Goal: Task Accomplishment & Management: Complete application form

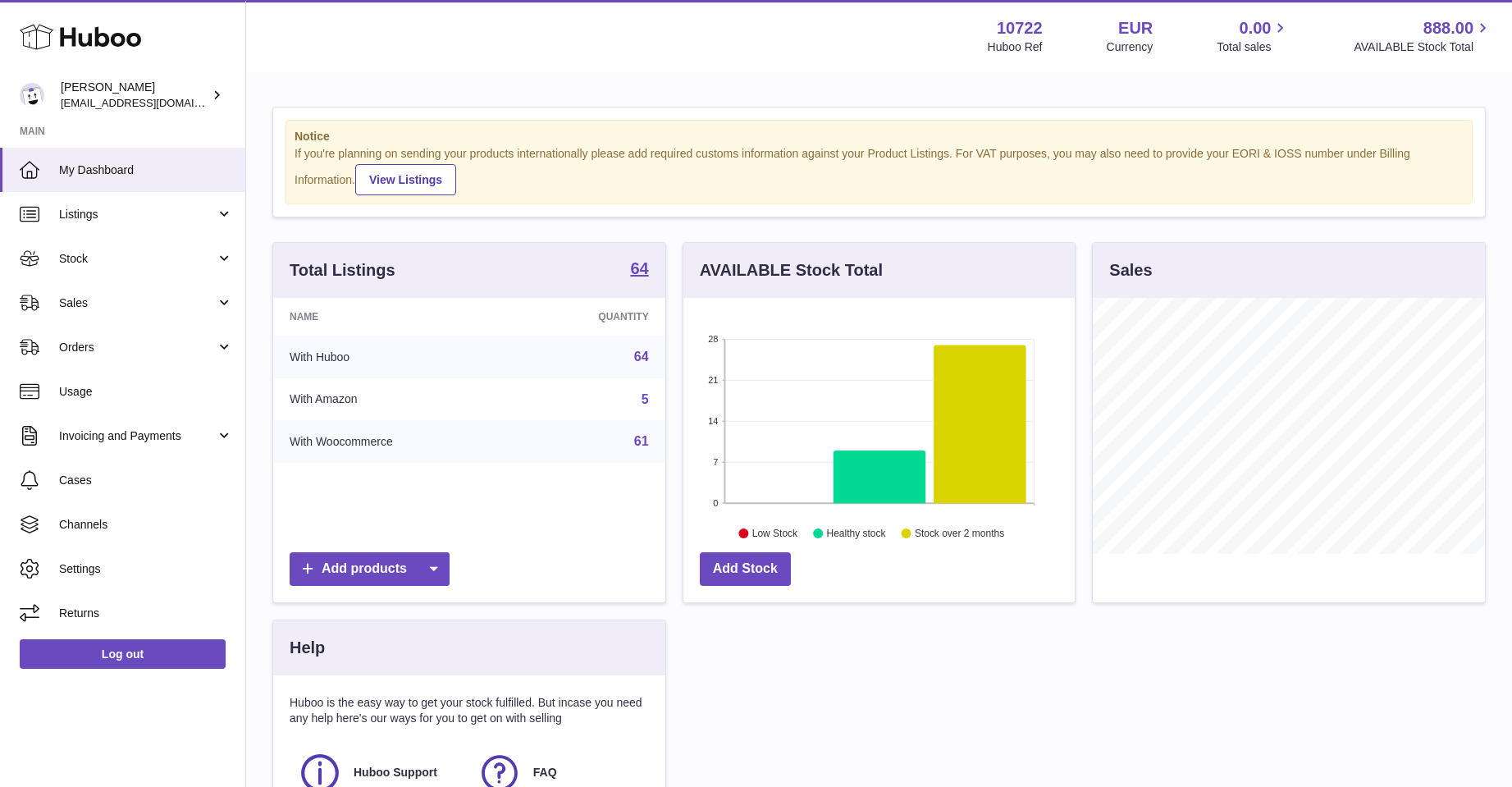
scroll to position [256, 392]
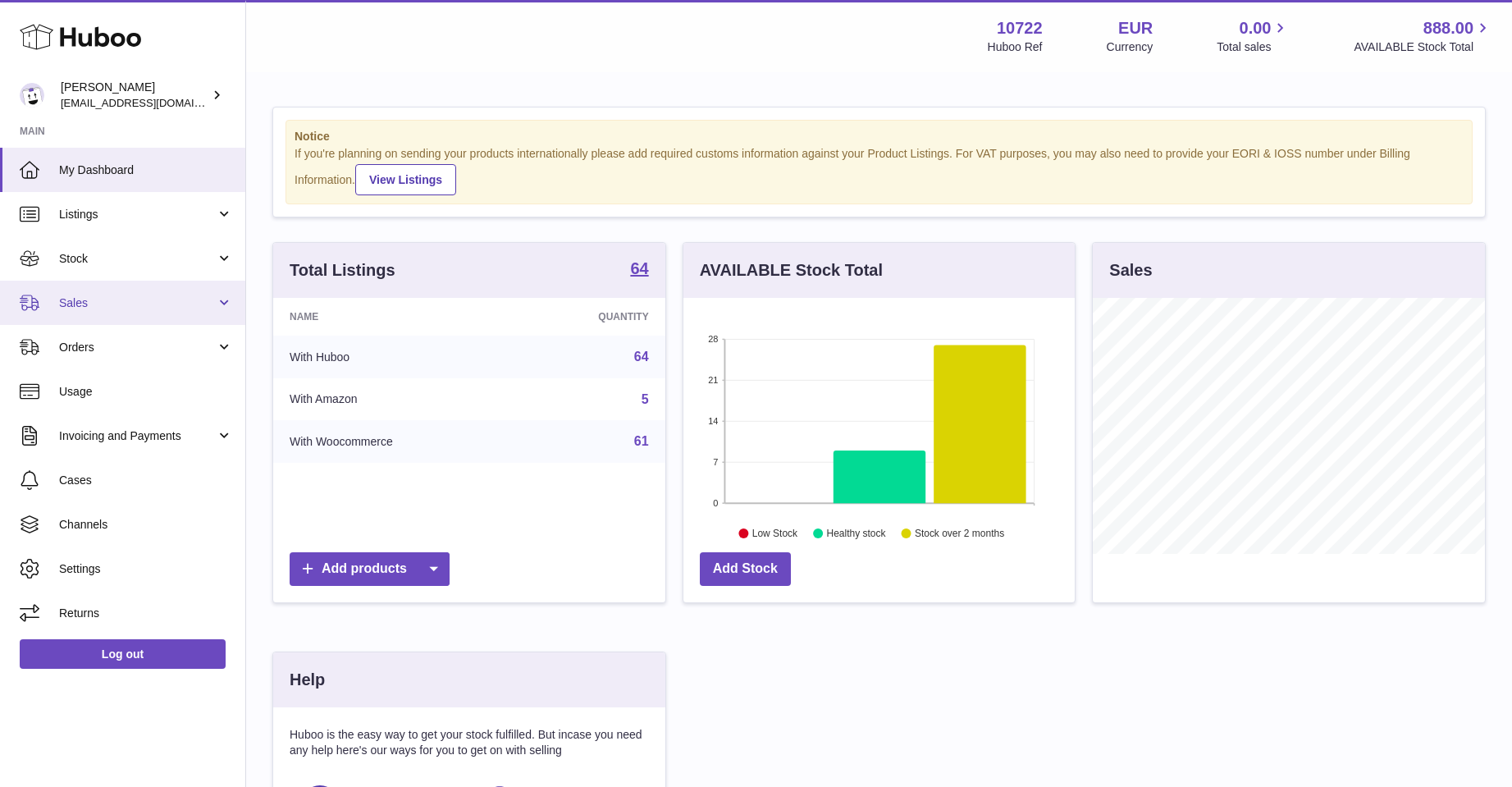
click at [93, 305] on span "Sales" at bounding box center [137, 303] width 156 height 15
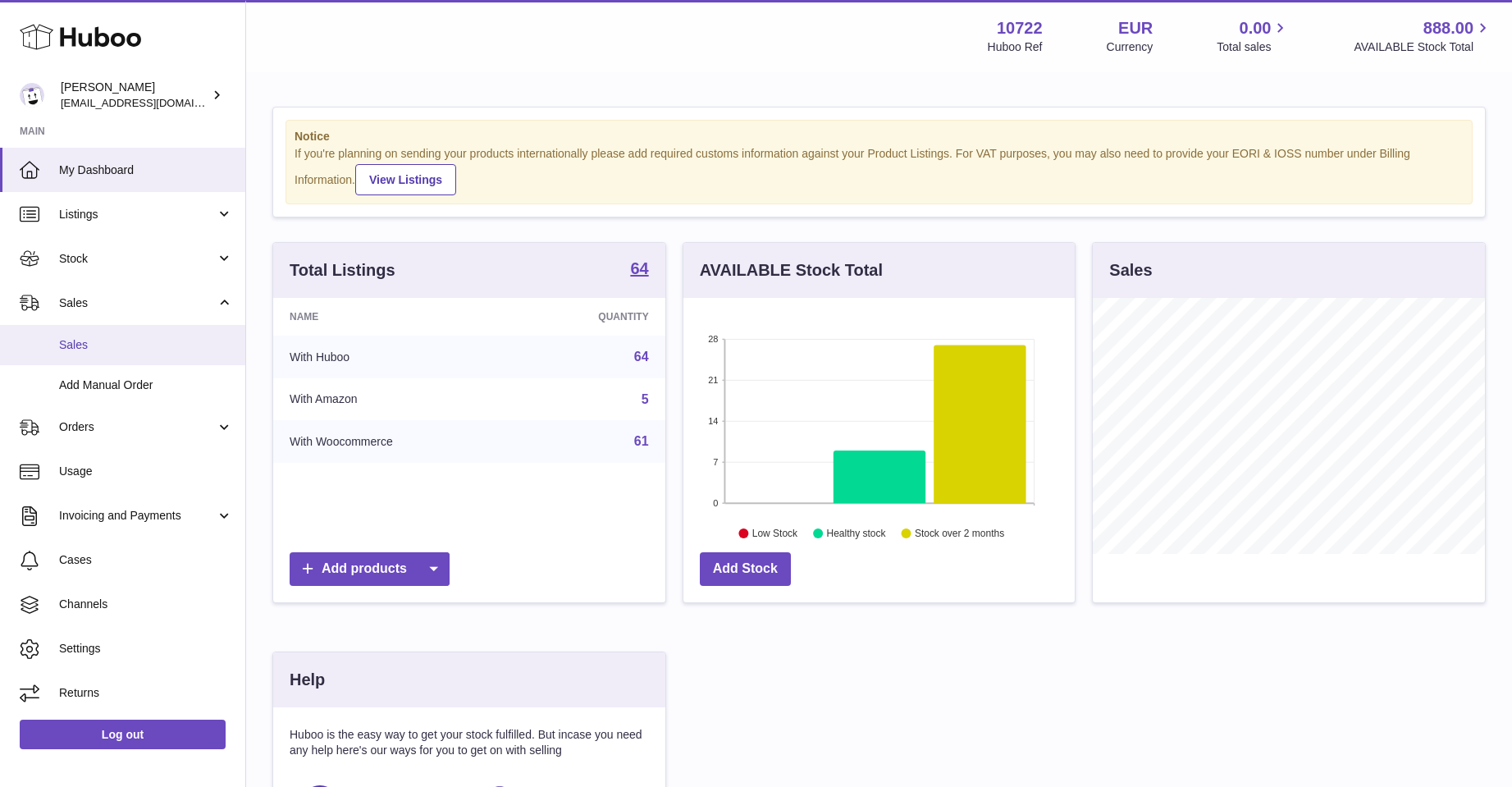
click at [92, 337] on span "Sales" at bounding box center [146, 344] width 174 height 15
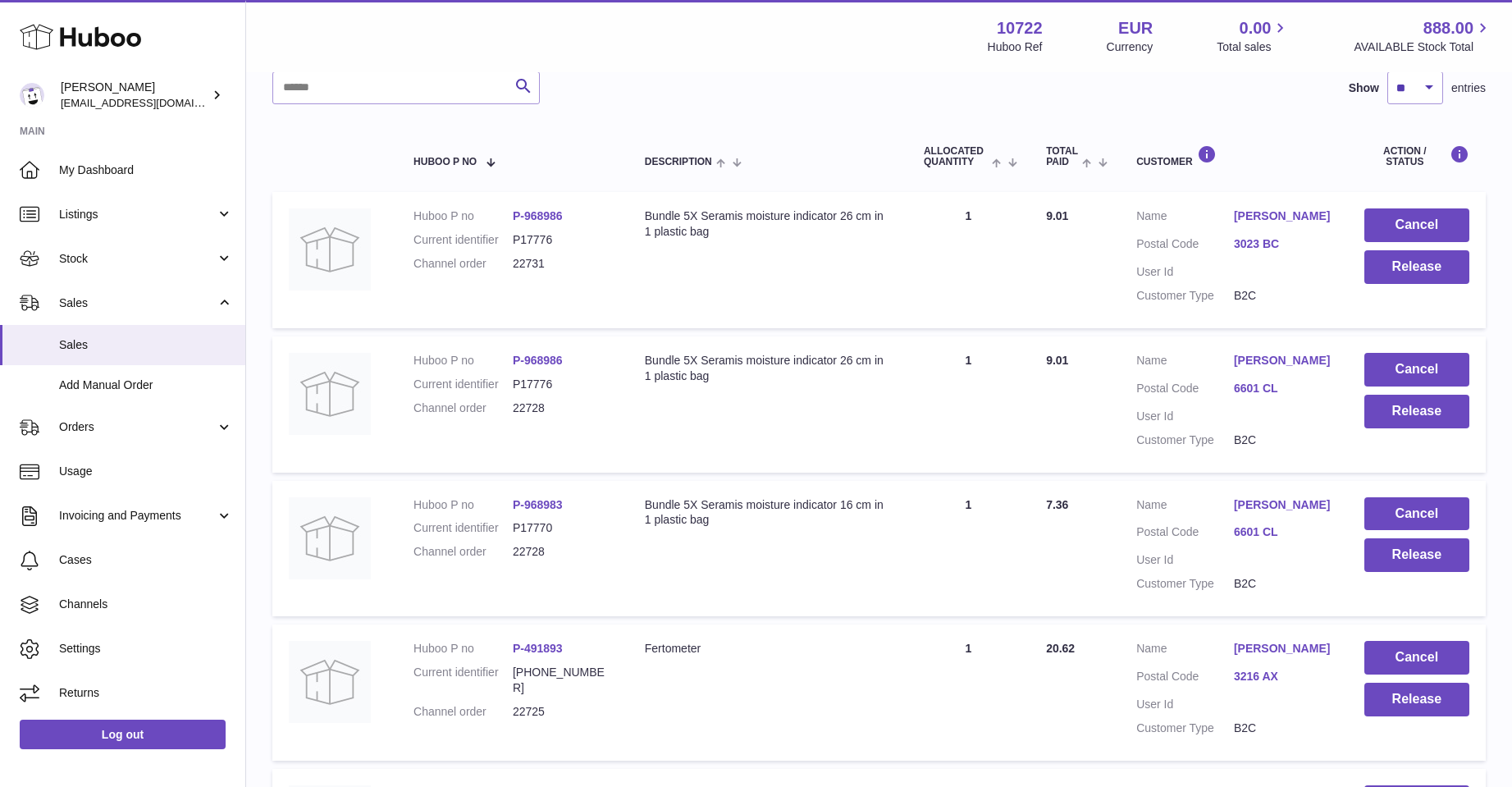
scroll to position [244, 0]
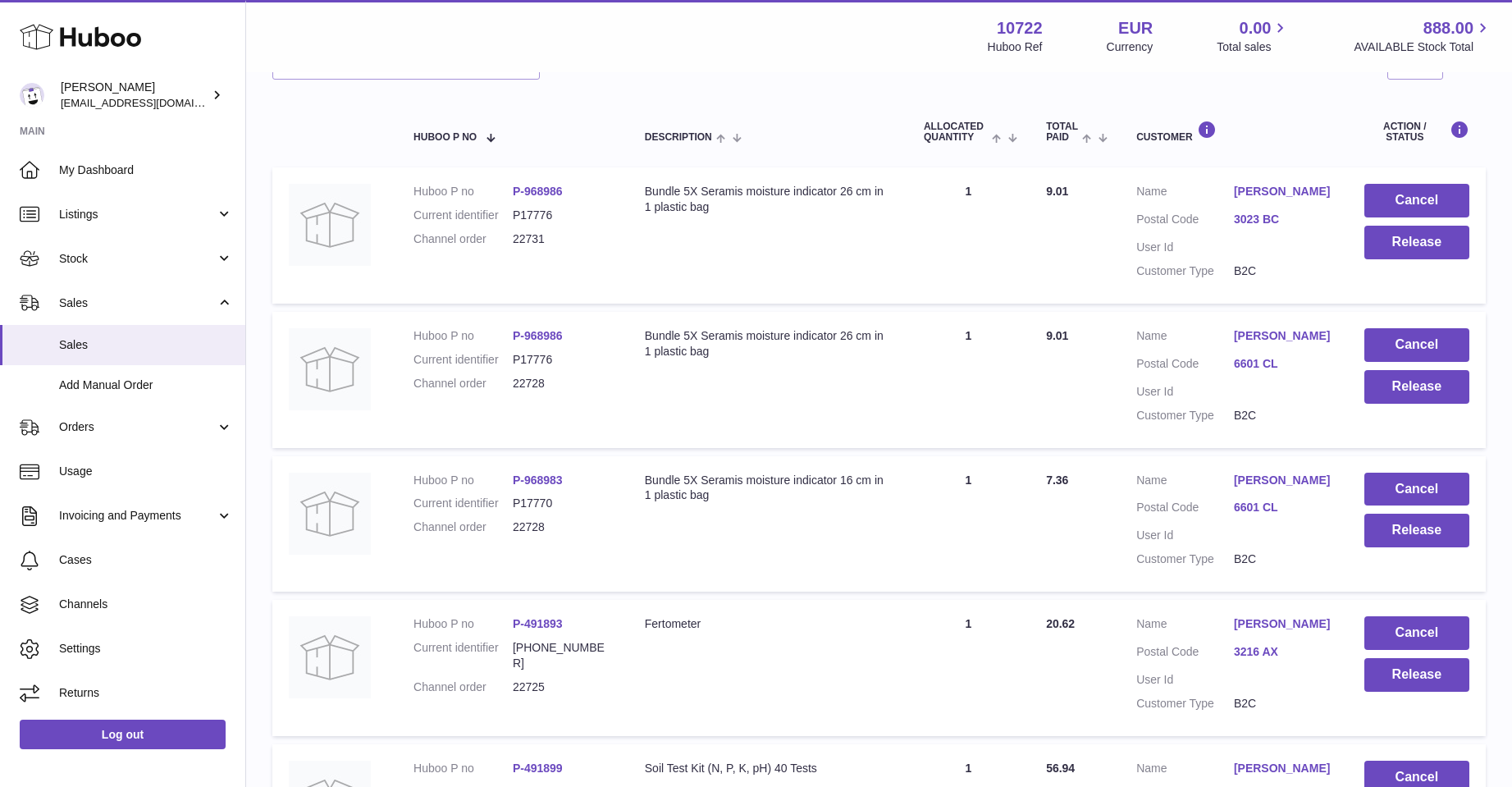
drag, startPoint x: 732, startPoint y: 533, endPoint x: 876, endPoint y: 689, distance: 212.3
click at [876, 689] on td "Description Fertometer" at bounding box center [768, 668] width 279 height 137
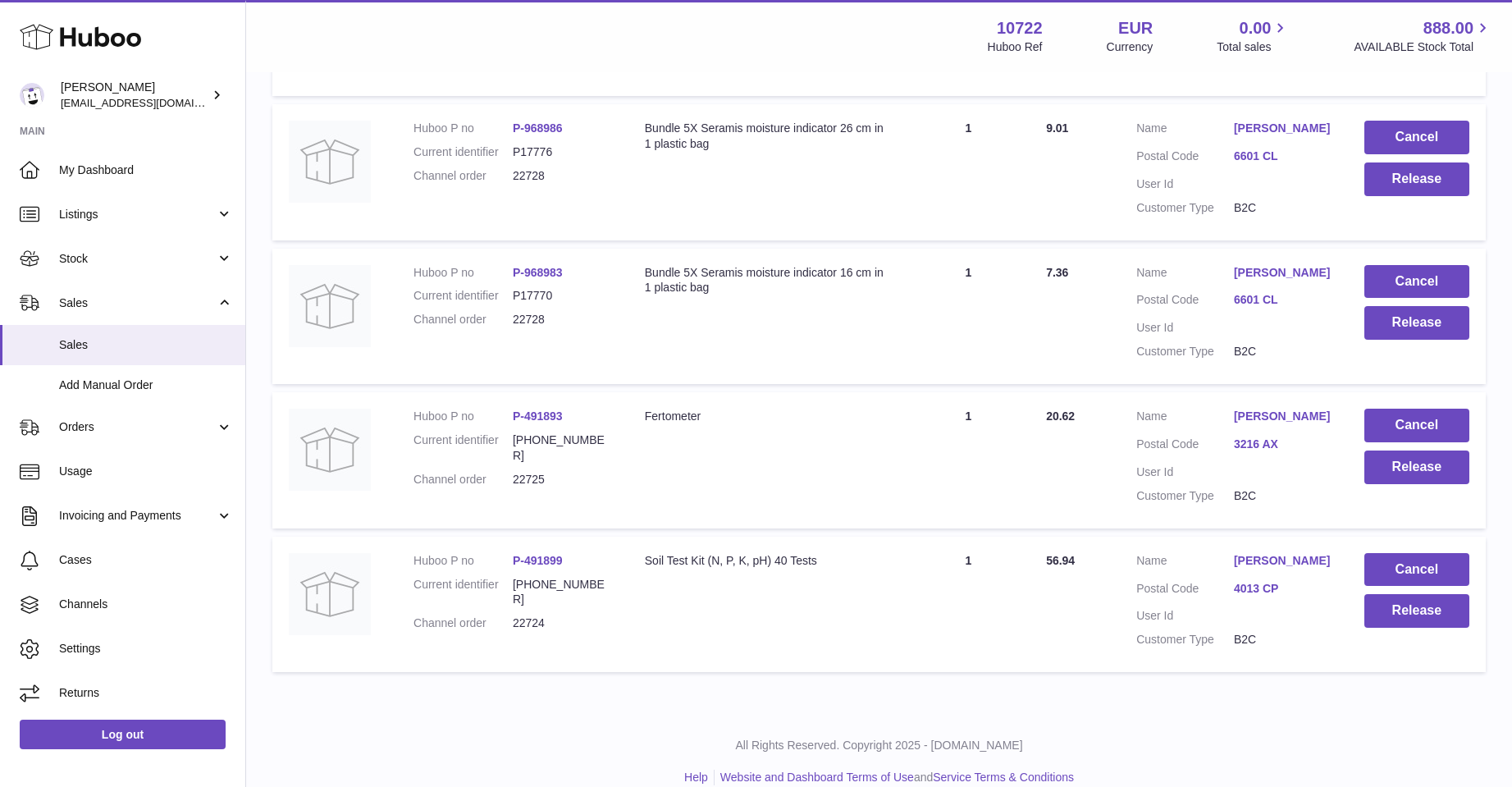
scroll to position [491, 0]
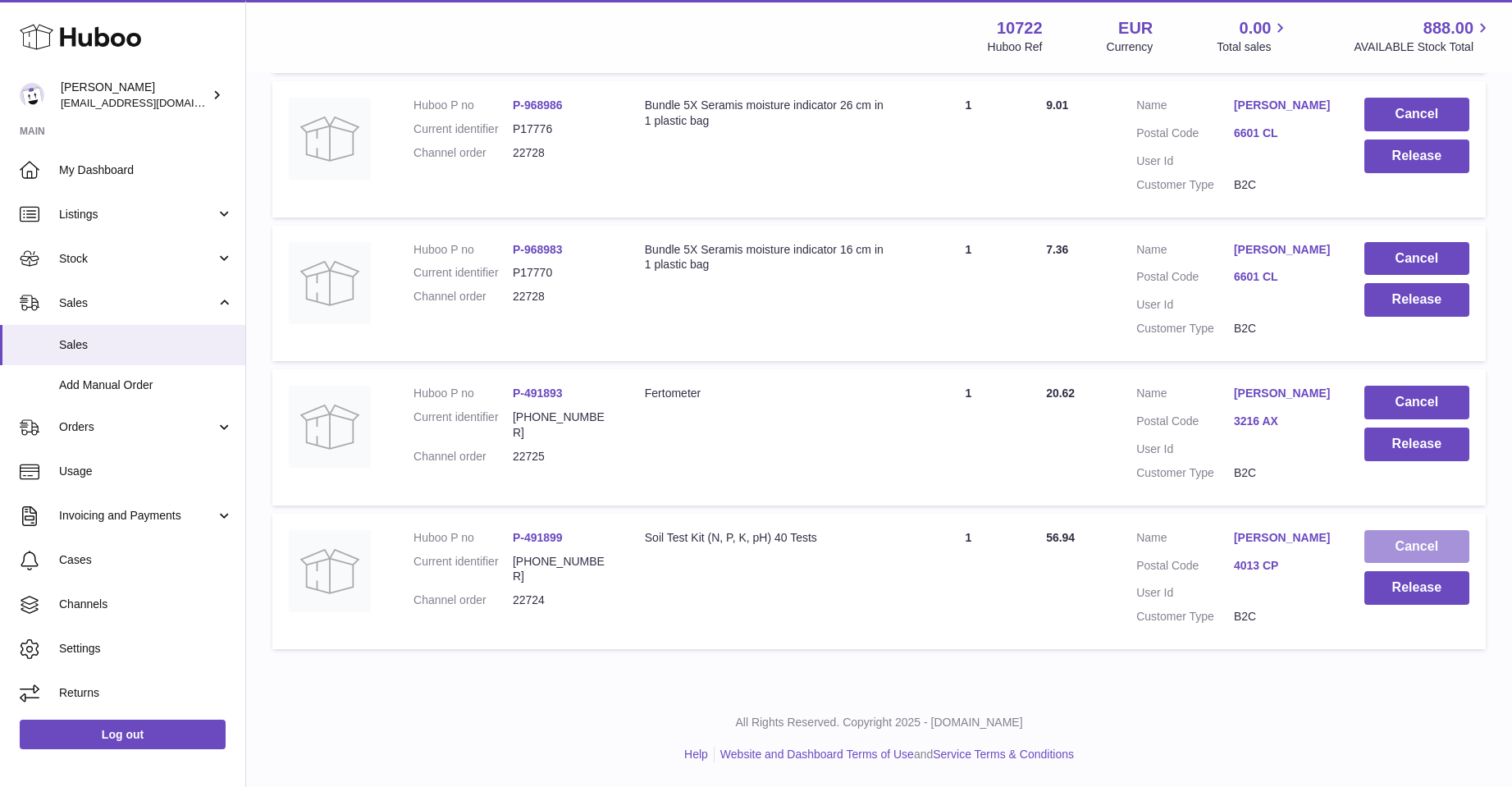
click at [1417, 537] on button "Cancel" at bounding box center [1417, 546] width 105 height 33
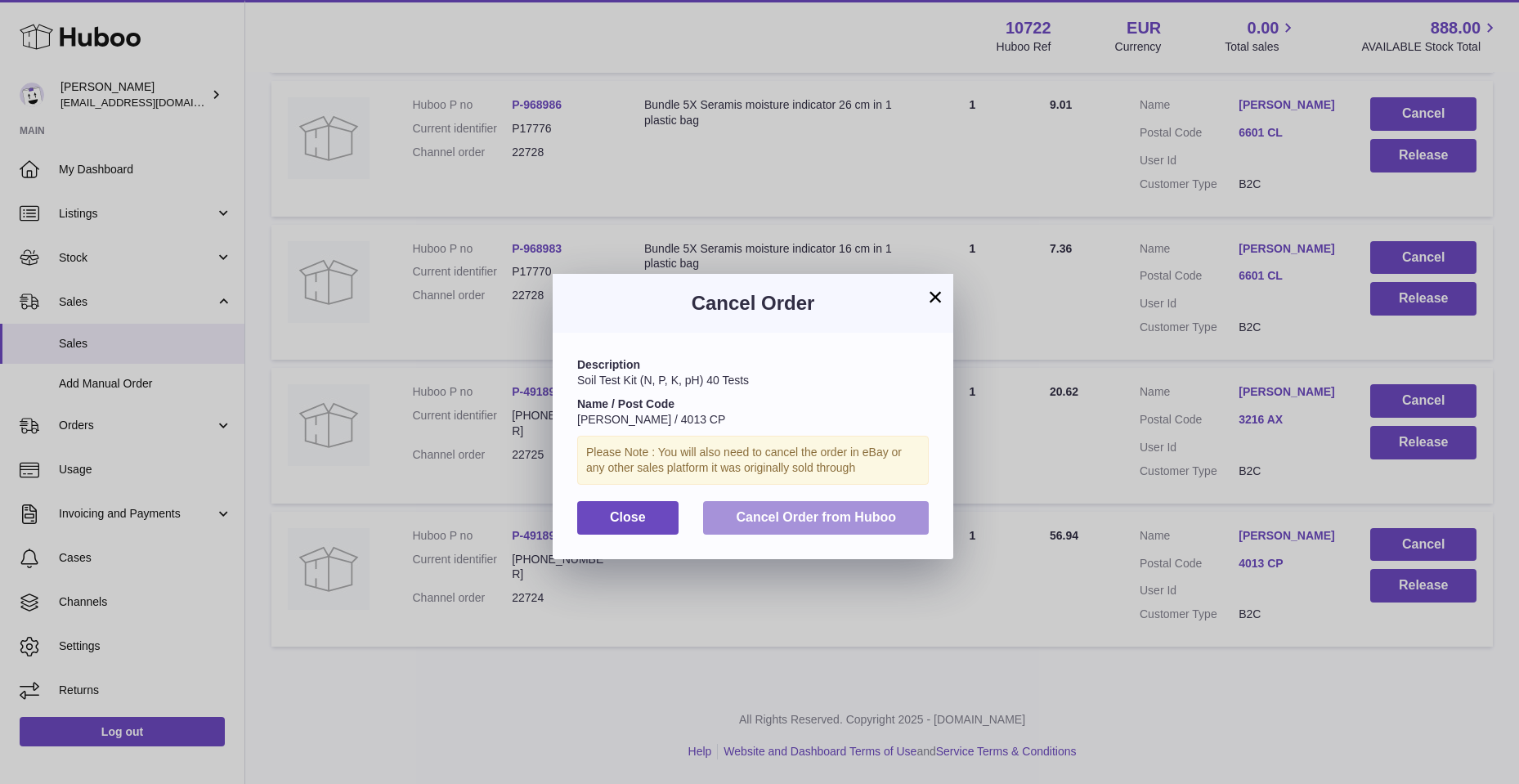
click at [770, 510] on span "Cancel Order from Huboo" at bounding box center [815, 517] width 160 height 14
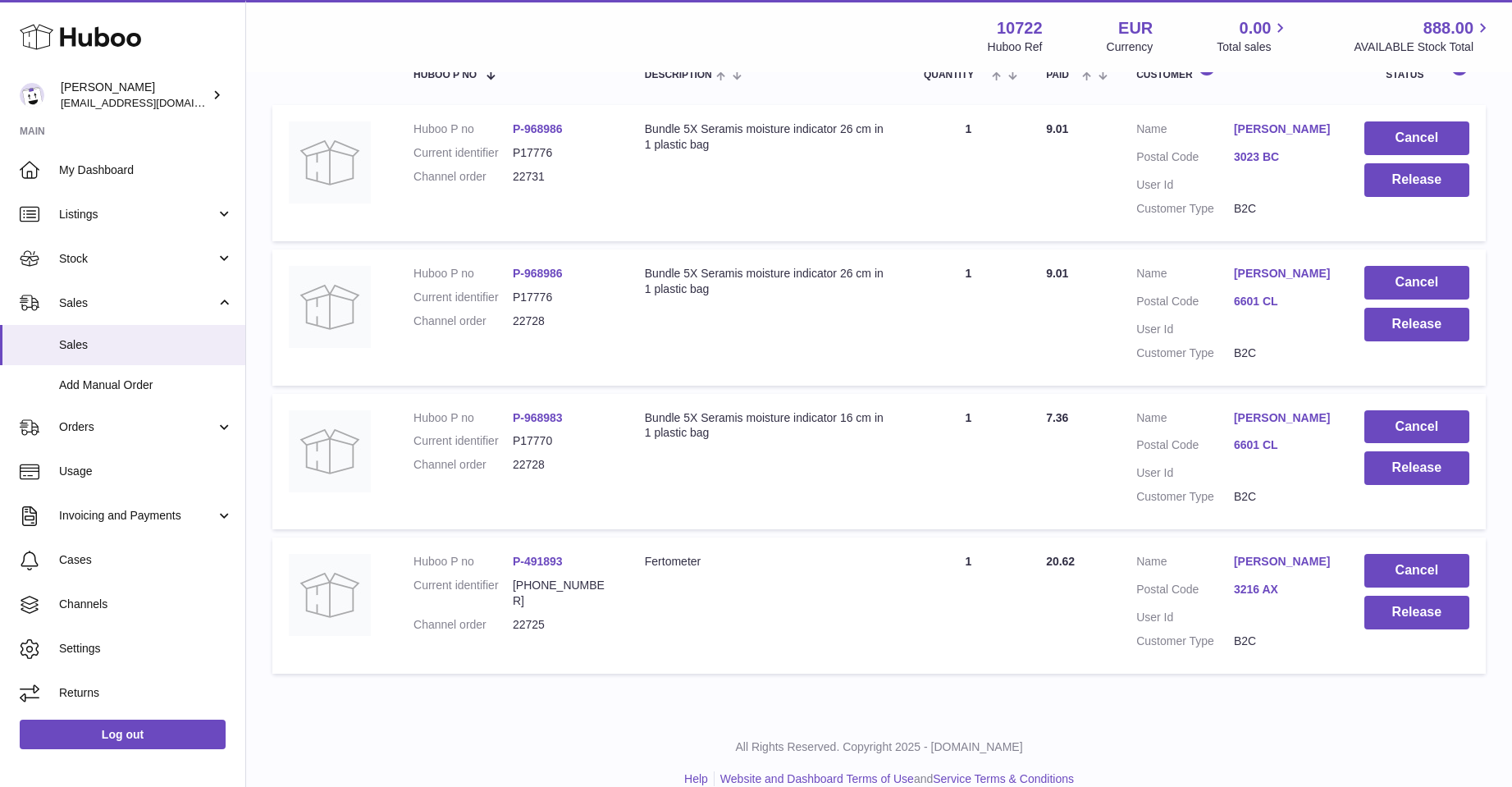
scroll to position [346, 0]
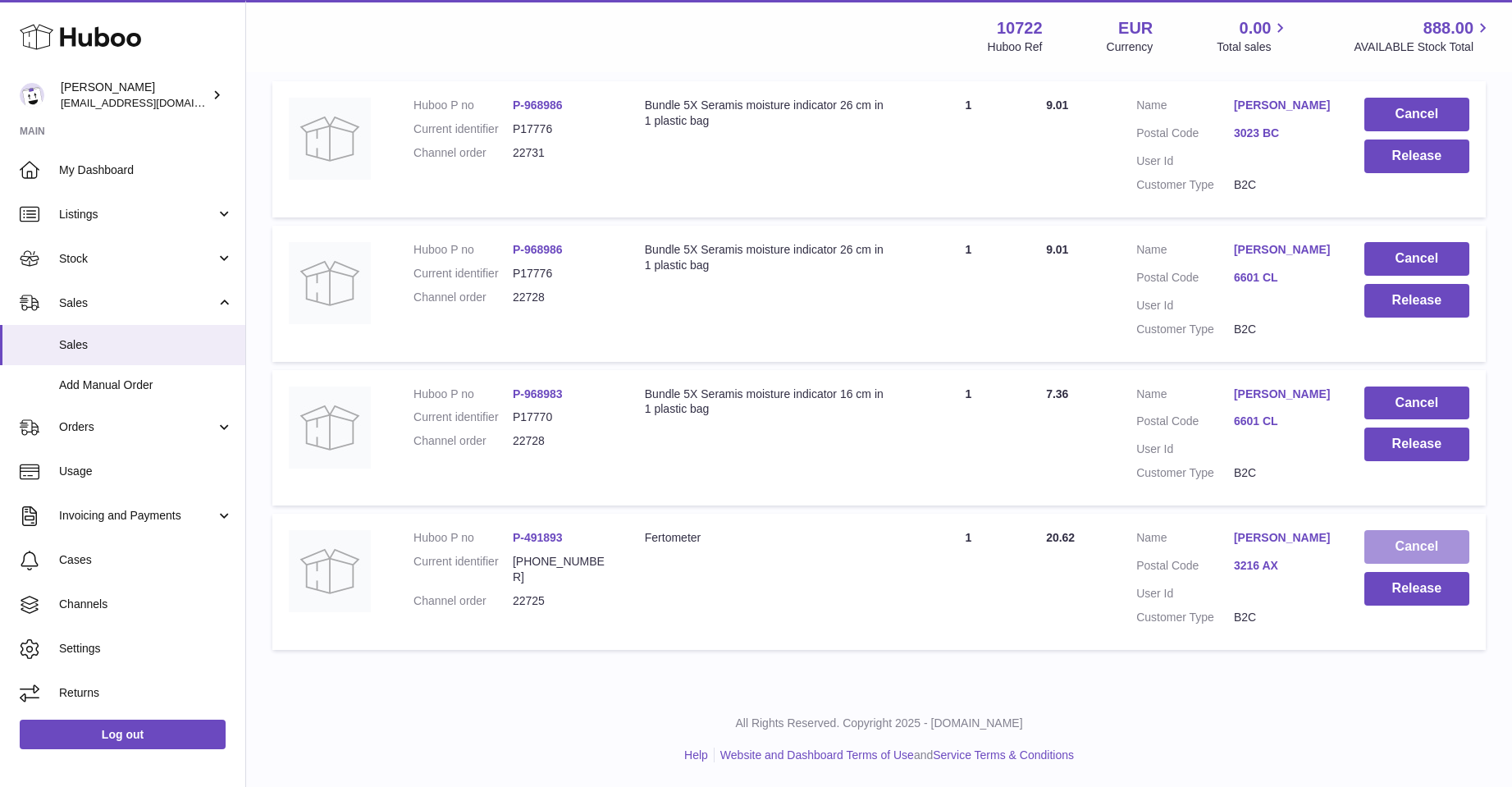
click at [1386, 533] on button "Cancel" at bounding box center [1417, 546] width 105 height 33
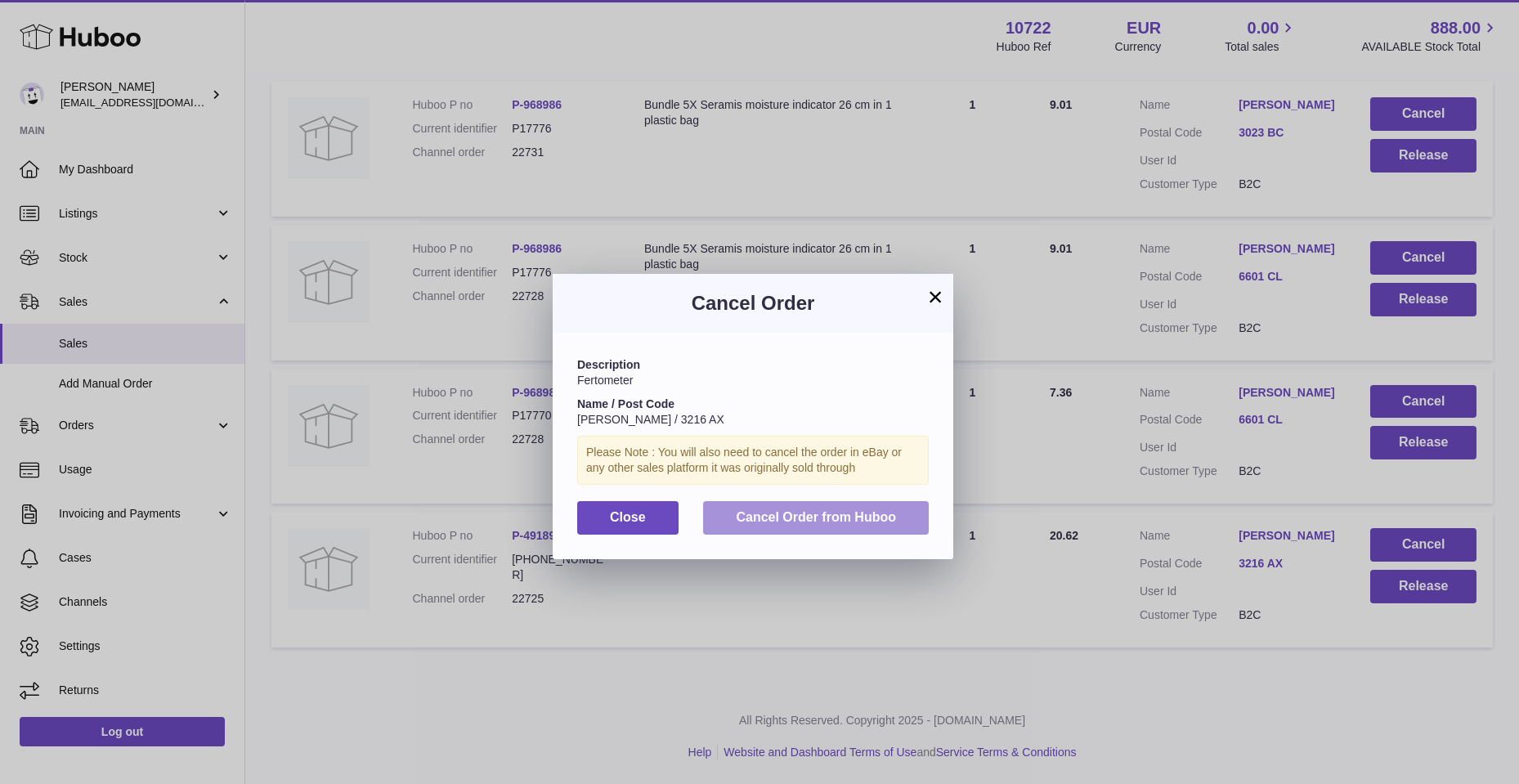
click at [882, 522] on span "Cancel Order from Huboo" at bounding box center [815, 517] width 160 height 14
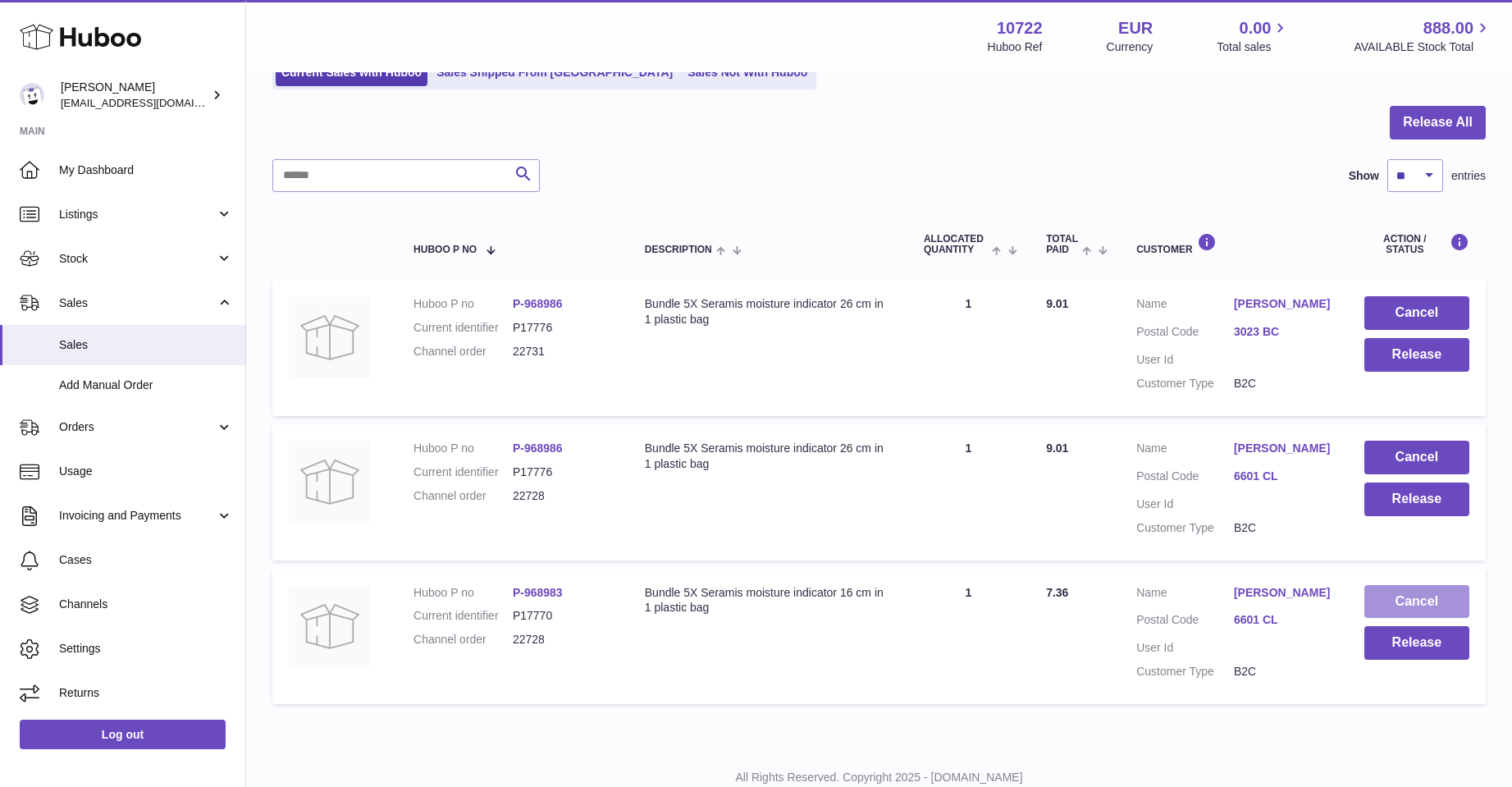
scroll to position [105, 0]
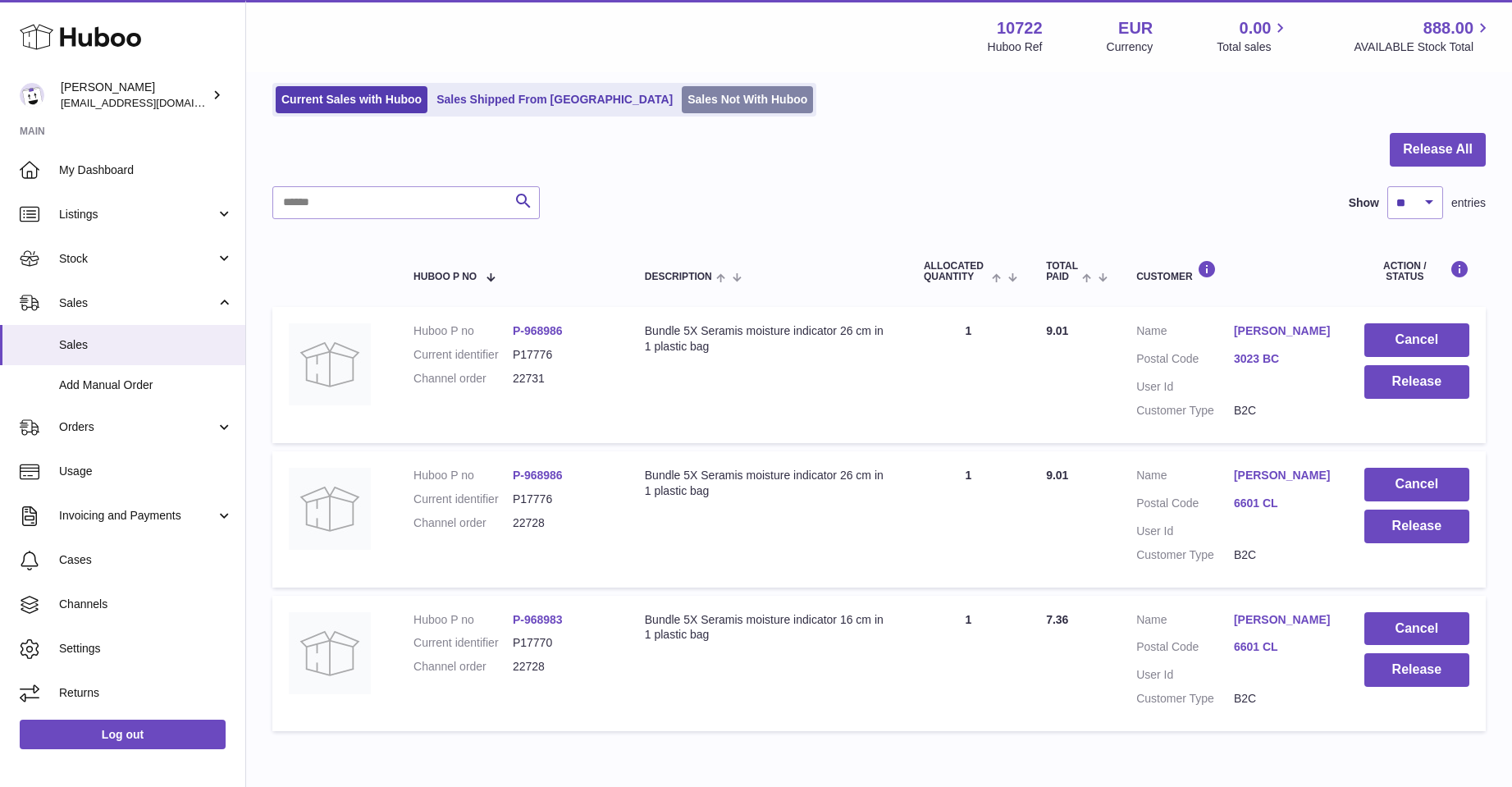
click at [682, 90] on link "Sales Not With Huboo" at bounding box center [747, 100] width 131 height 27
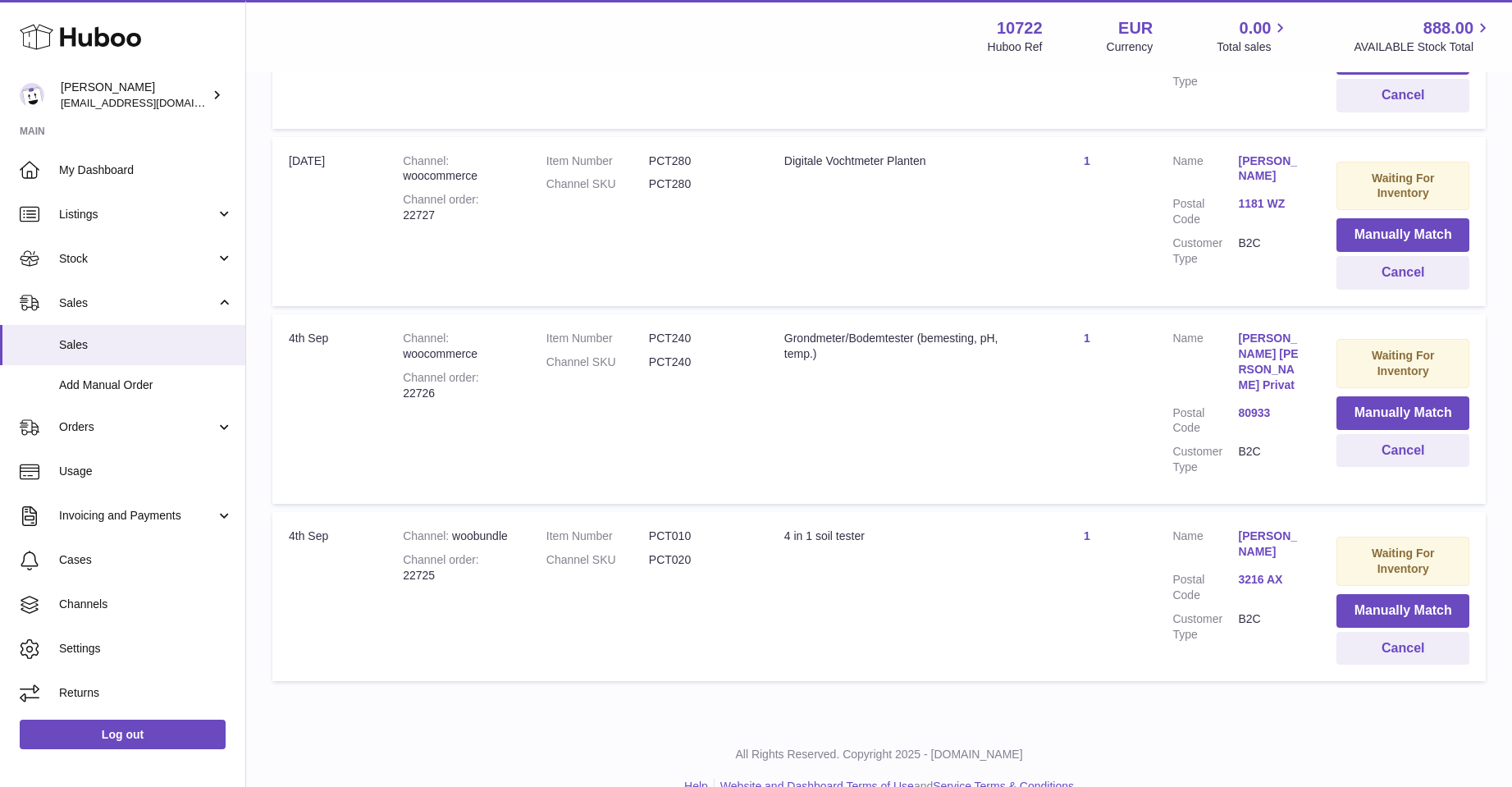
scroll to position [673, 0]
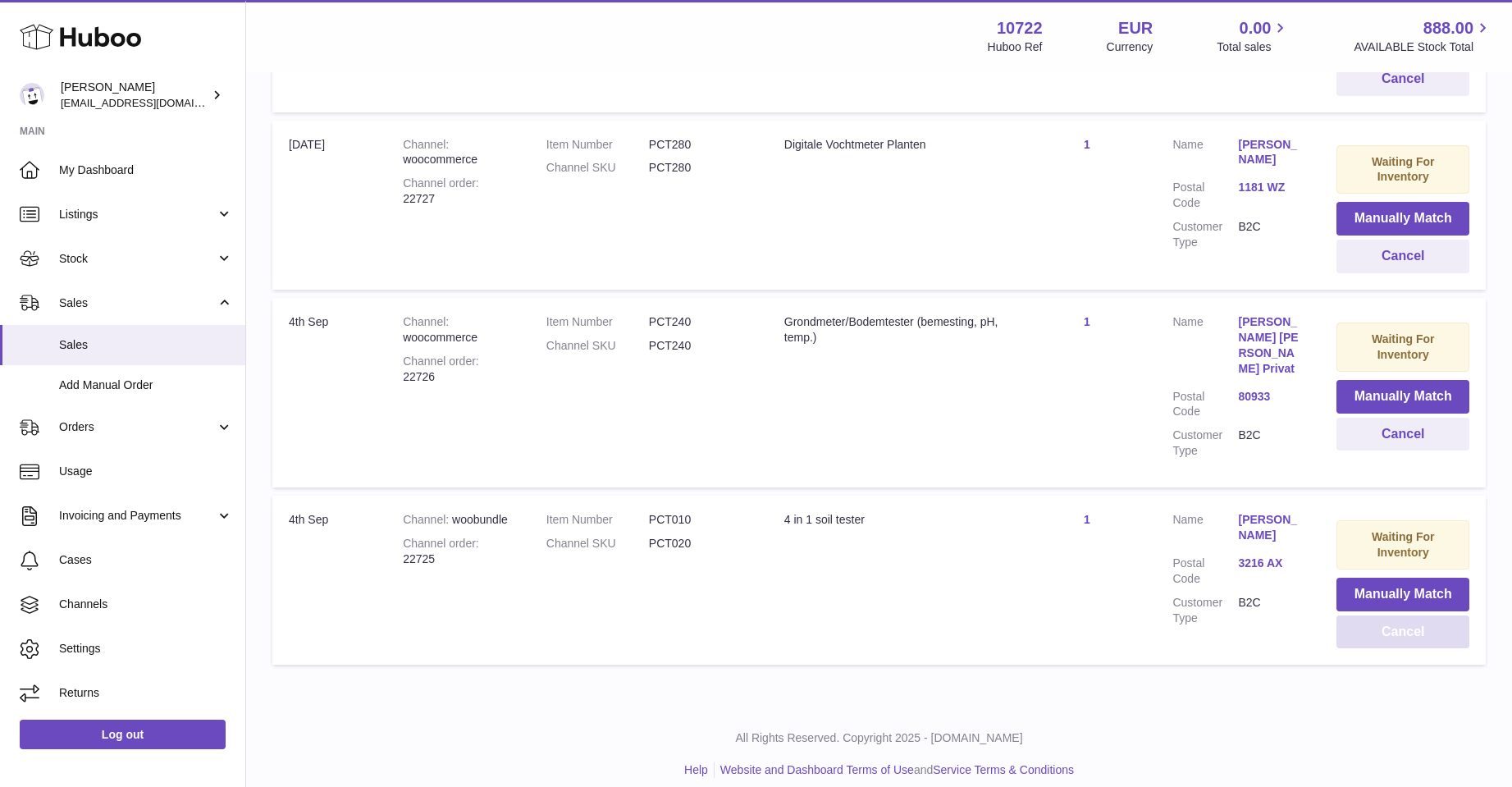
click at [1389, 615] on button "Cancel" at bounding box center [1403, 632] width 133 height 33
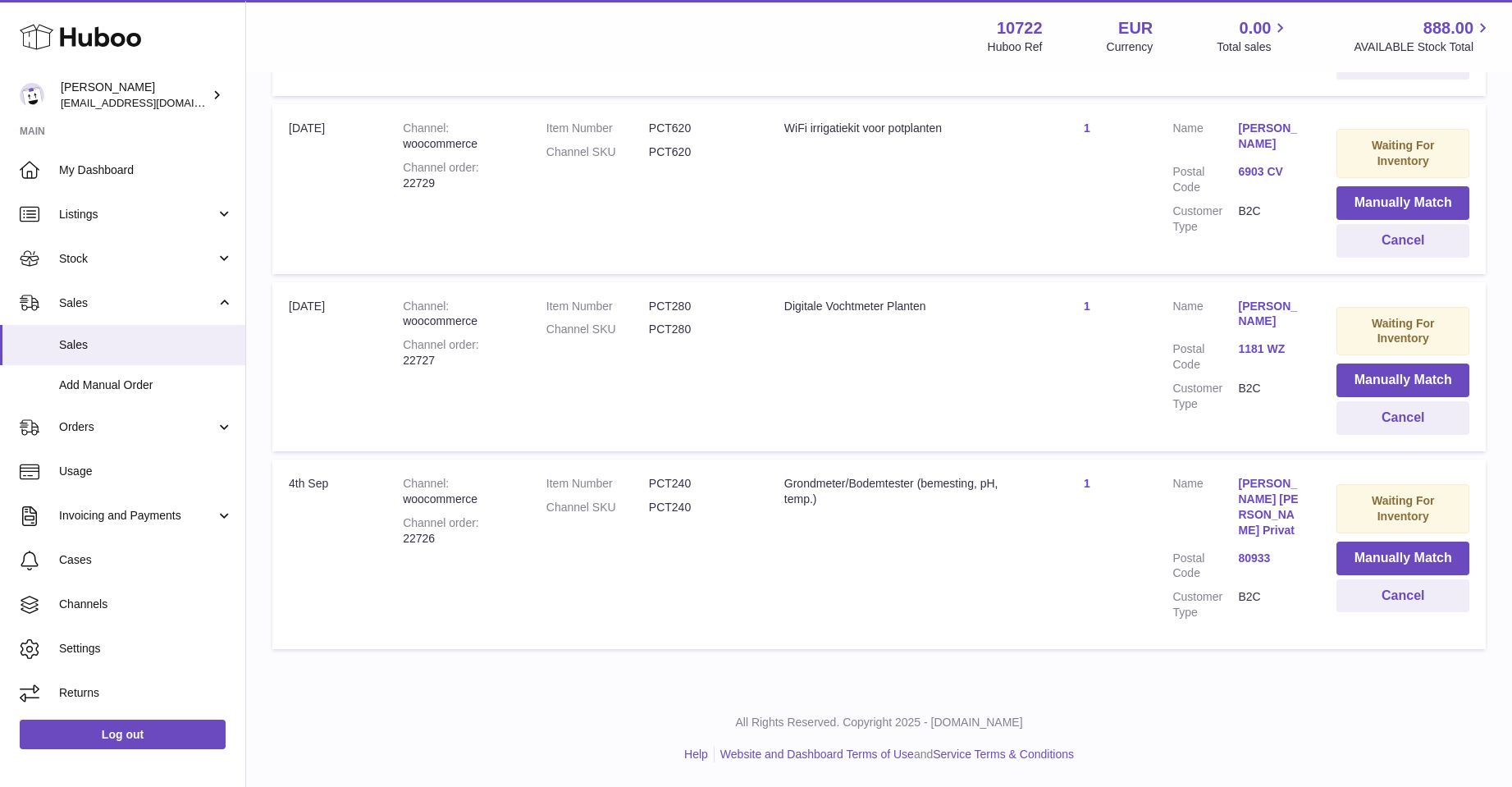
scroll to position [496, 0]
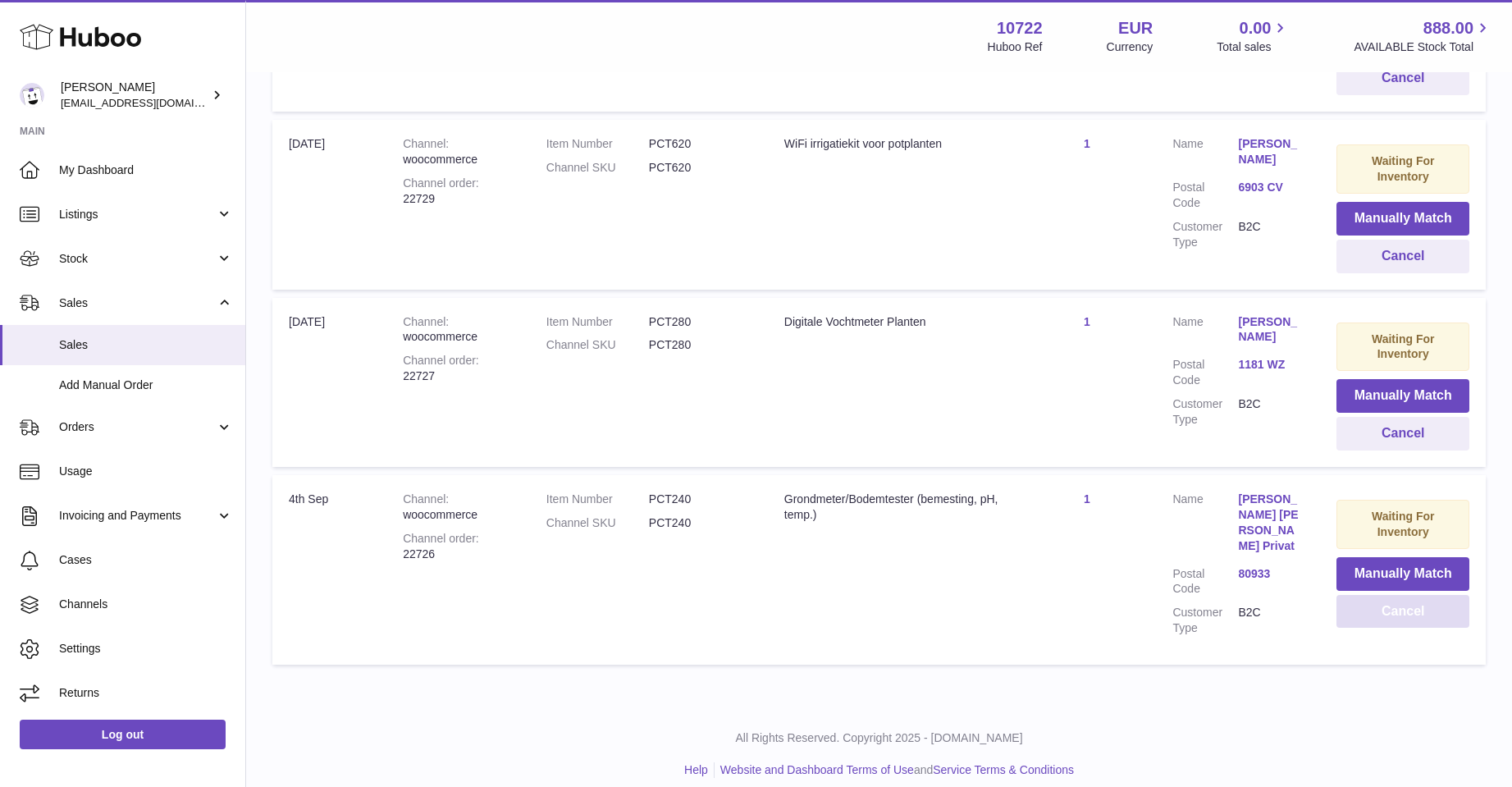
click at [1389, 615] on button "Cancel" at bounding box center [1403, 611] width 133 height 33
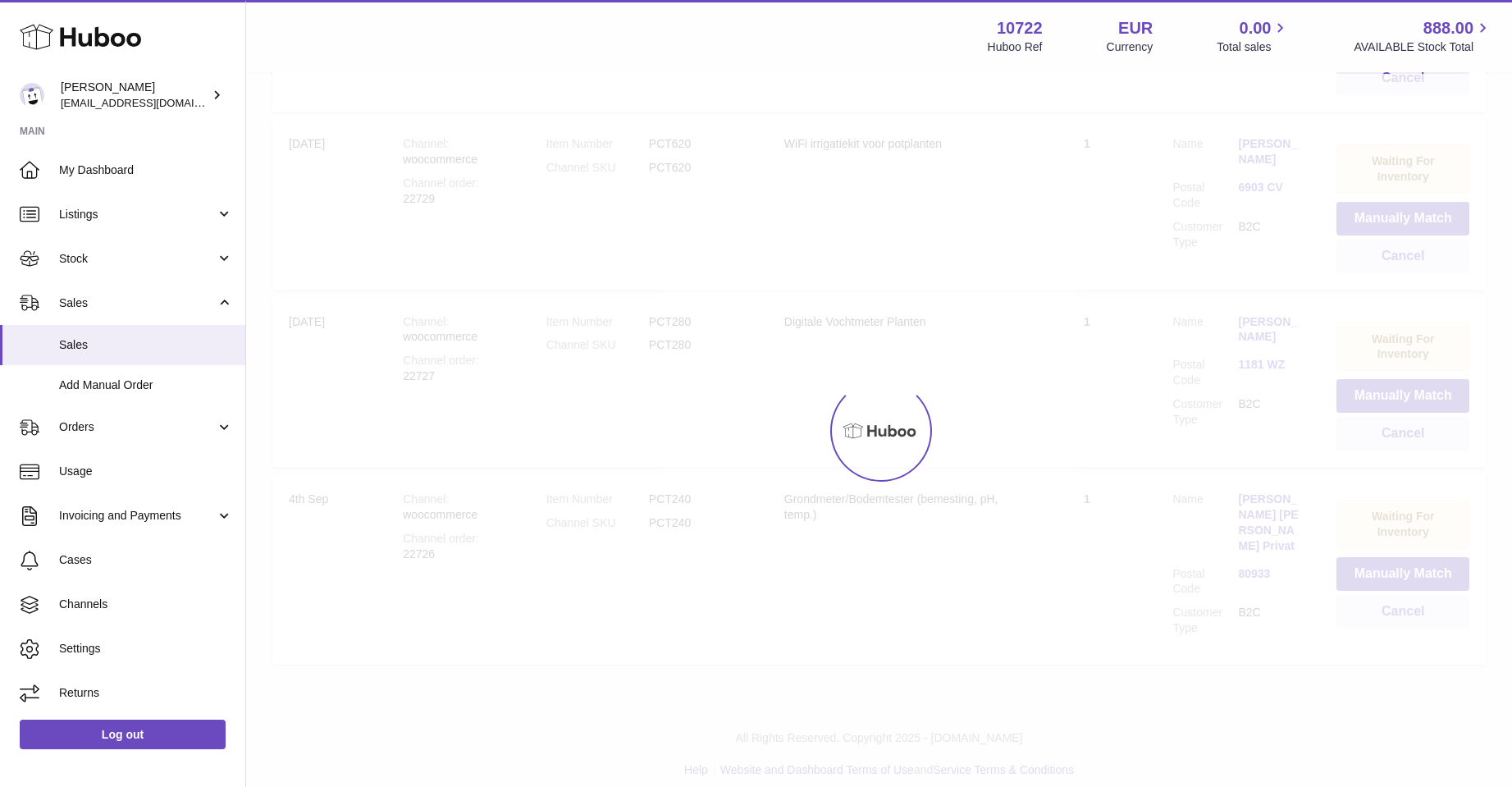
scroll to position [281, 0]
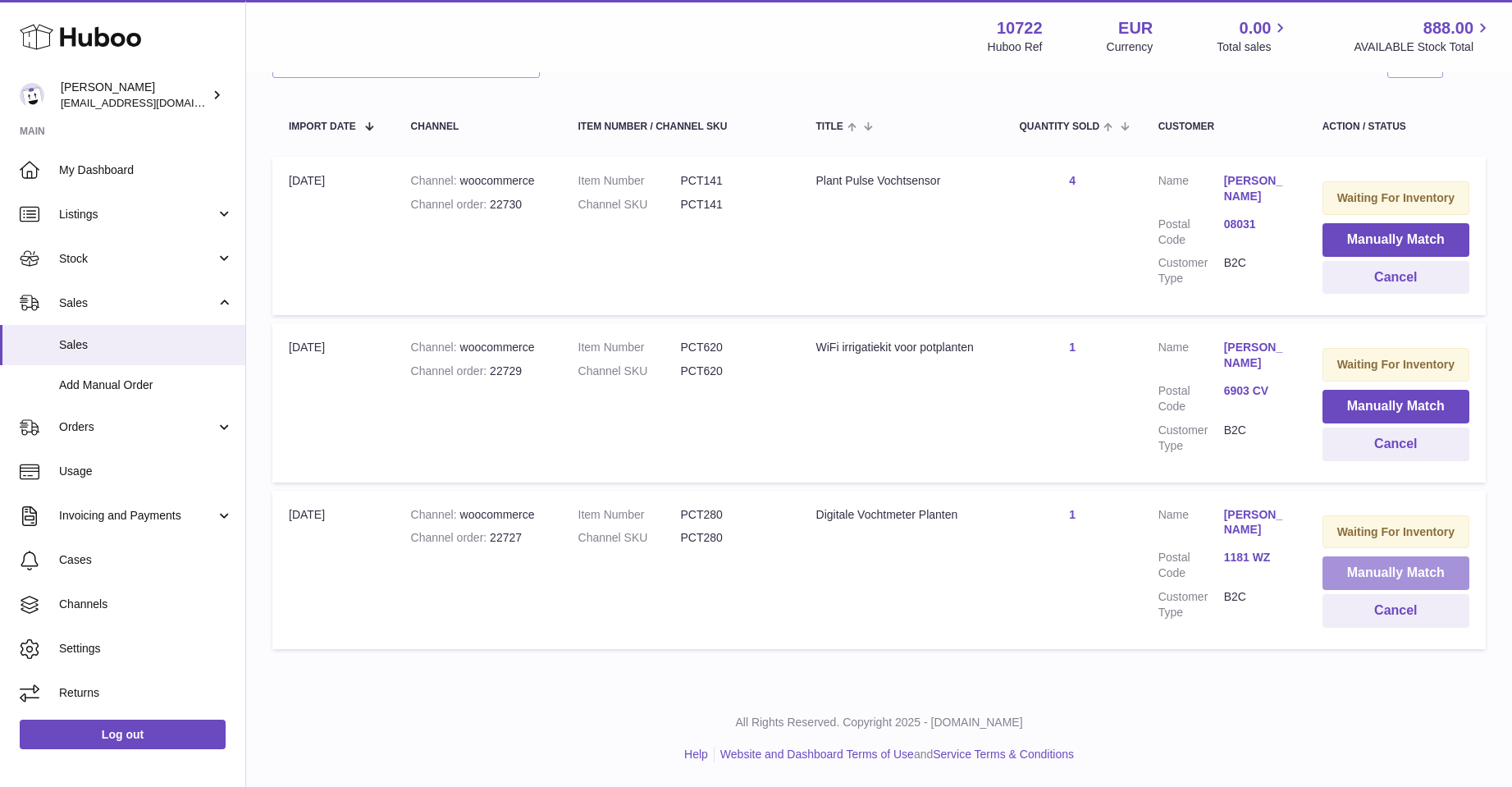
click at [1390, 575] on button "Manually Match" at bounding box center [1396, 572] width 147 height 33
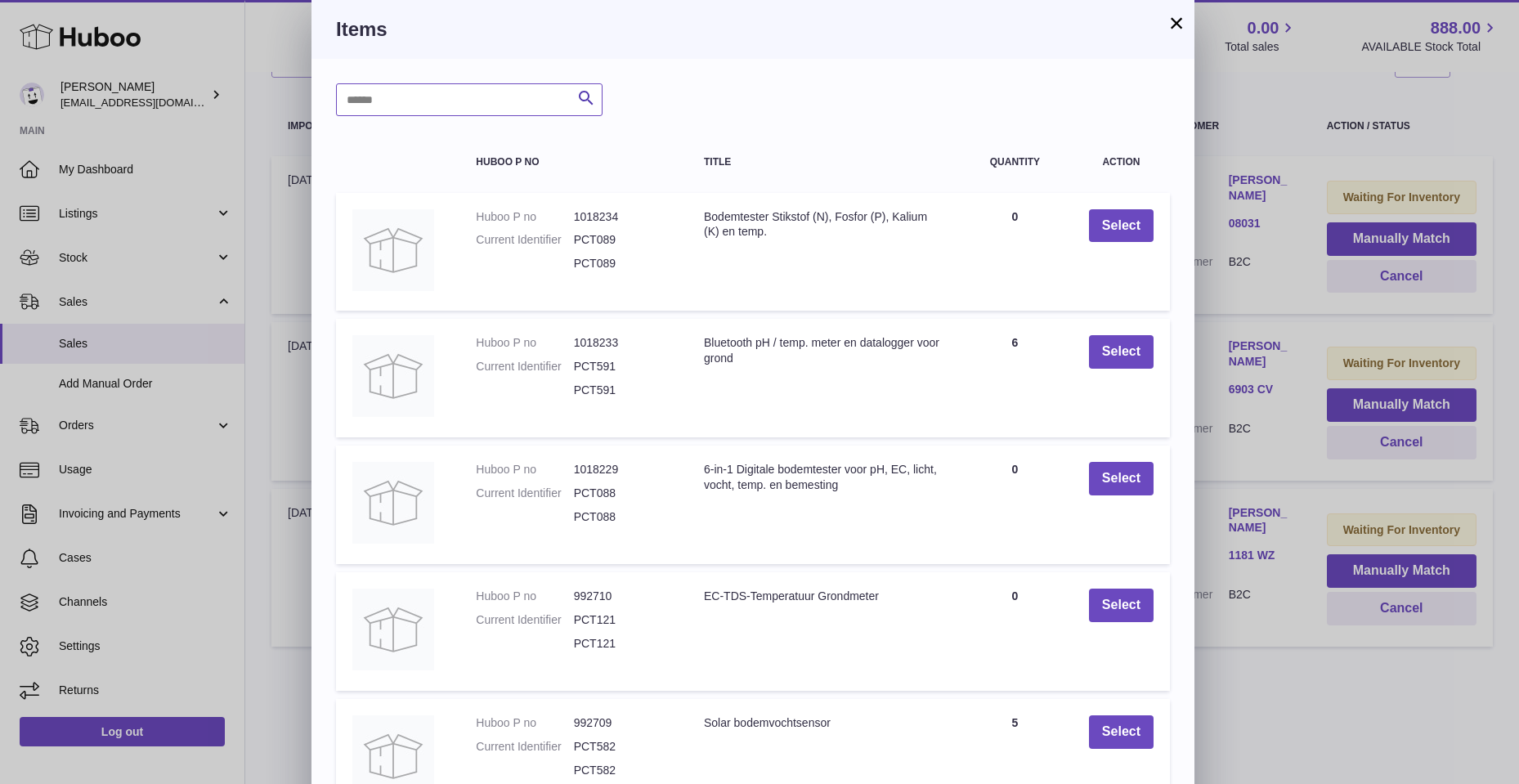
click at [500, 98] on input "text" at bounding box center [469, 99] width 267 height 33
type input "******"
click at [585, 98] on icon "submit" at bounding box center [586, 98] width 20 height 21
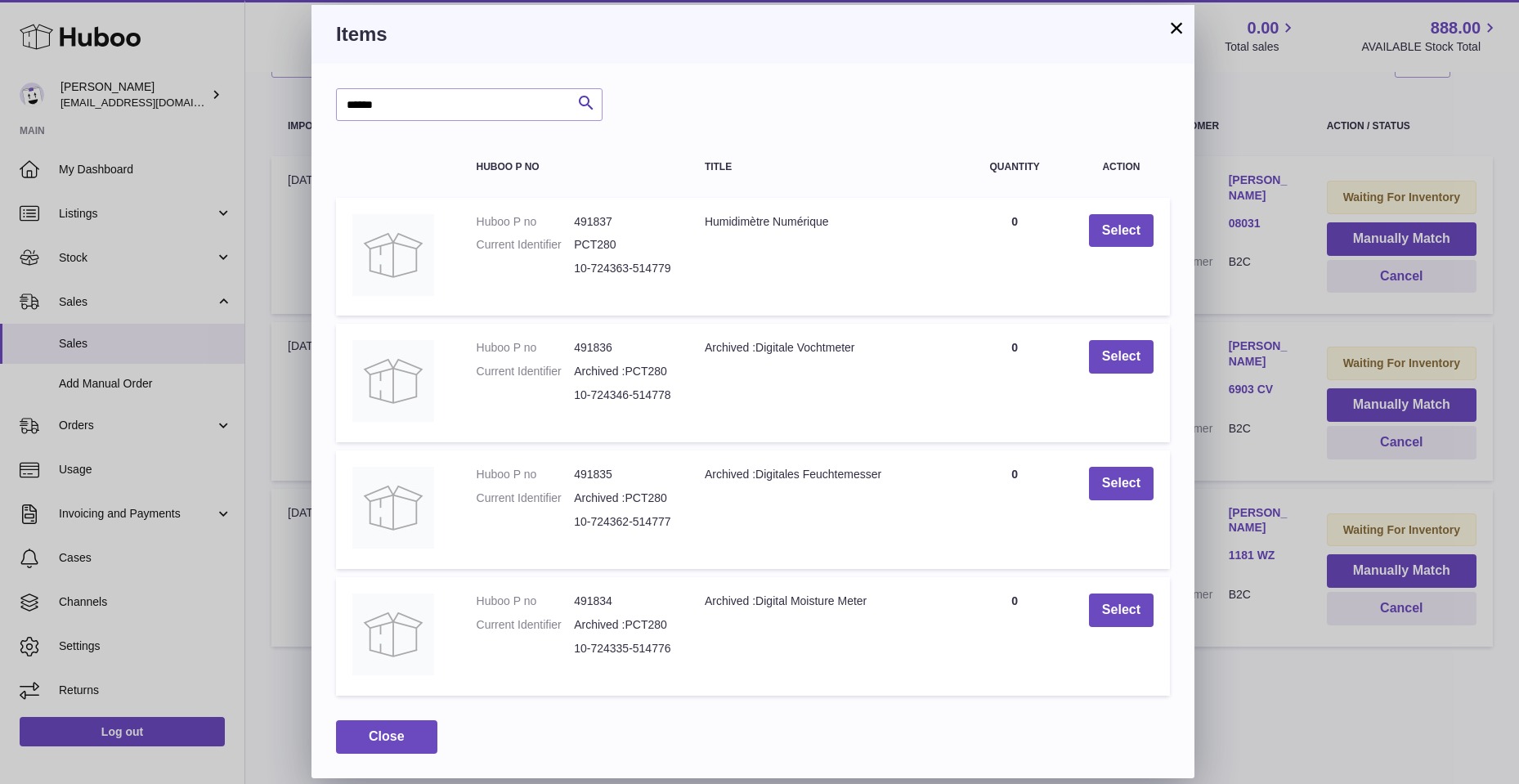
click at [1174, 27] on button "×" at bounding box center [1176, 28] width 20 height 20
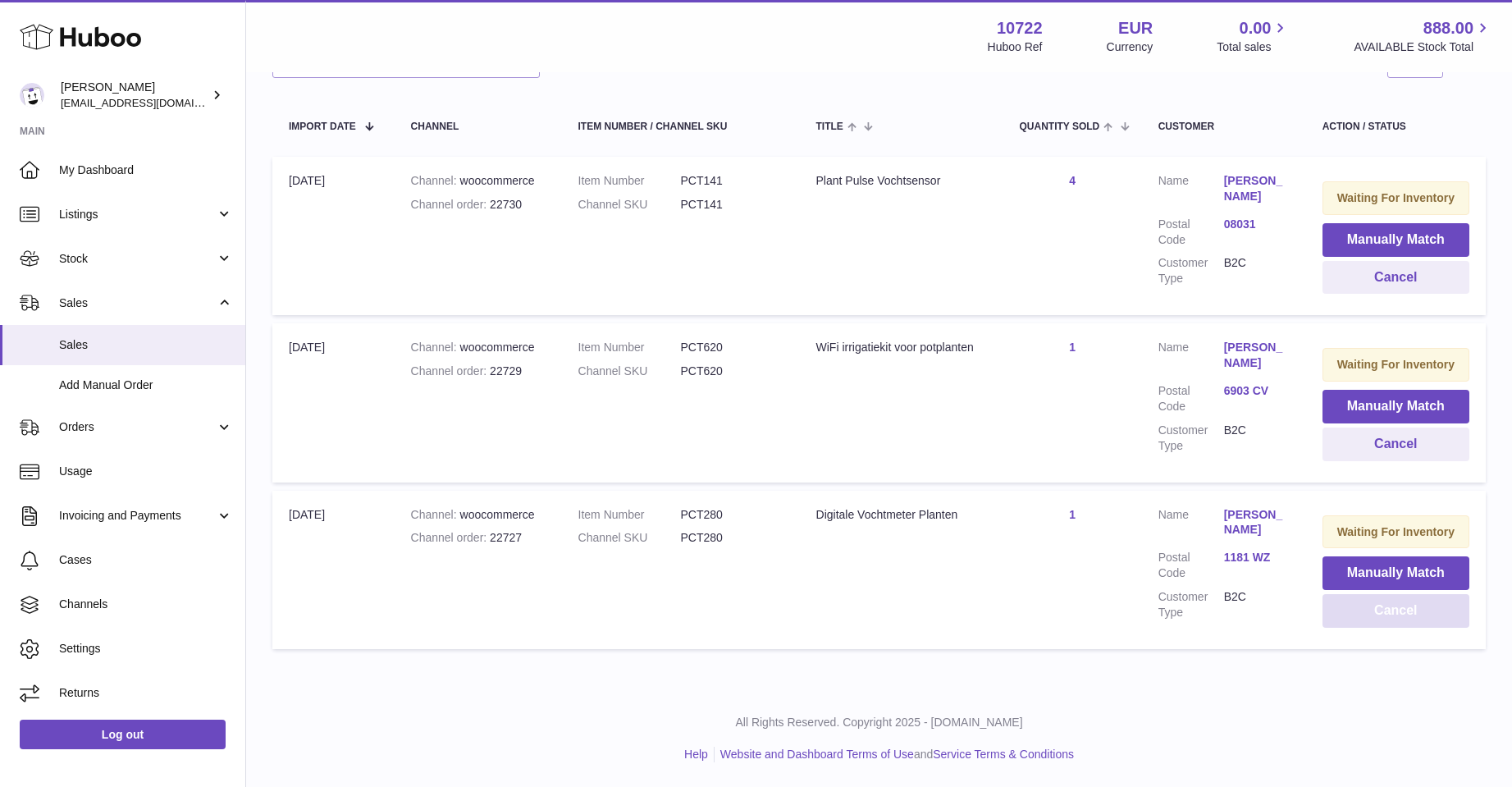
click at [1405, 612] on button "Cancel" at bounding box center [1396, 610] width 147 height 33
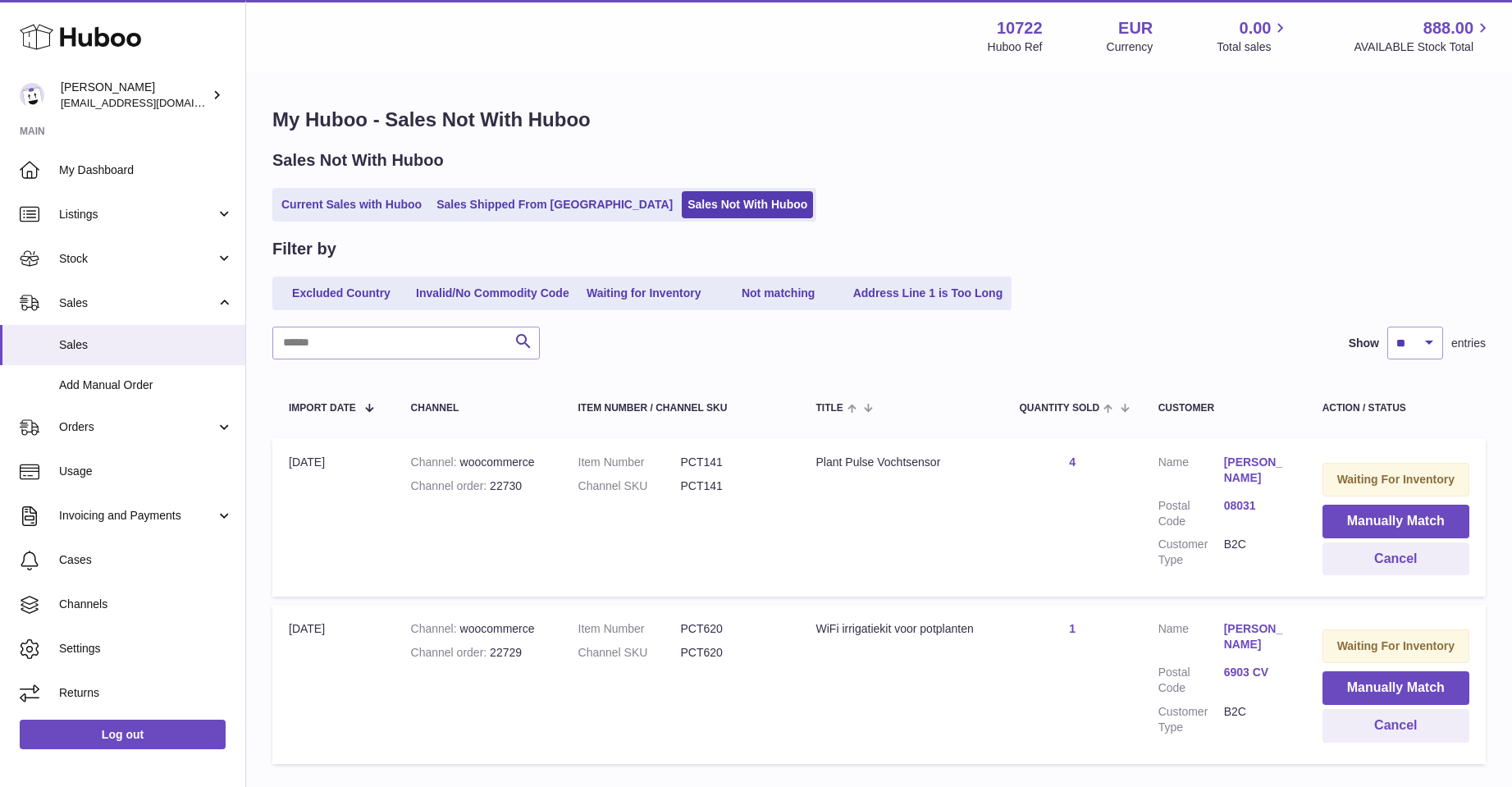
scroll to position [114, 0]
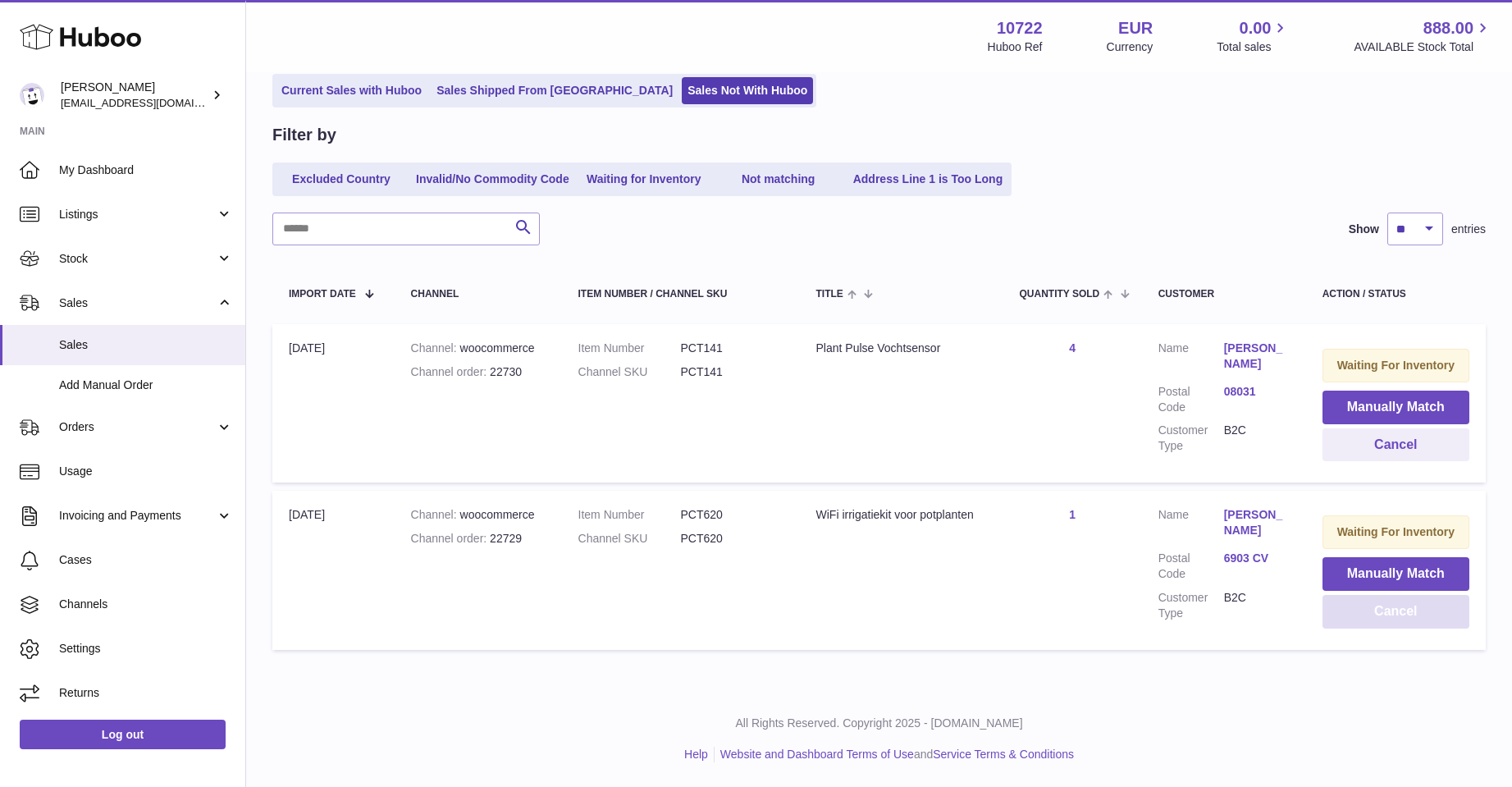
click at [1386, 612] on button "Cancel" at bounding box center [1396, 611] width 147 height 33
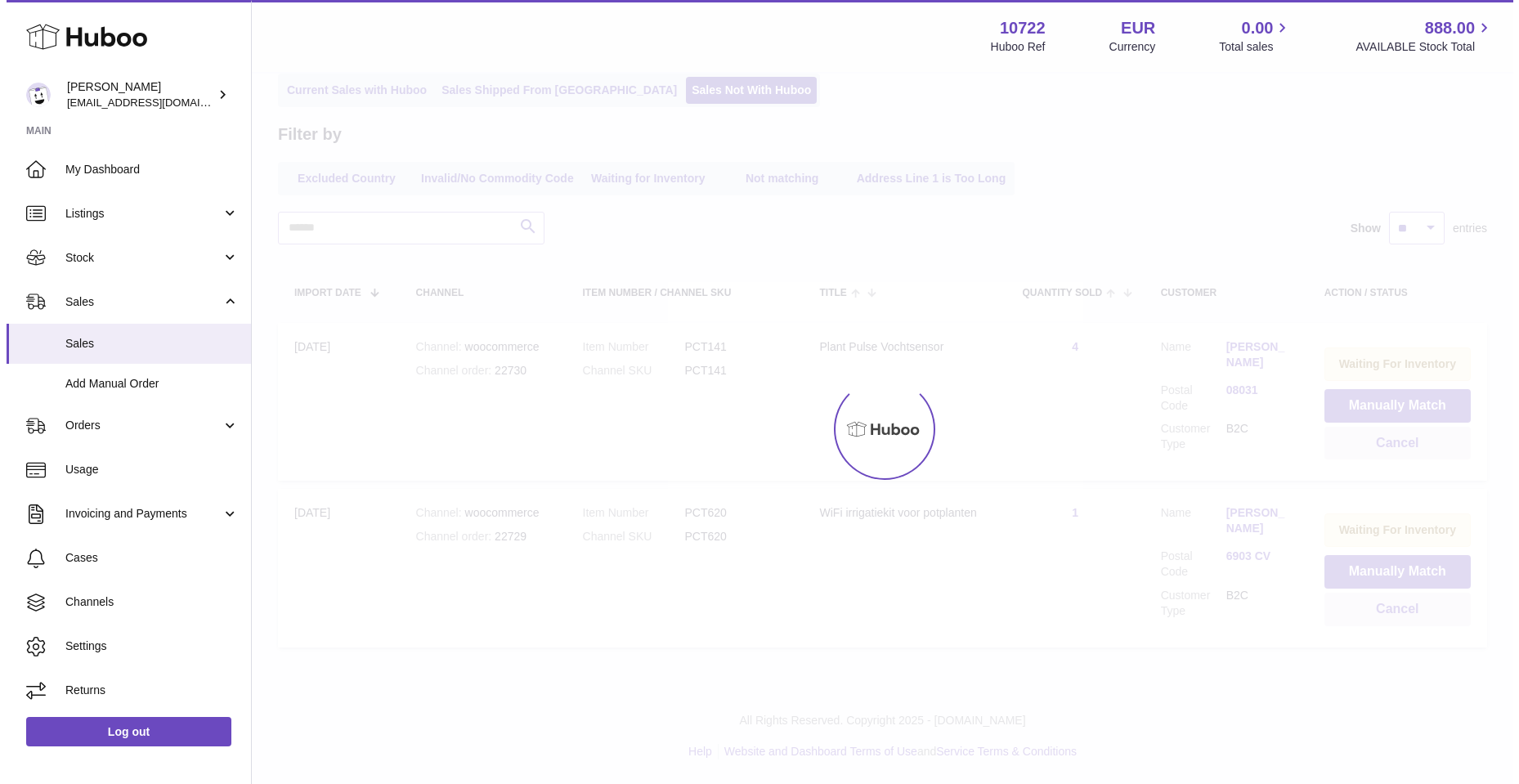
scroll to position [0, 0]
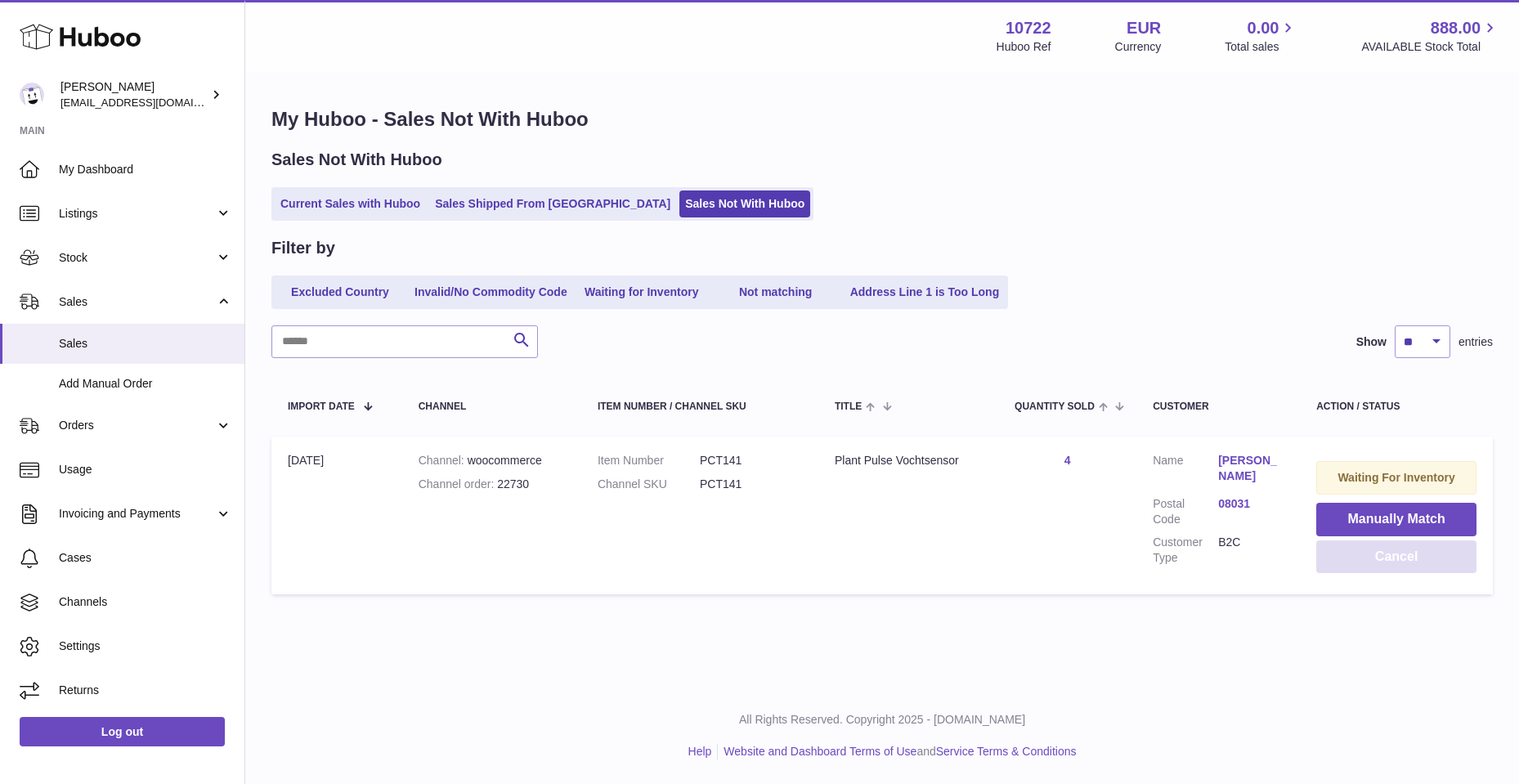
click at [1392, 548] on button "Cancel" at bounding box center [1396, 557] width 160 height 33
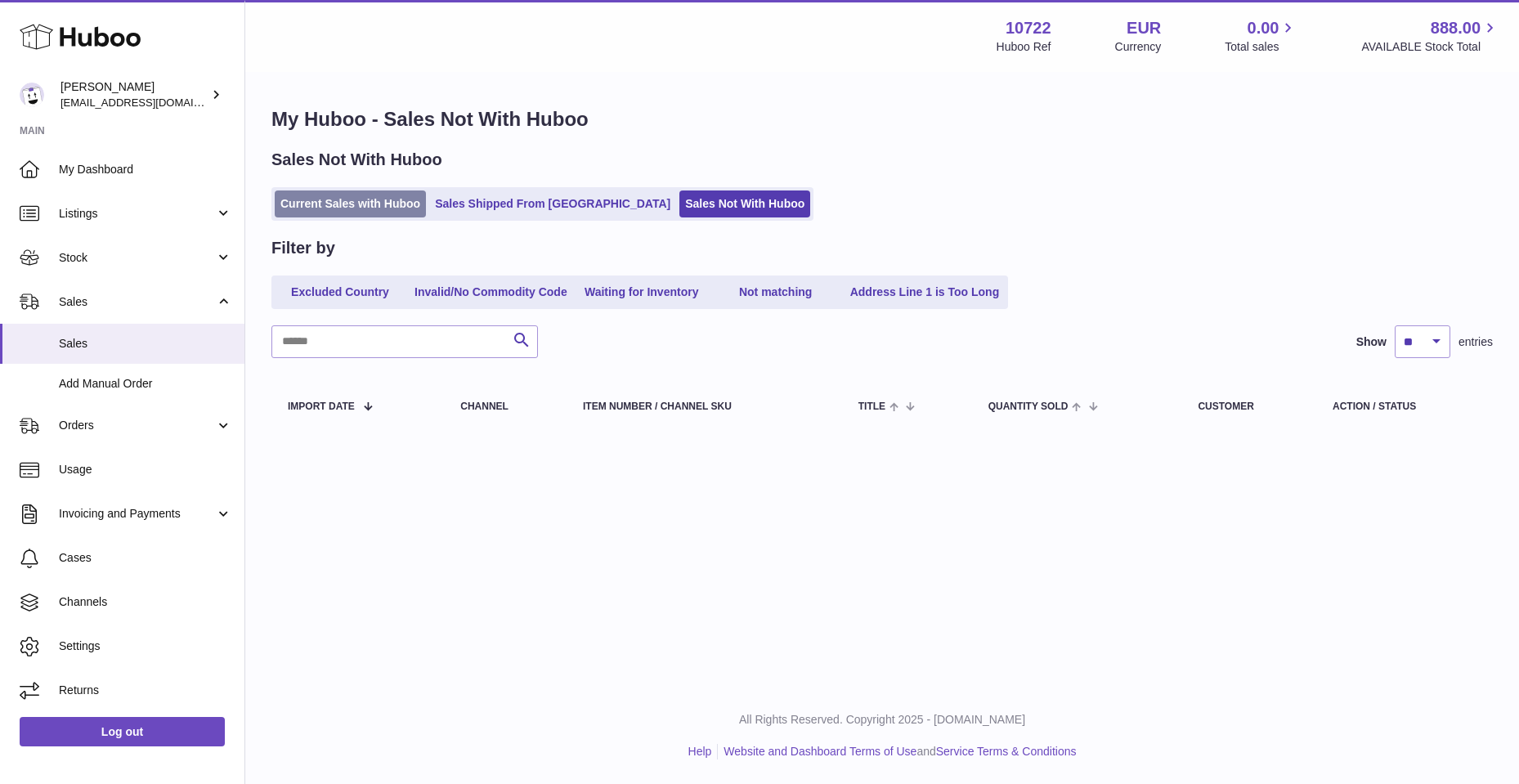
click at [322, 203] on link "Current Sales with Huboo" at bounding box center [350, 204] width 151 height 27
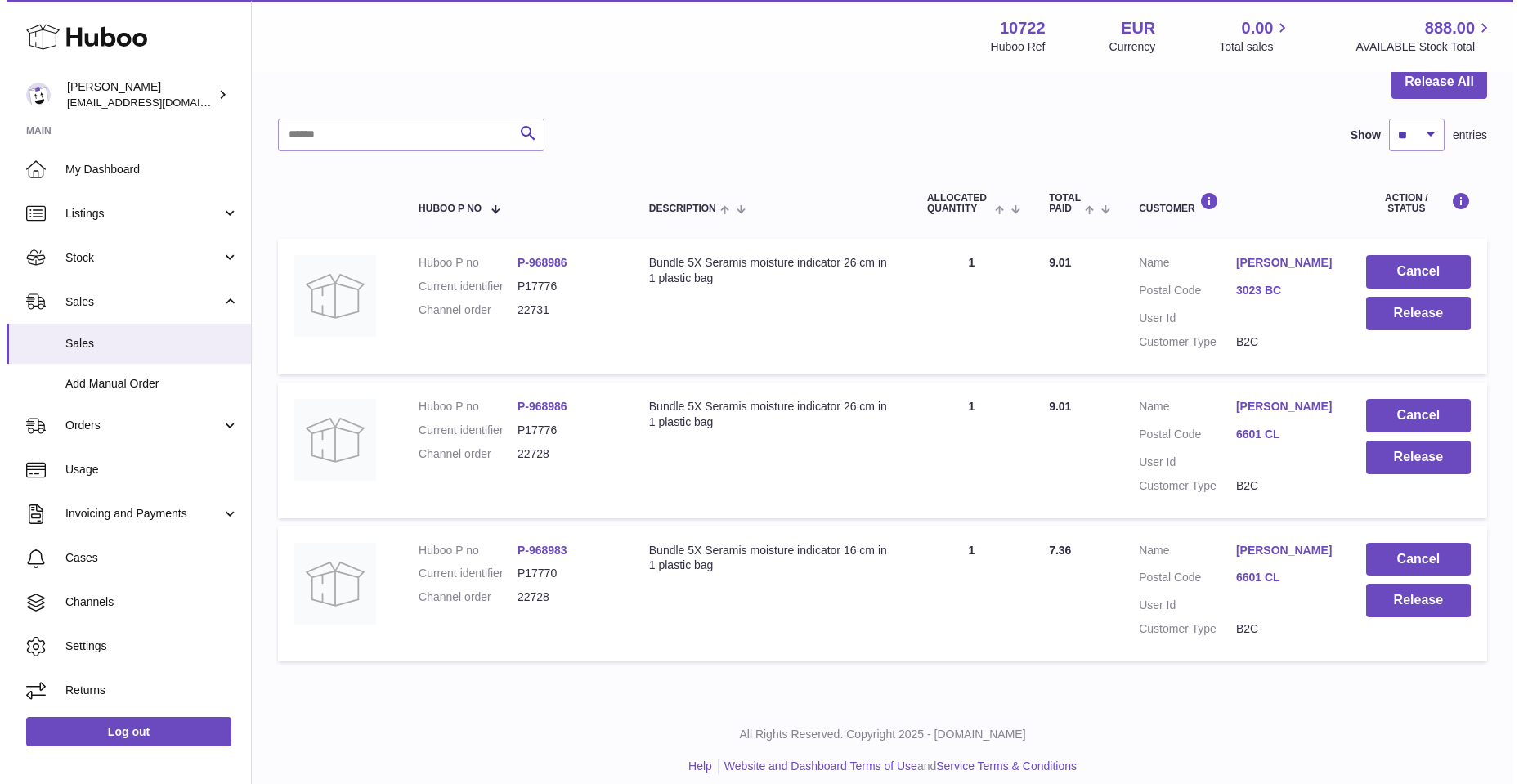
scroll to position [186, 0]
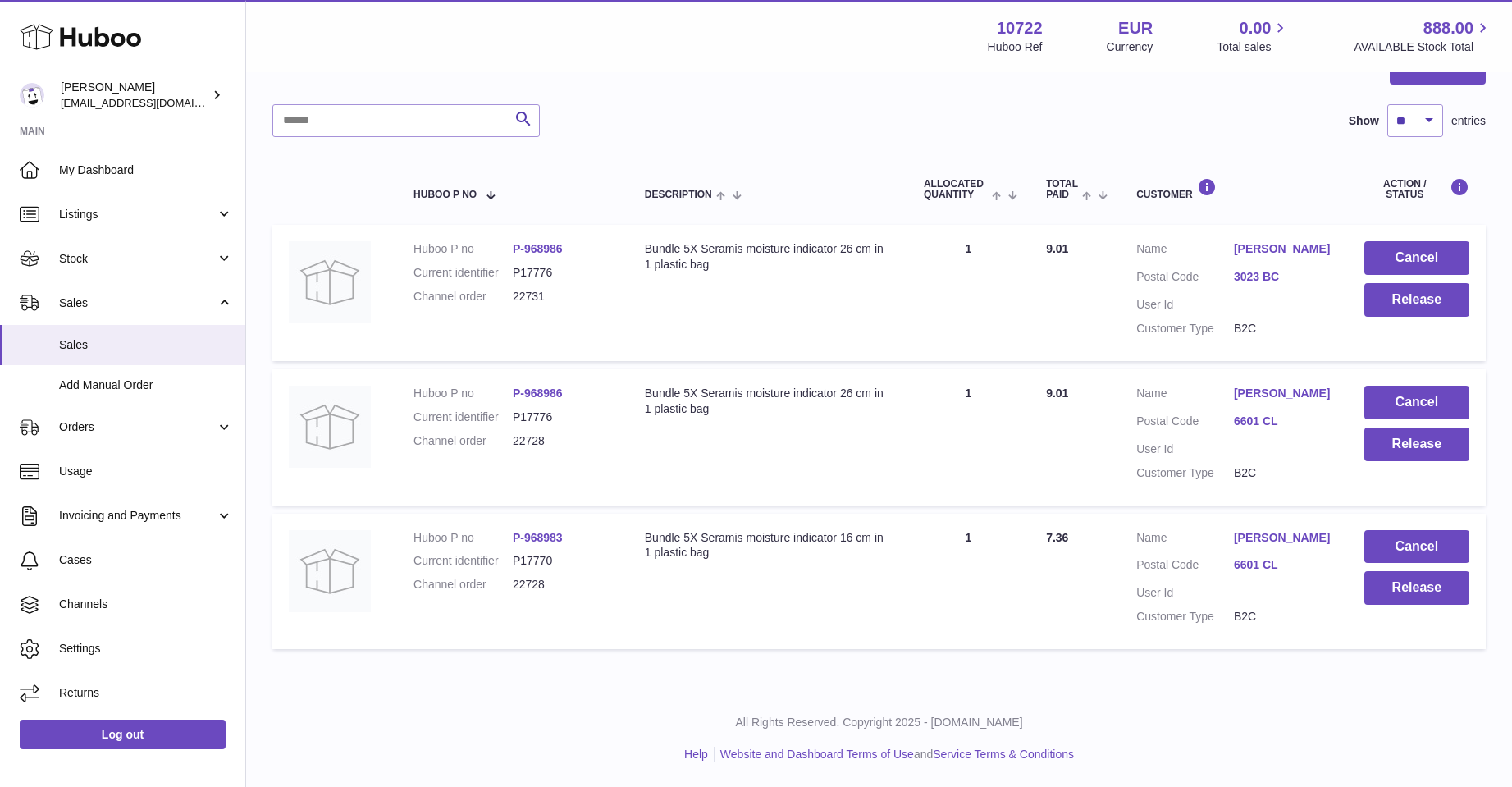
click at [1248, 535] on link "Jacquelina Kladis" at bounding box center [1283, 537] width 98 height 15
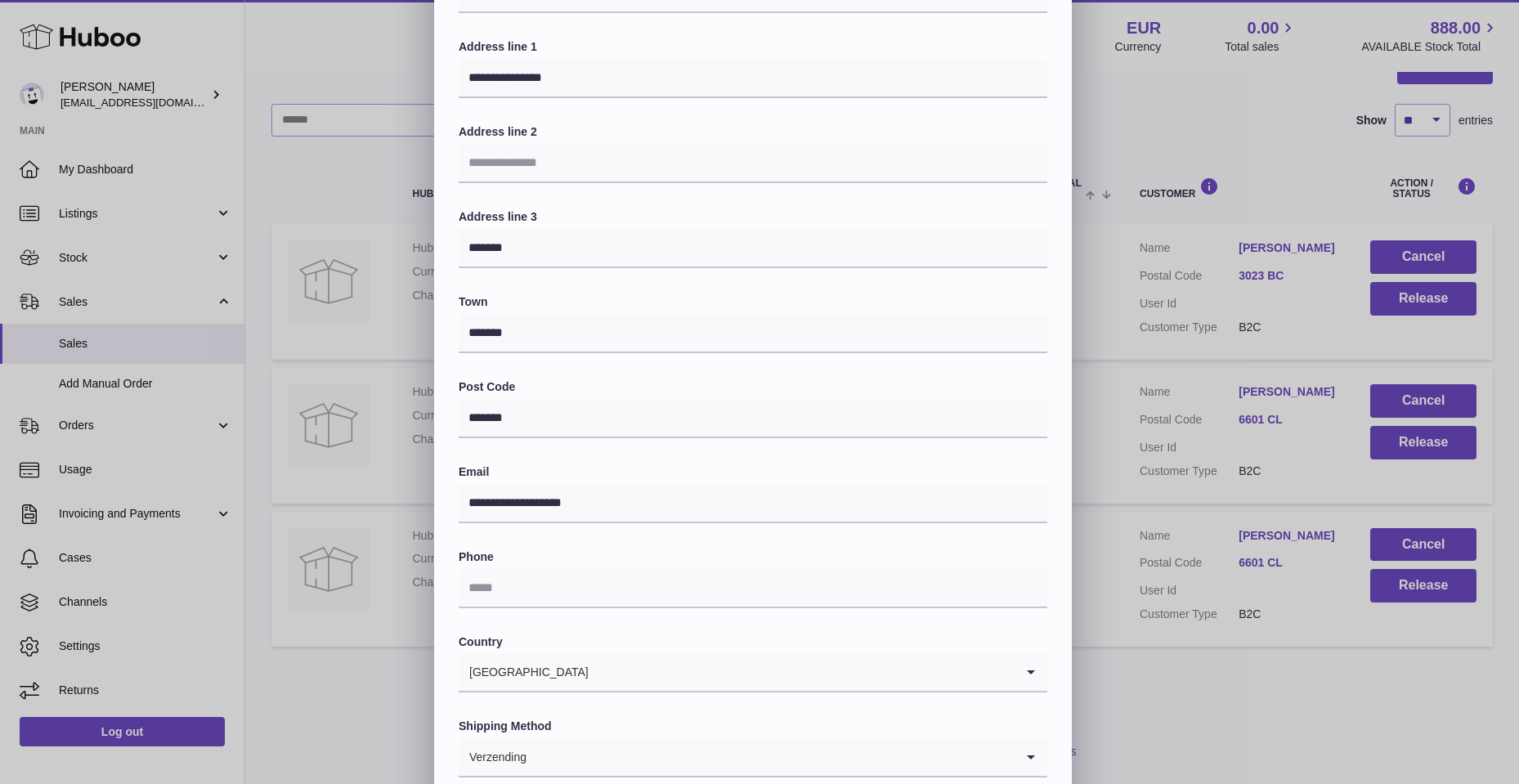
scroll to position [164, 0]
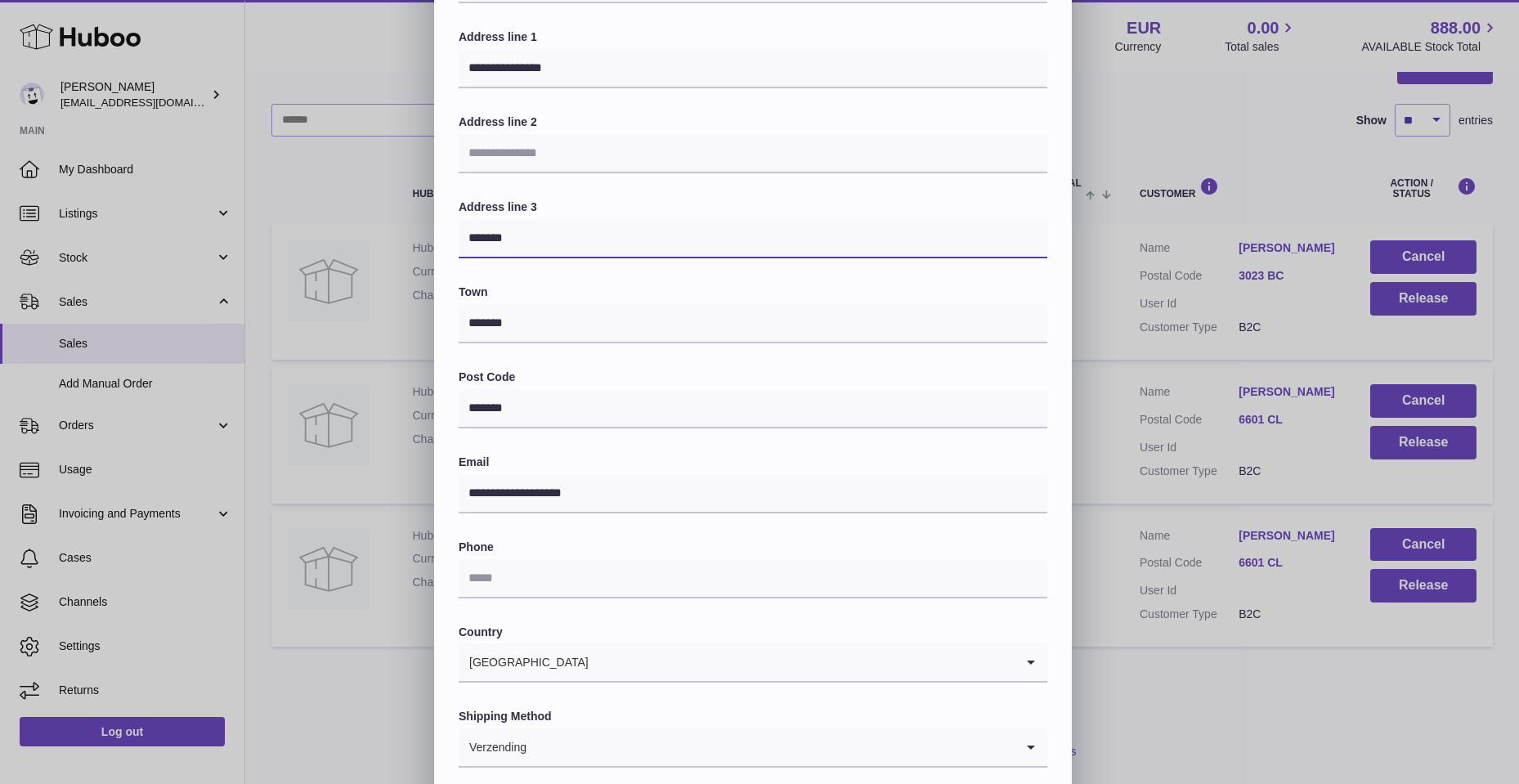
drag, startPoint x: 468, startPoint y: 238, endPoint x: 519, endPoint y: 247, distance: 51.8
click at [519, 247] on input "*******" at bounding box center [753, 239] width 589 height 39
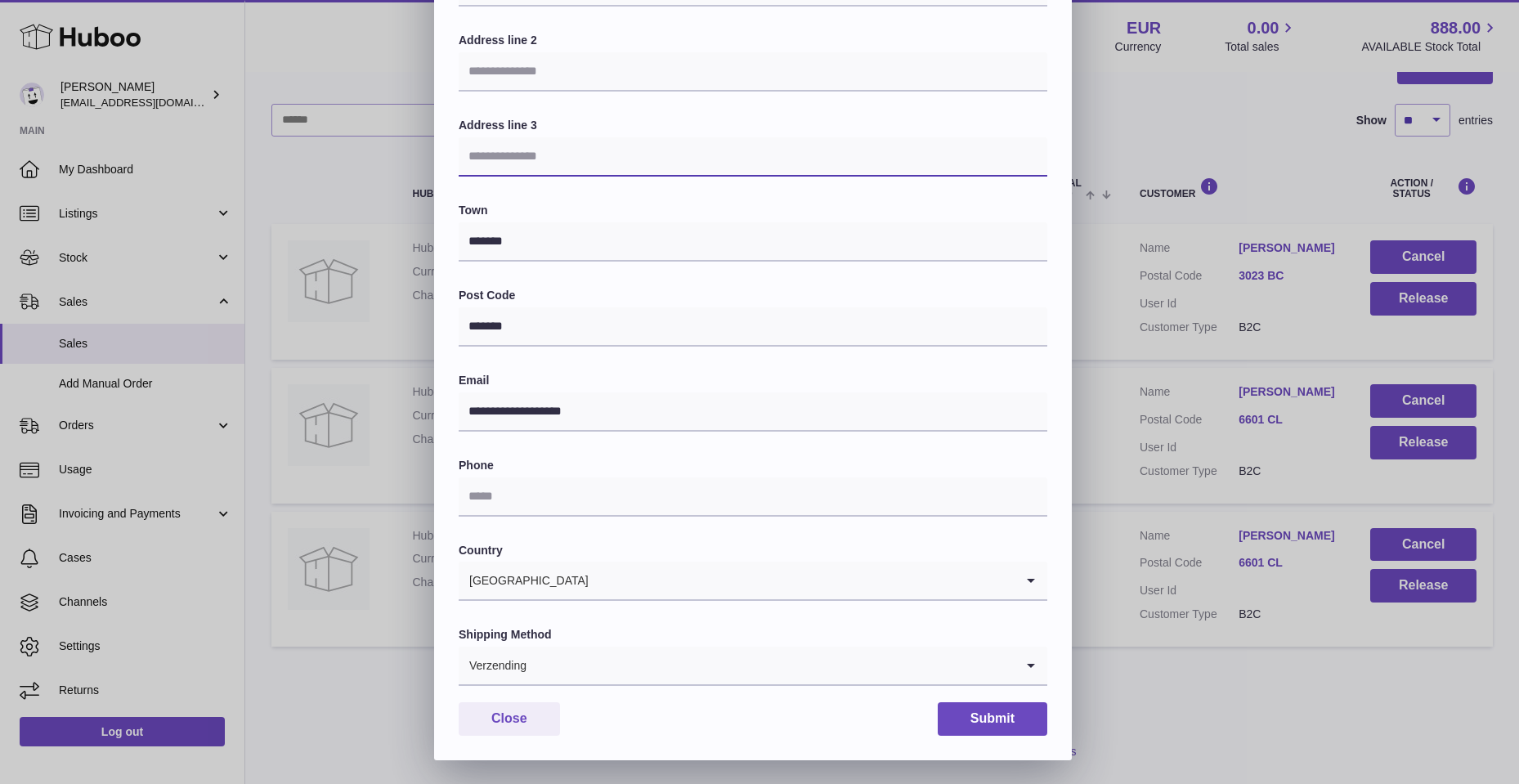
scroll to position [246, 0]
drag, startPoint x: 500, startPoint y: 499, endPoint x: 518, endPoint y: 486, distance: 22.2
click at [500, 499] on input "text" at bounding box center [753, 497] width 589 height 39
type input "**********"
click at [1029, 671] on icon "Search for option" at bounding box center [1031, 665] width 33 height 38
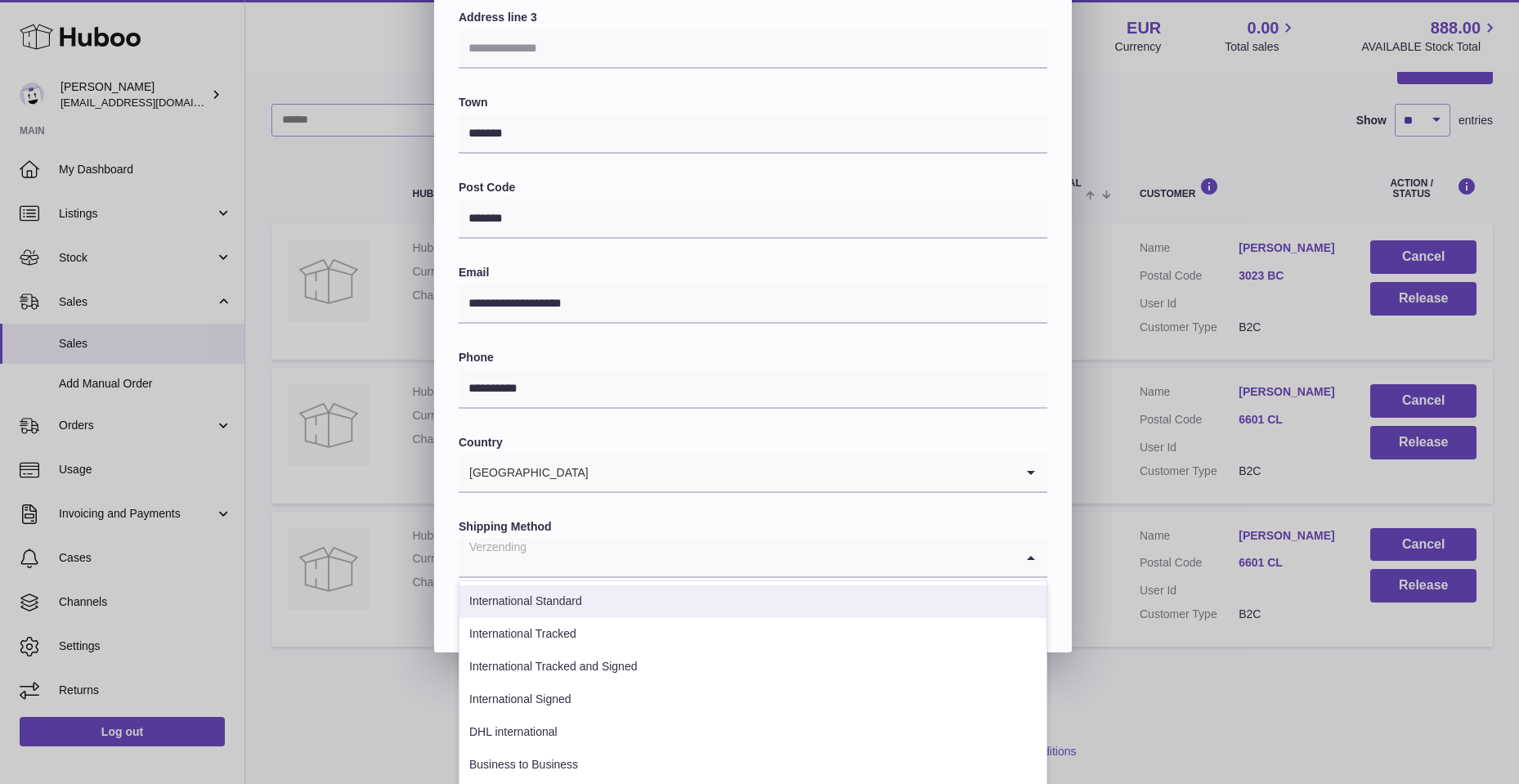
scroll to position [355, 0]
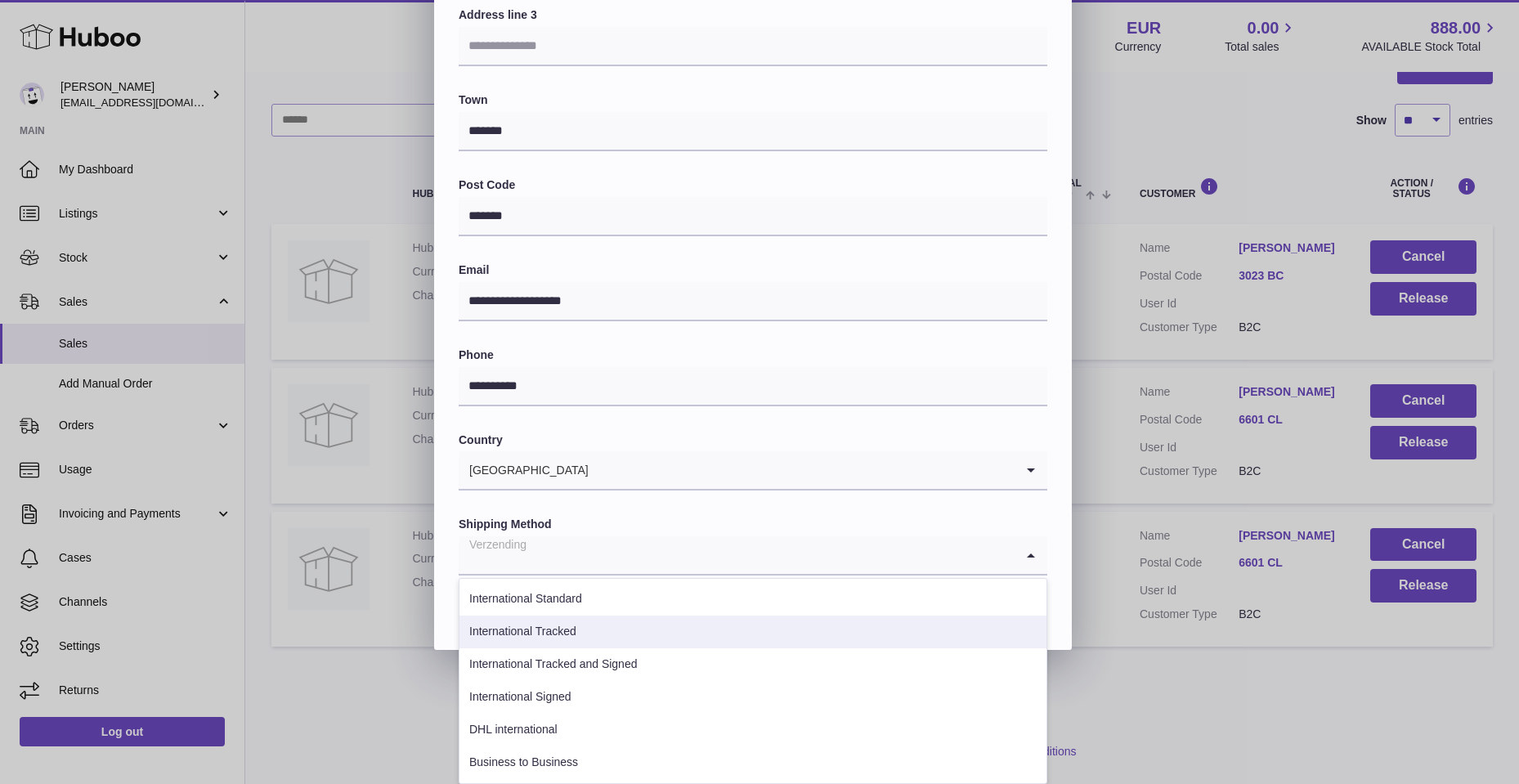
click at [529, 633] on li "International Tracked" at bounding box center [753, 632] width 587 height 33
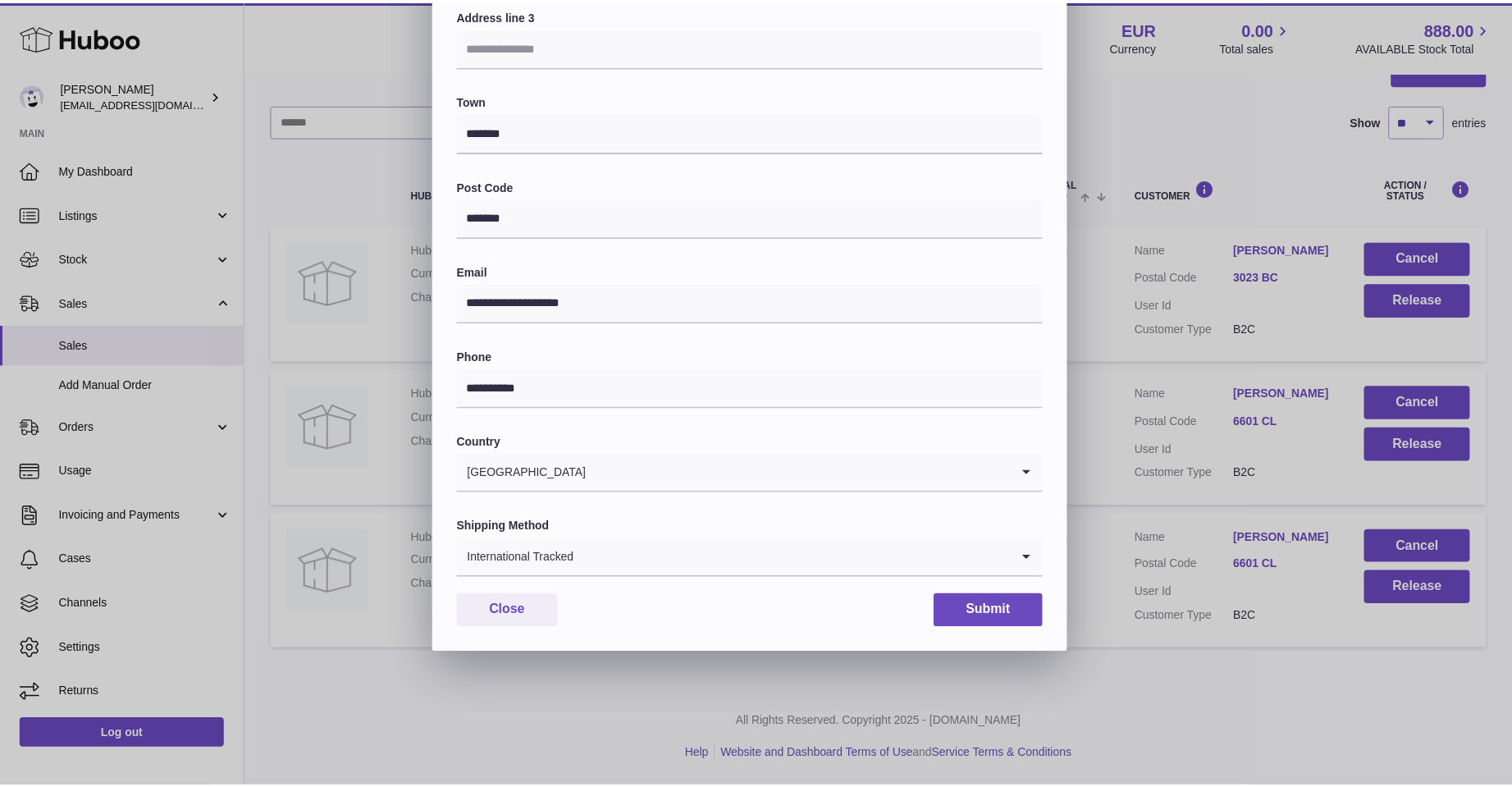
scroll to position [247, 0]
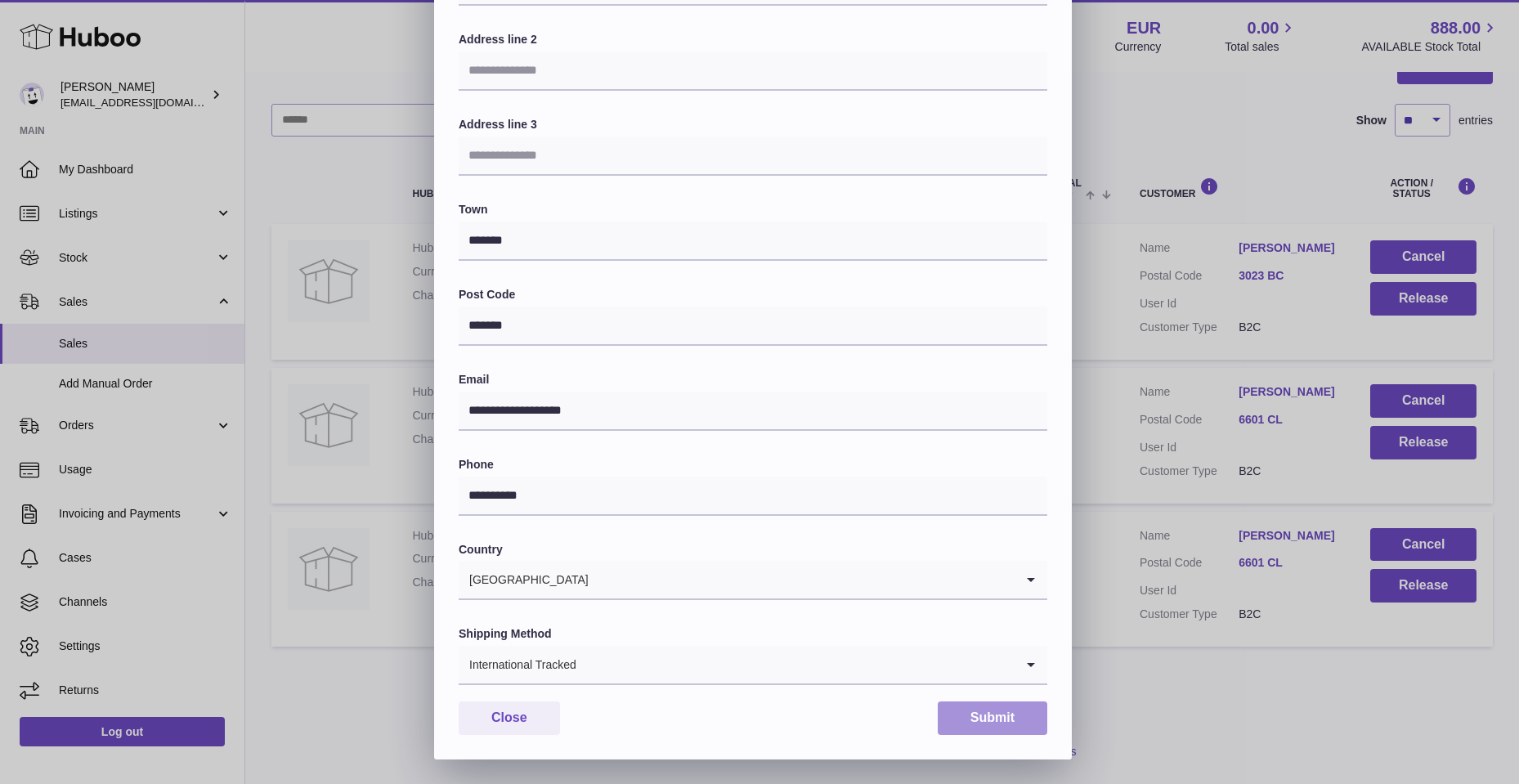
click at [964, 719] on button "Submit" at bounding box center [993, 718] width 109 height 33
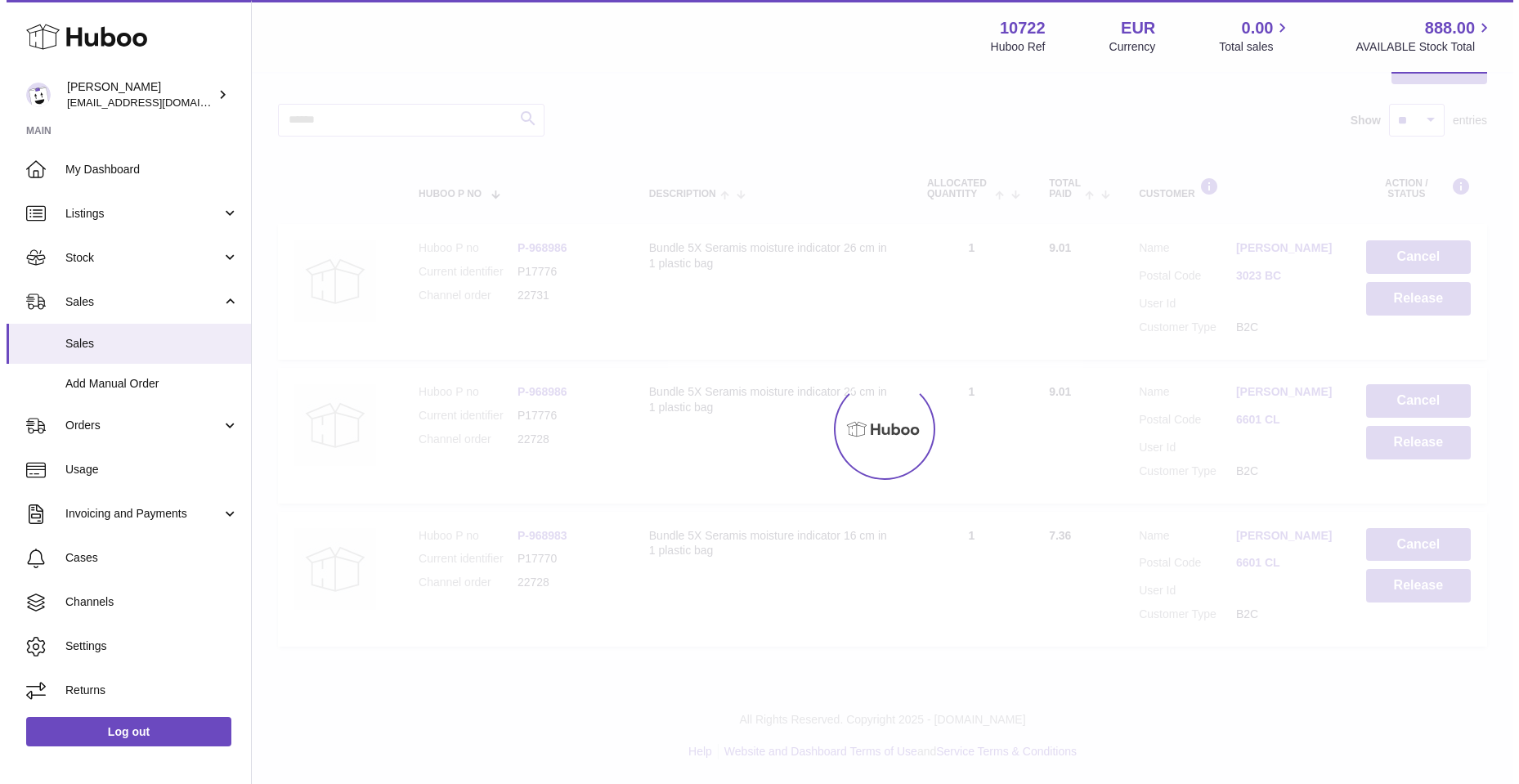
scroll to position [0, 0]
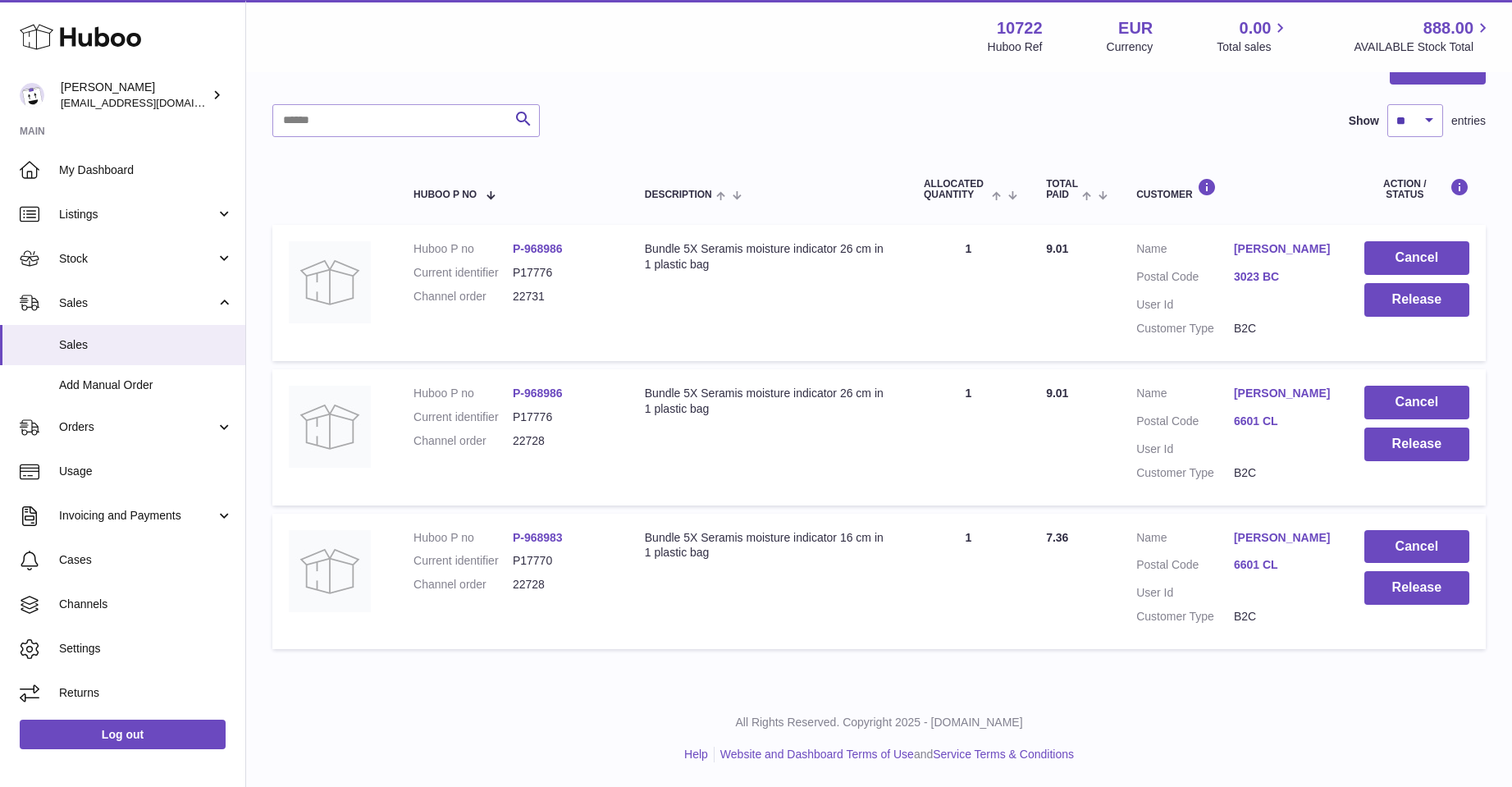
click at [1271, 384] on td "Customer Name Jacquelina Kladis Postal Code 6601 CL User Id Customer Type B2C" at bounding box center [1234, 438] width 228 height 137
click at [1275, 397] on link "[PERSON_NAME]" at bounding box center [1283, 393] width 98 height 15
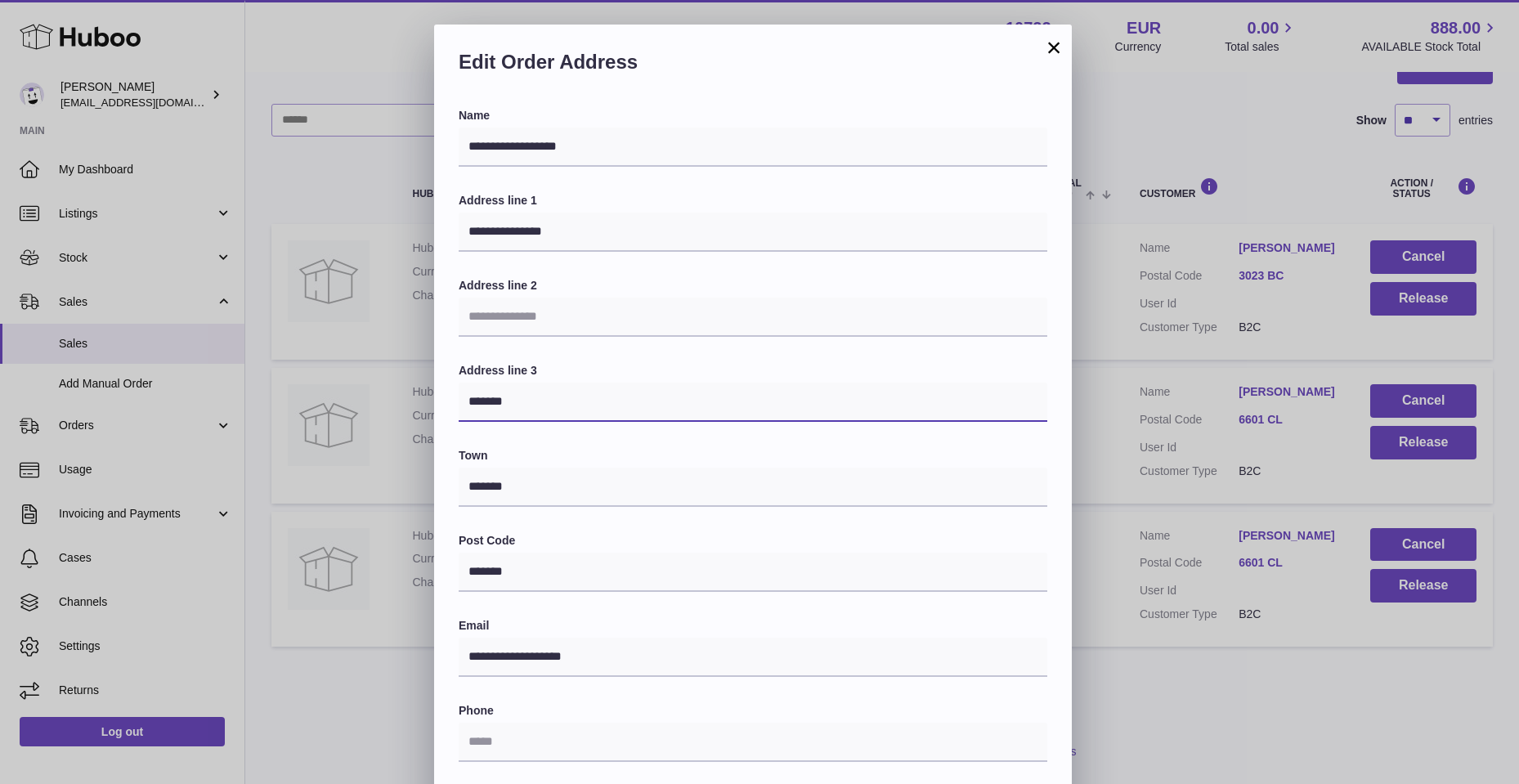
drag, startPoint x: 470, startPoint y: 397, endPoint x: 515, endPoint y: 401, distance: 45.2
click at [515, 401] on input "*******" at bounding box center [753, 402] width 589 height 39
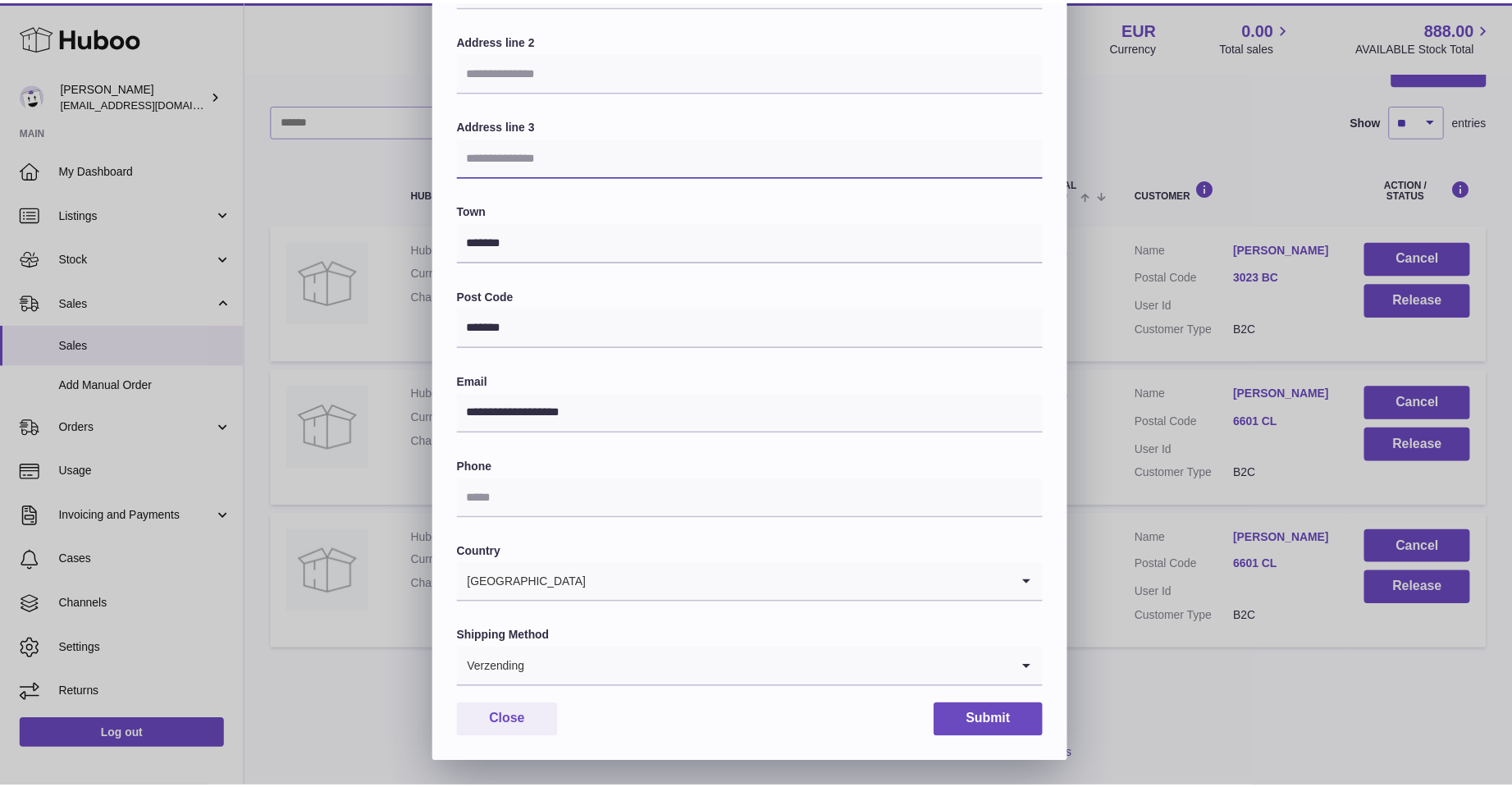
scroll to position [247, 0]
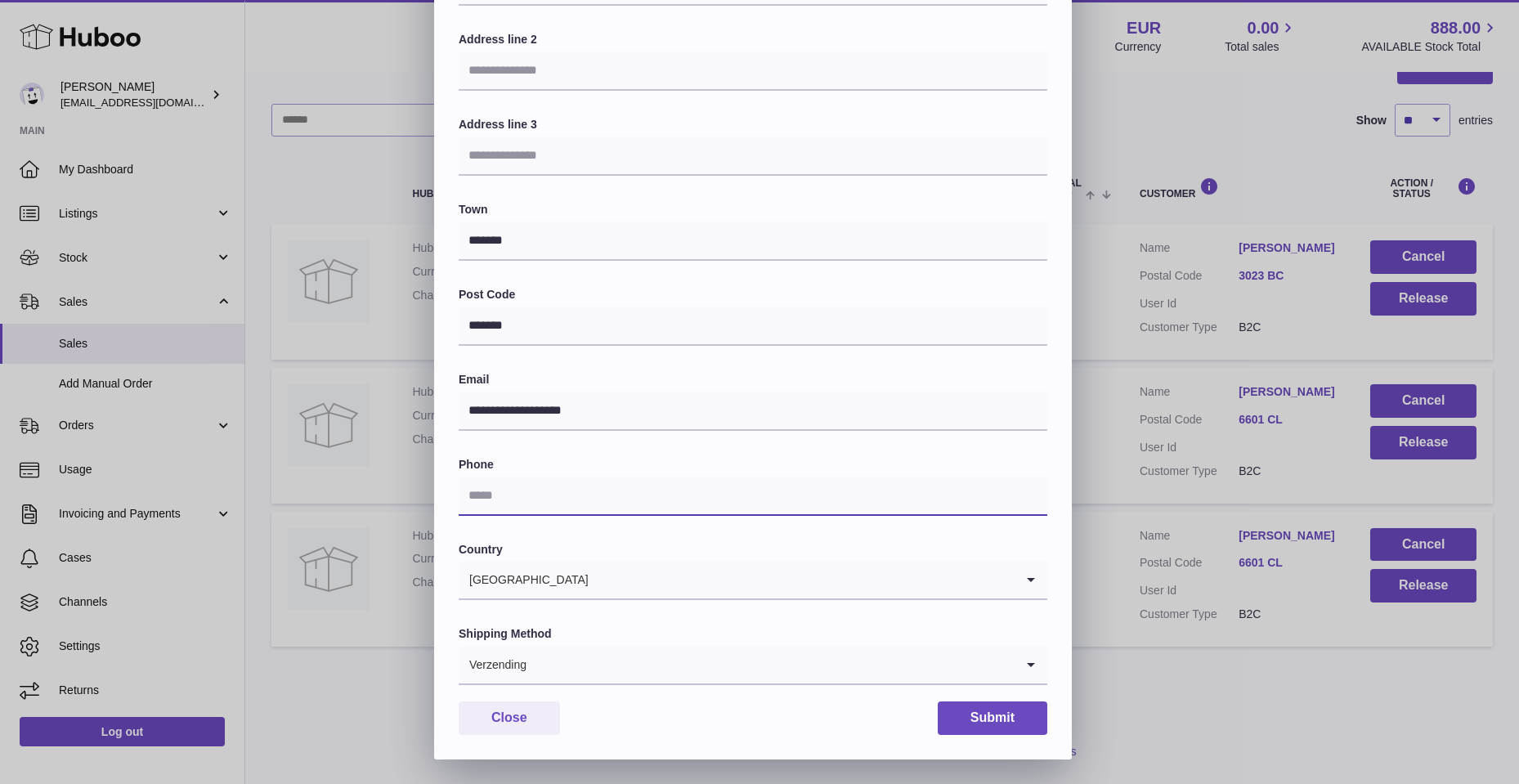
click at [552, 504] on input "text" at bounding box center [753, 497] width 589 height 39
type input "**********"
click at [1028, 664] on icon "Search for option" at bounding box center [1031, 665] width 33 height 38
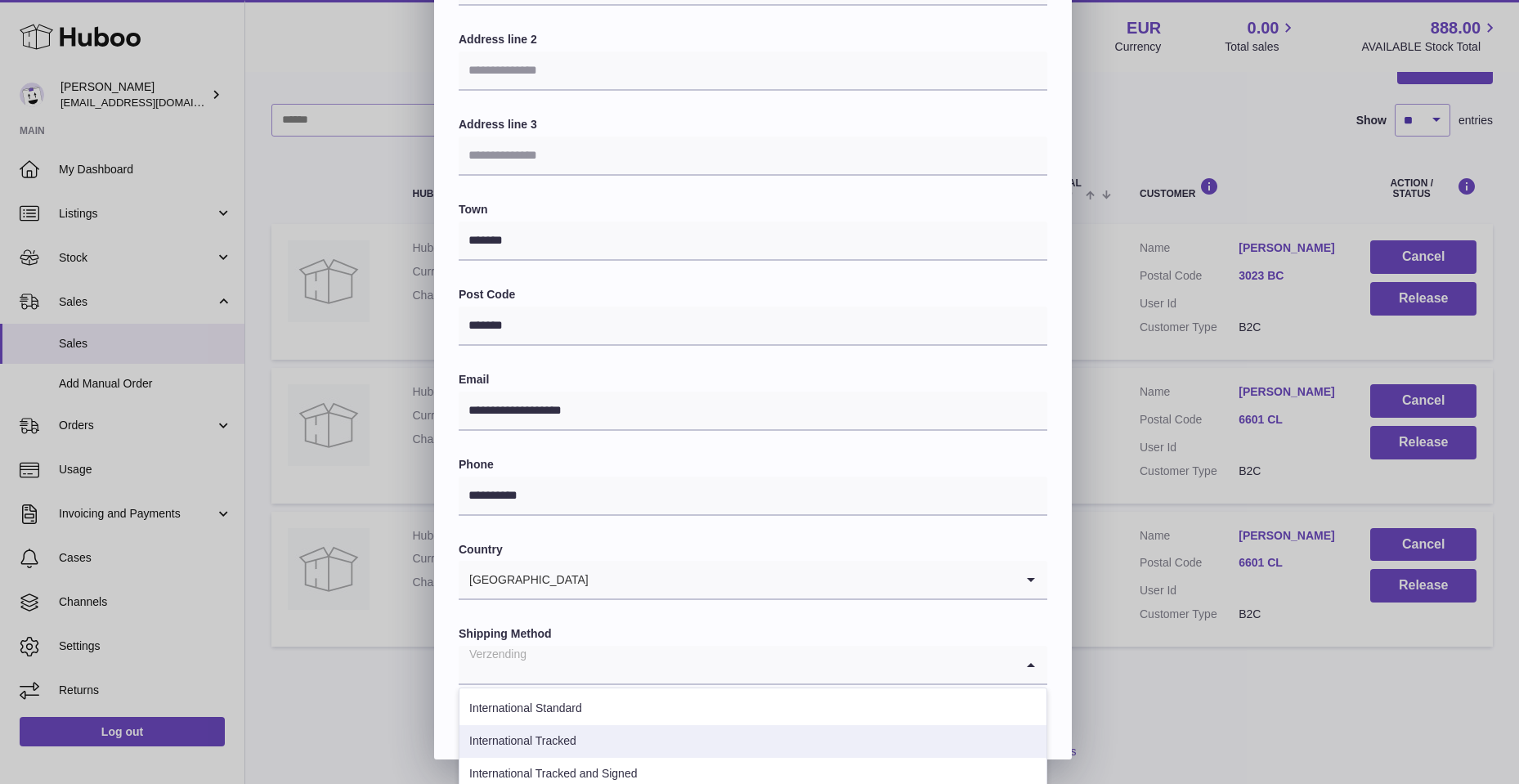
click at [515, 746] on li "International Tracked" at bounding box center [753, 741] width 587 height 33
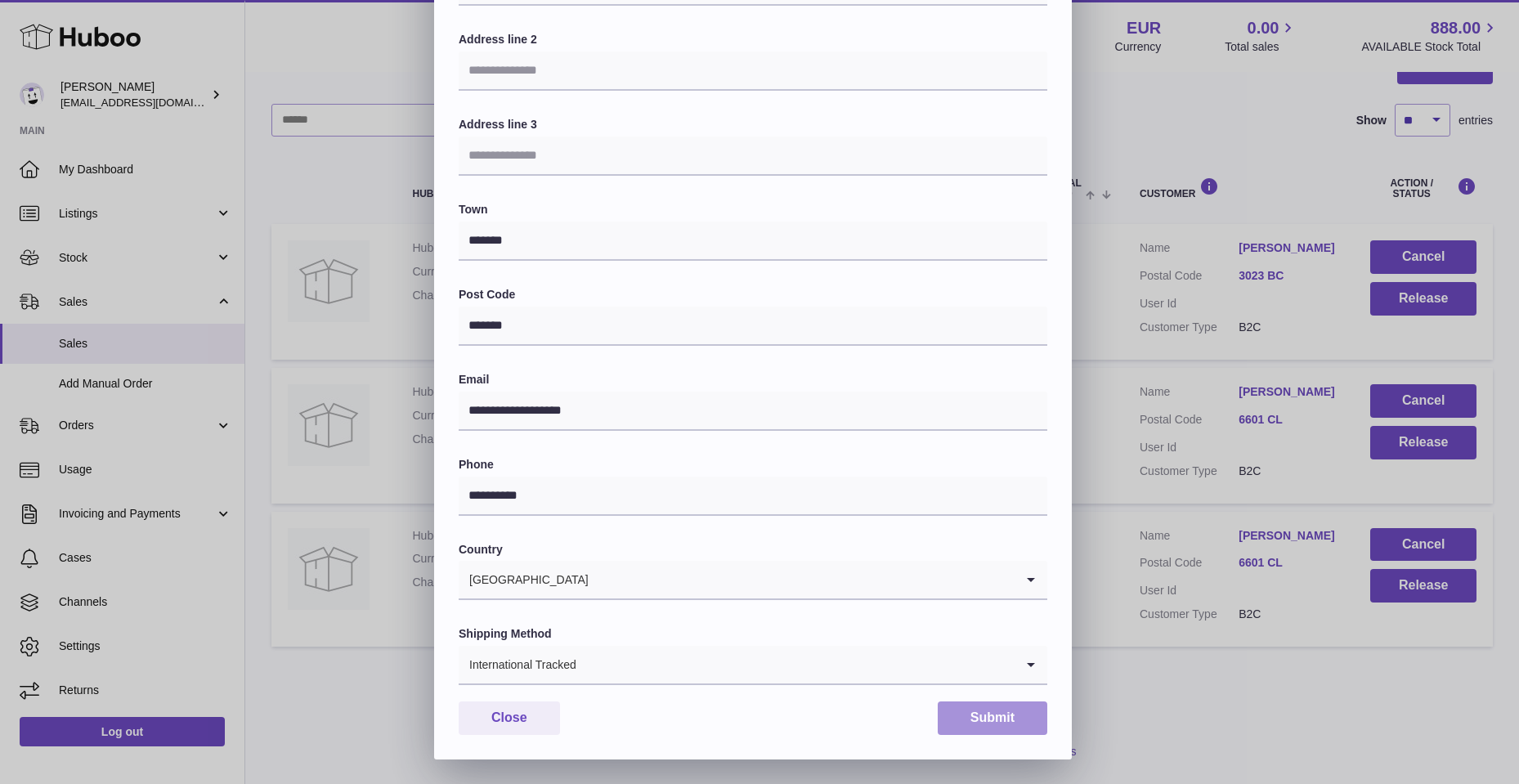
click at [1008, 721] on button "Submit" at bounding box center [993, 718] width 109 height 33
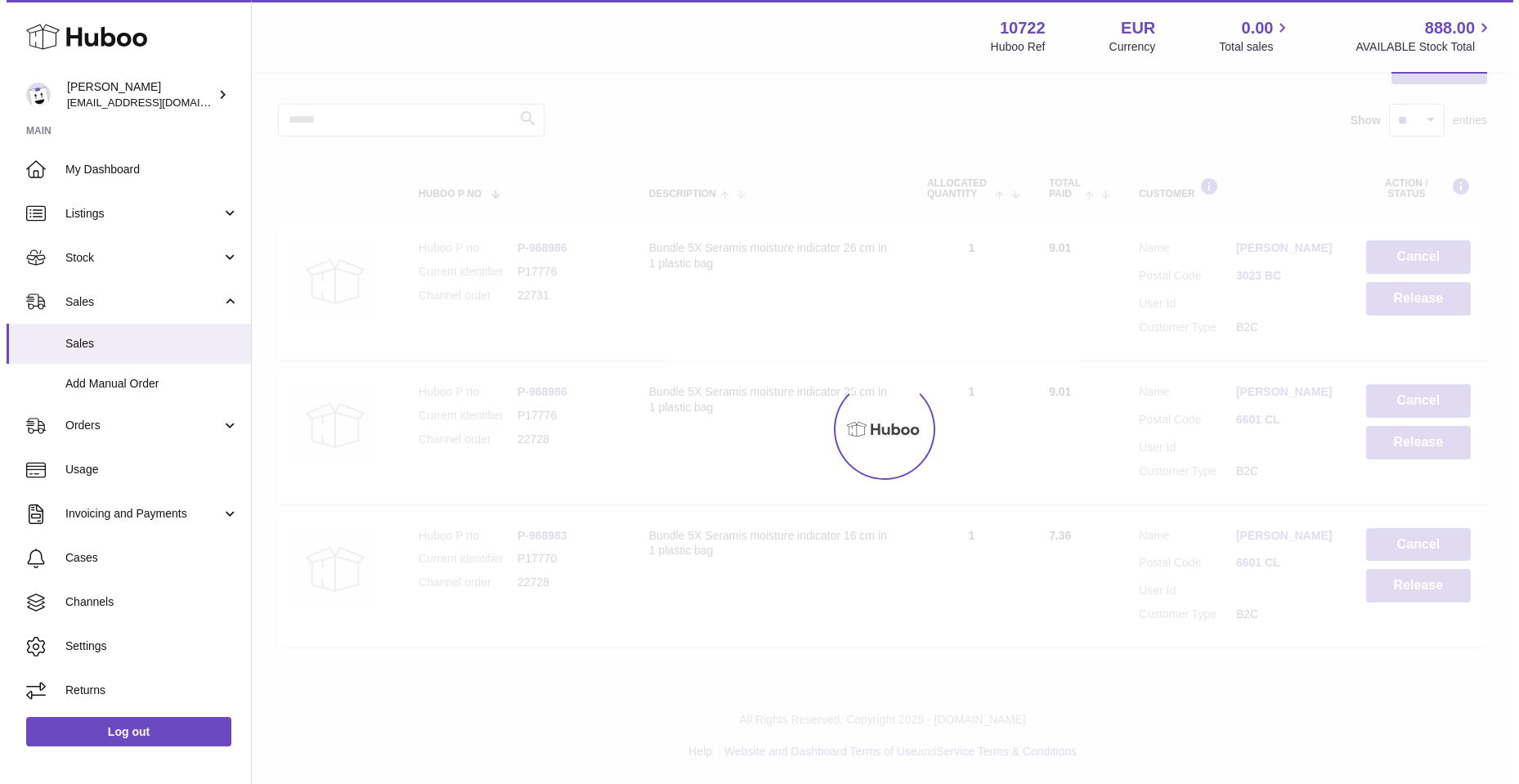
scroll to position [0, 0]
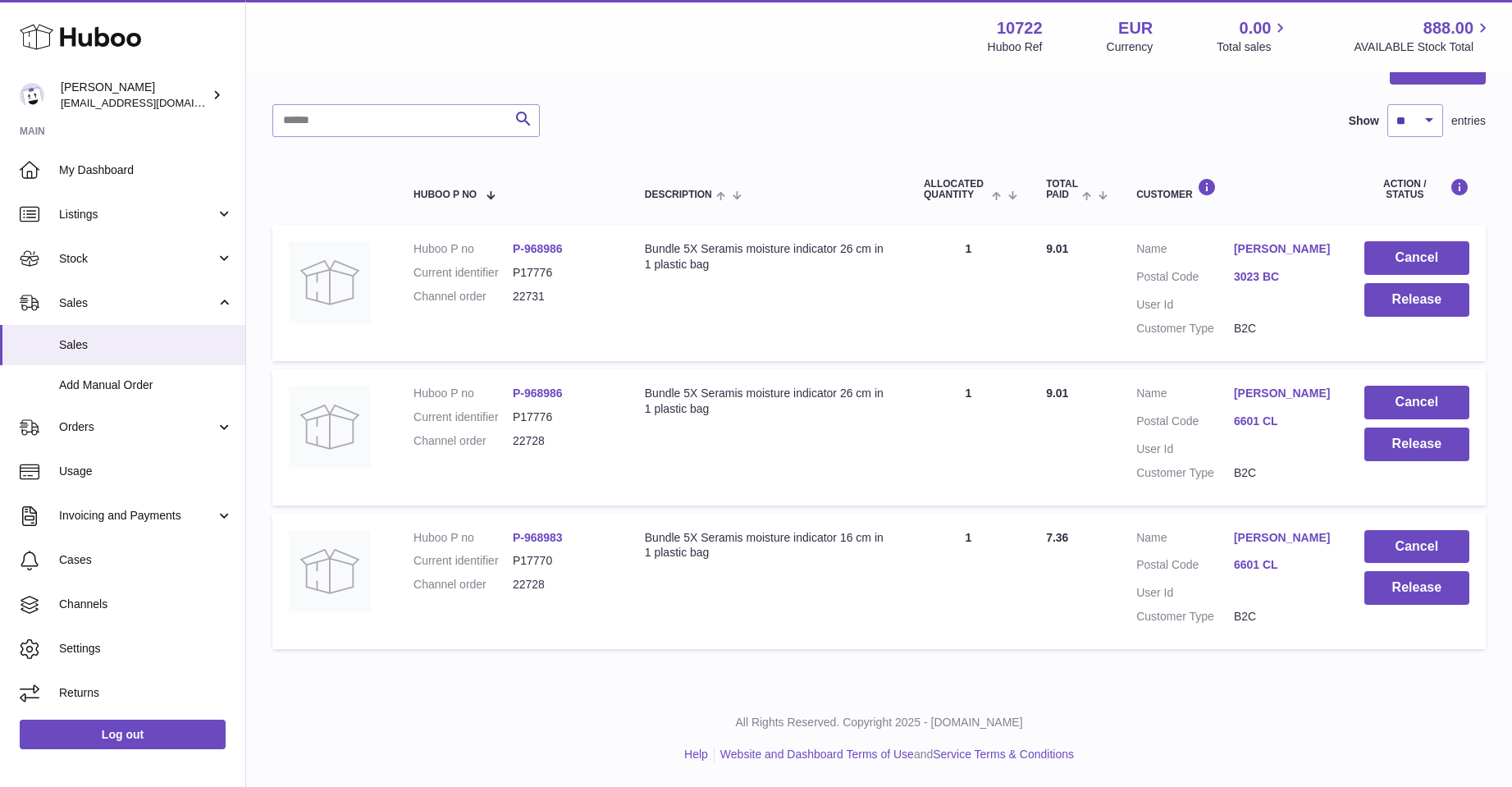
click at [1252, 242] on link "[PERSON_NAME]" at bounding box center [1283, 249] width 98 height 15
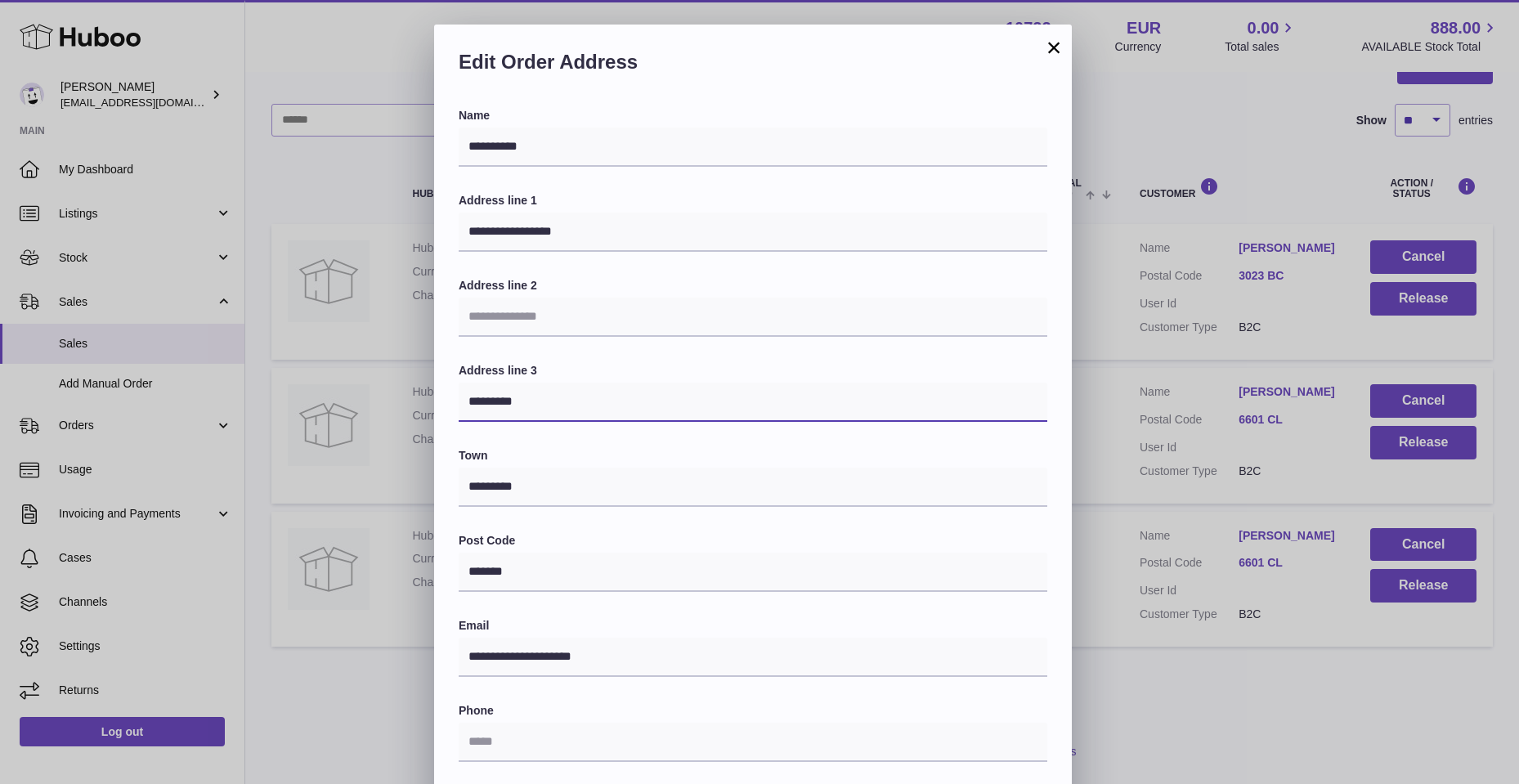
drag, startPoint x: 490, startPoint y: 405, endPoint x: 561, endPoint y: 411, distance: 71.3
click at [561, 411] on input "*********" at bounding box center [753, 402] width 589 height 39
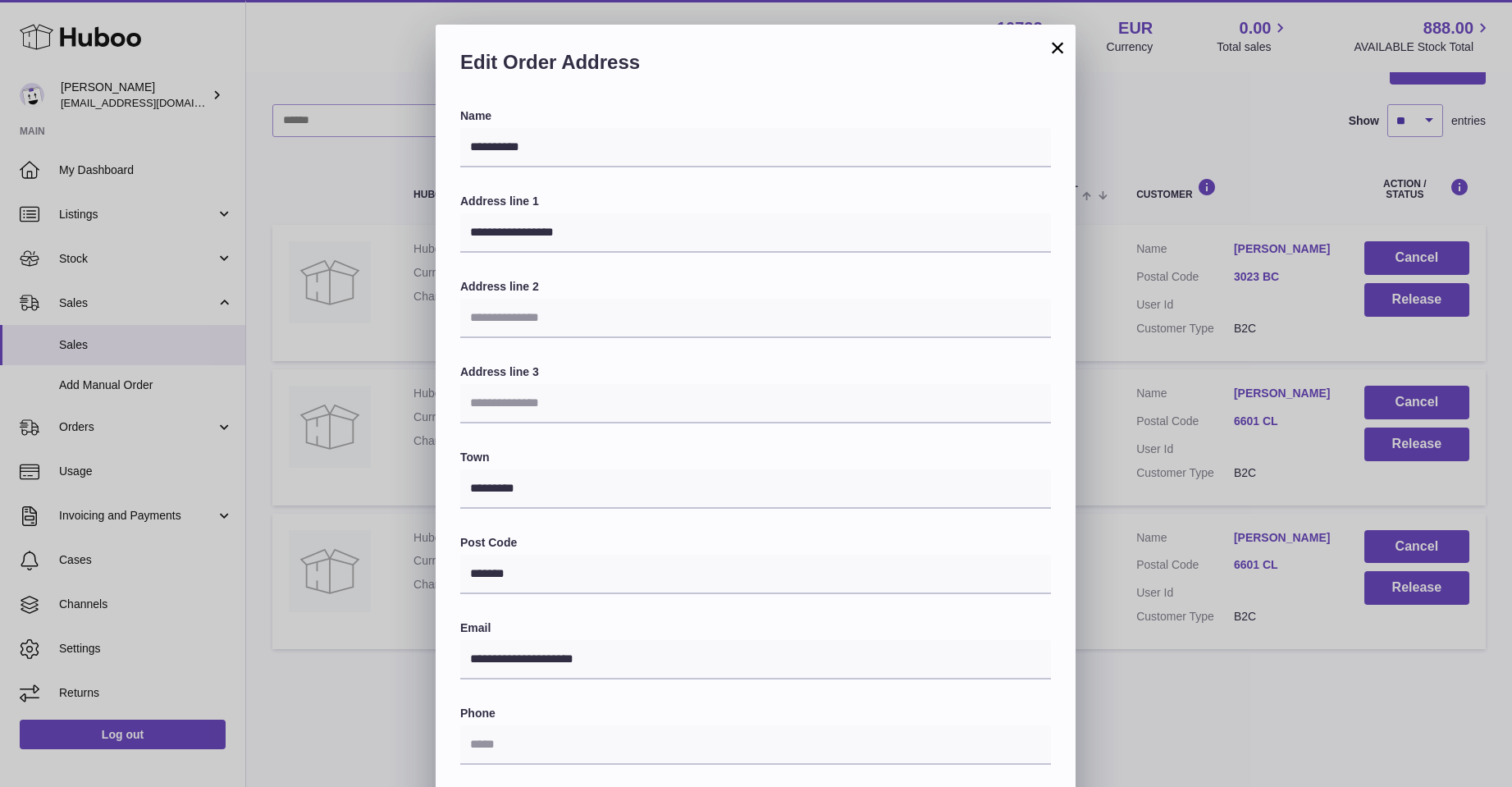
click at [1271, 164] on div "**********" at bounding box center [756, 517] width 1512 height 985
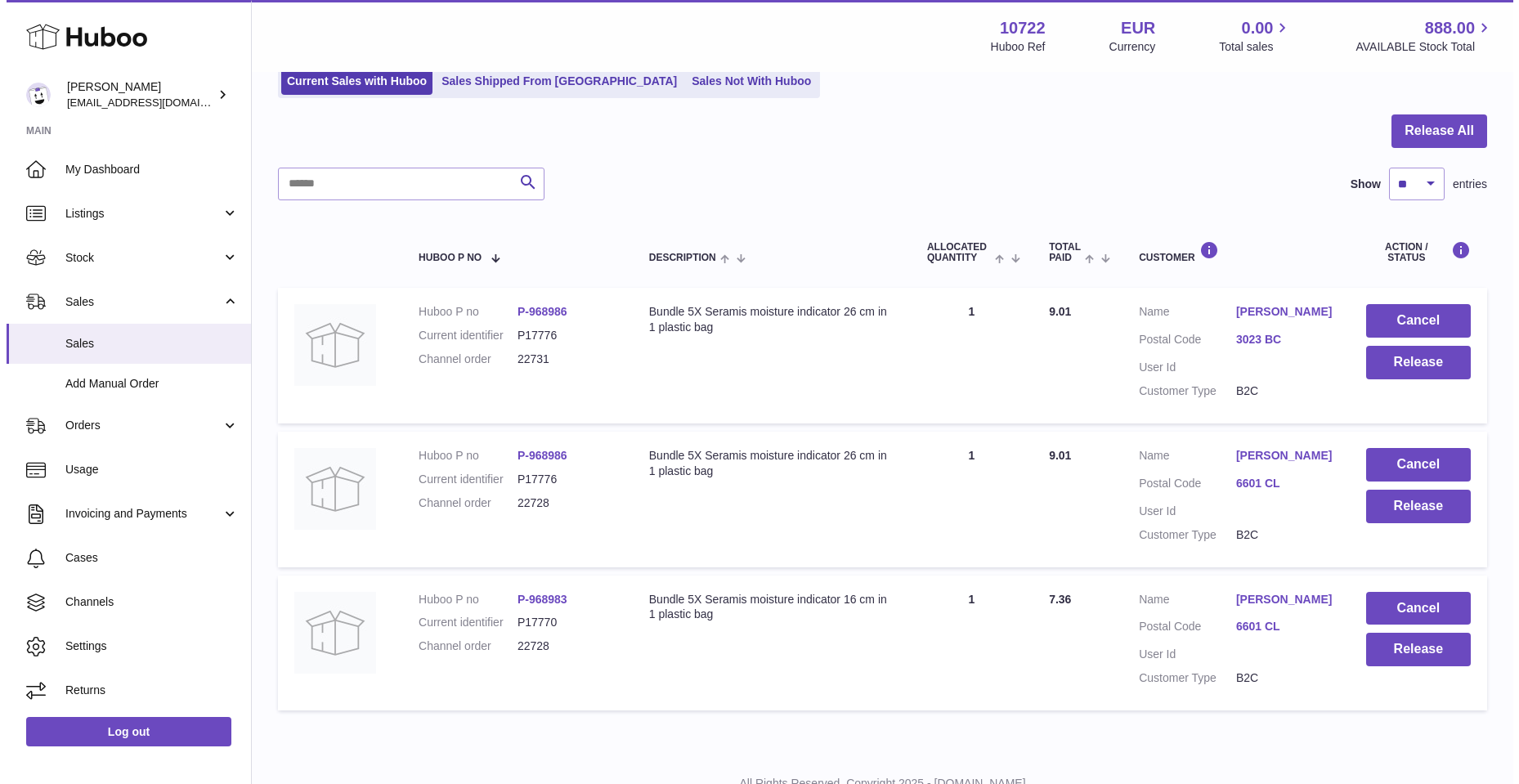
scroll to position [164, 0]
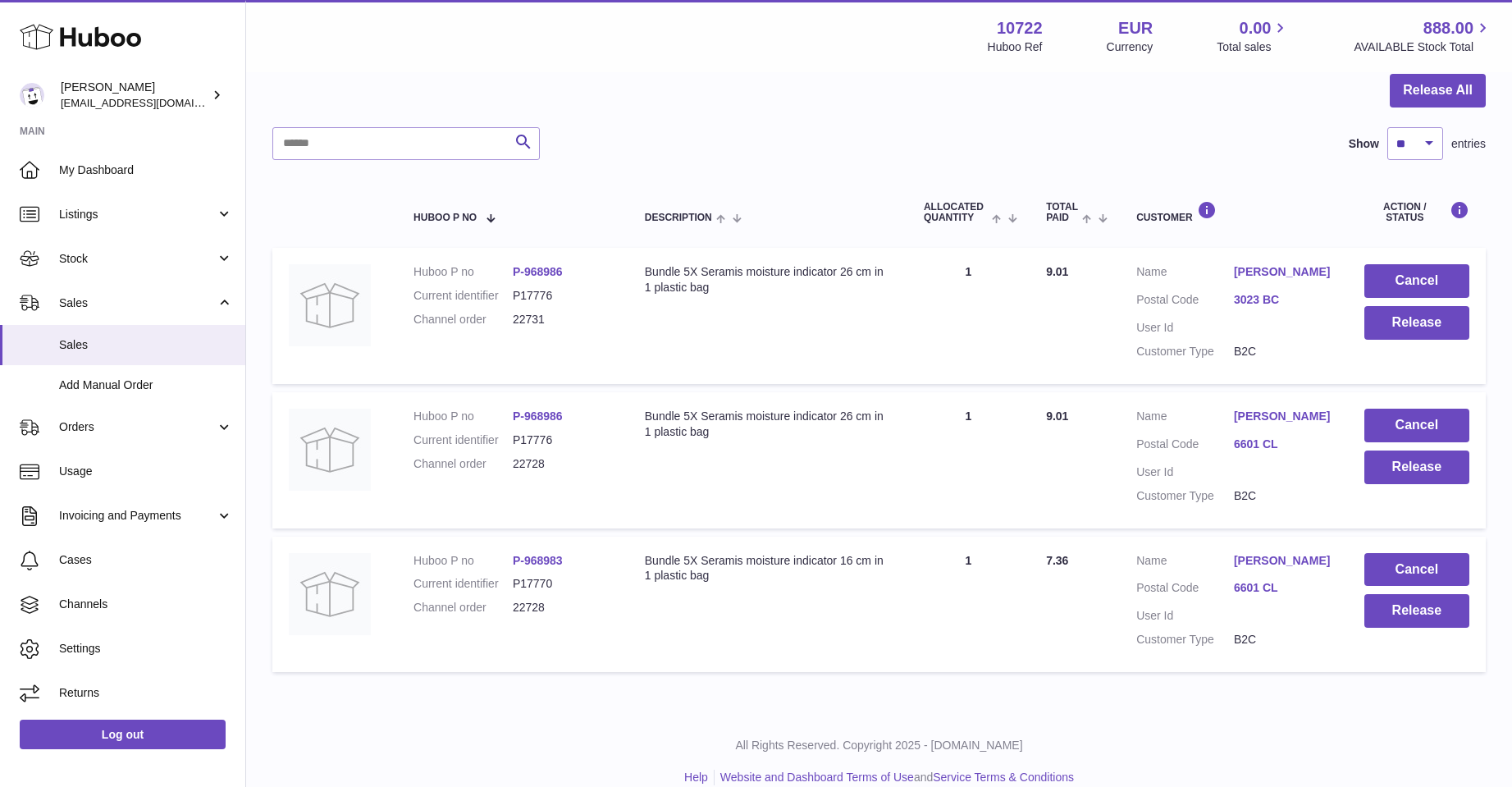
click at [710, 430] on div "Bundle 5X Seramis moisture indicator 26 cm in 1 plastic bag" at bounding box center [768, 424] width 246 height 31
click at [689, 314] on td "Description Bundle 5X Seramis moisture indicator 26 cm in 1 plastic bag" at bounding box center [768, 316] width 279 height 137
click at [1271, 270] on link "[PERSON_NAME]" at bounding box center [1283, 271] width 98 height 15
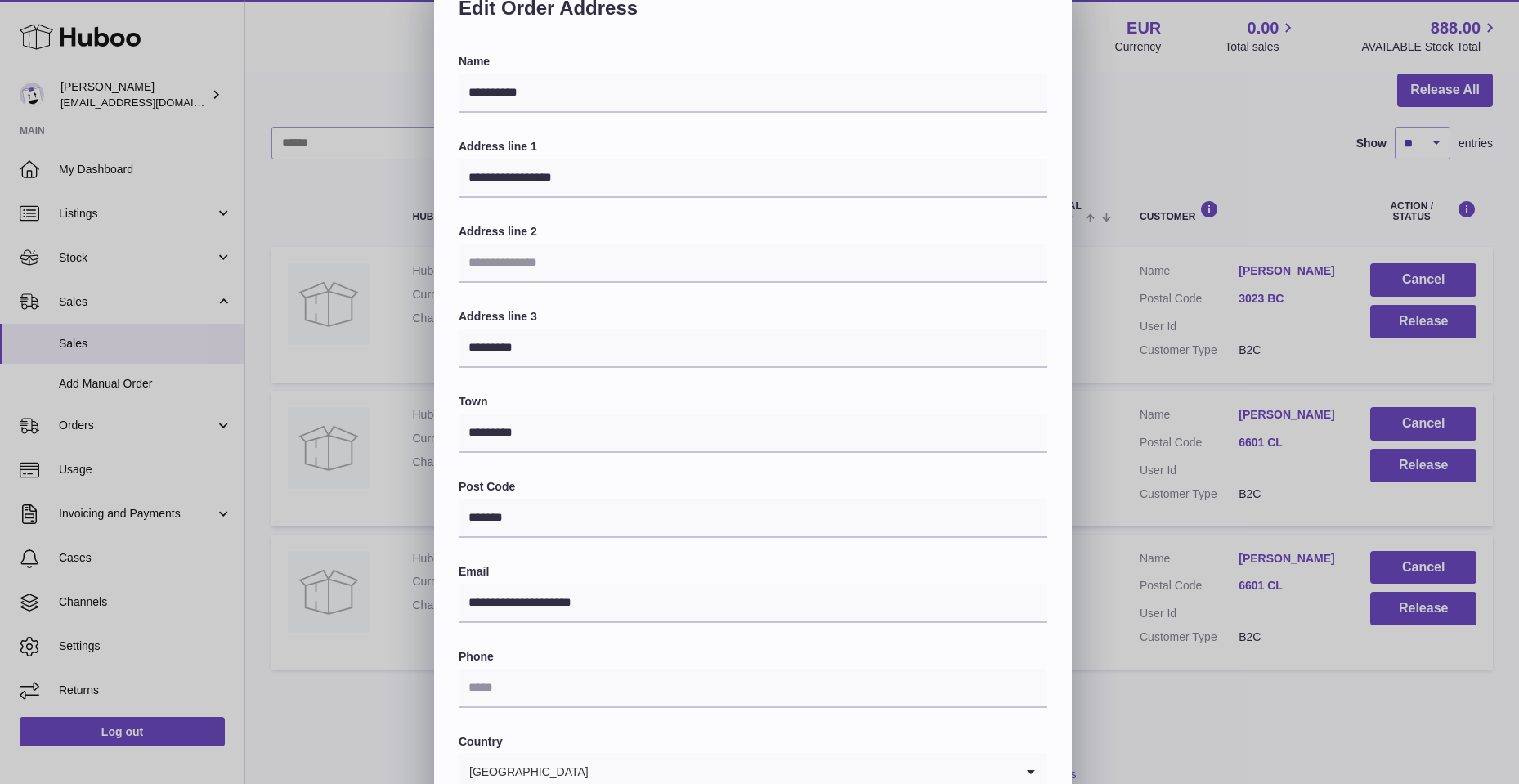
scroll to position [81, 0]
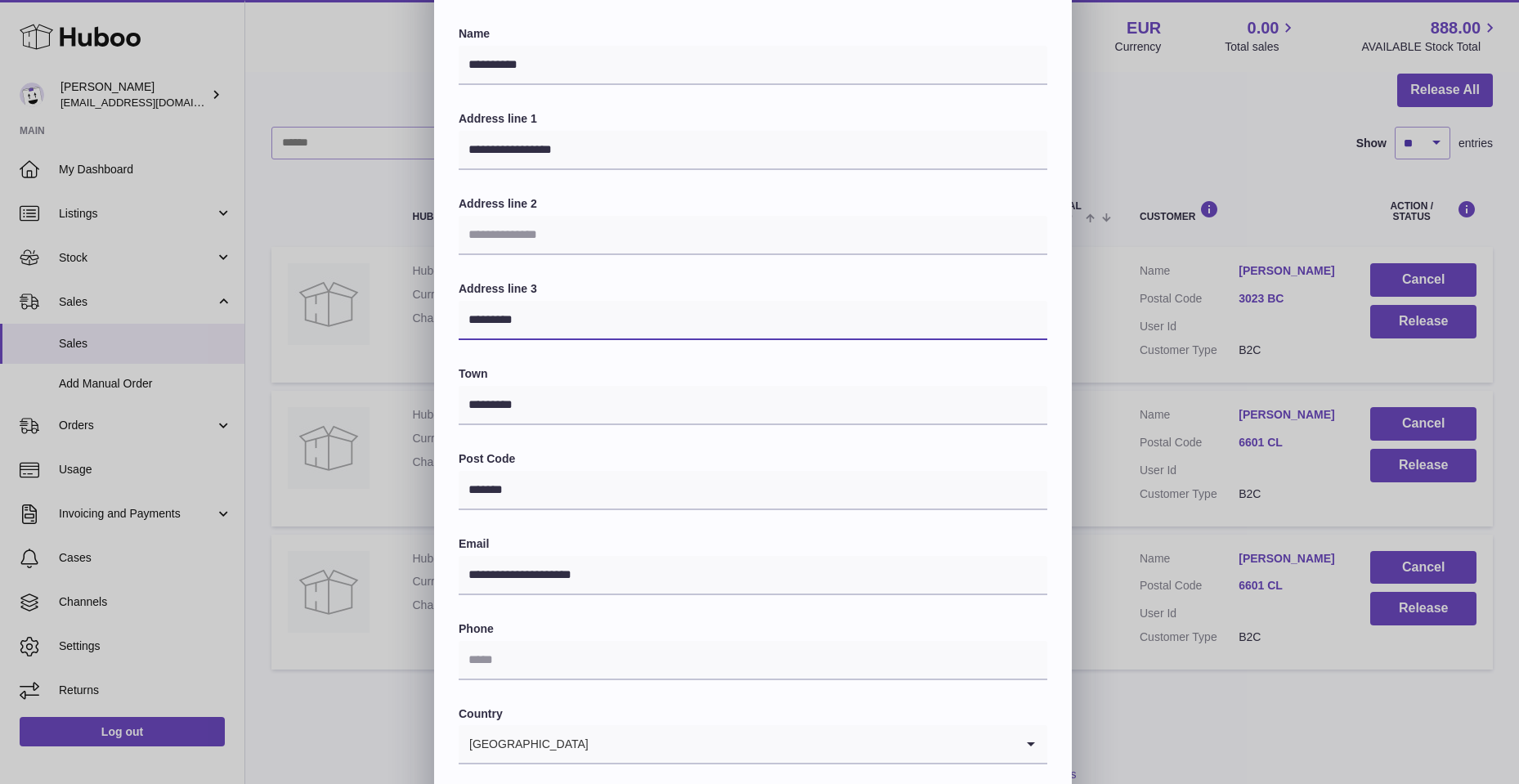
drag, startPoint x: 458, startPoint y: 320, endPoint x: 626, endPoint y: 326, distance: 168.1
click at [626, 326] on input "*********" at bounding box center [753, 320] width 589 height 39
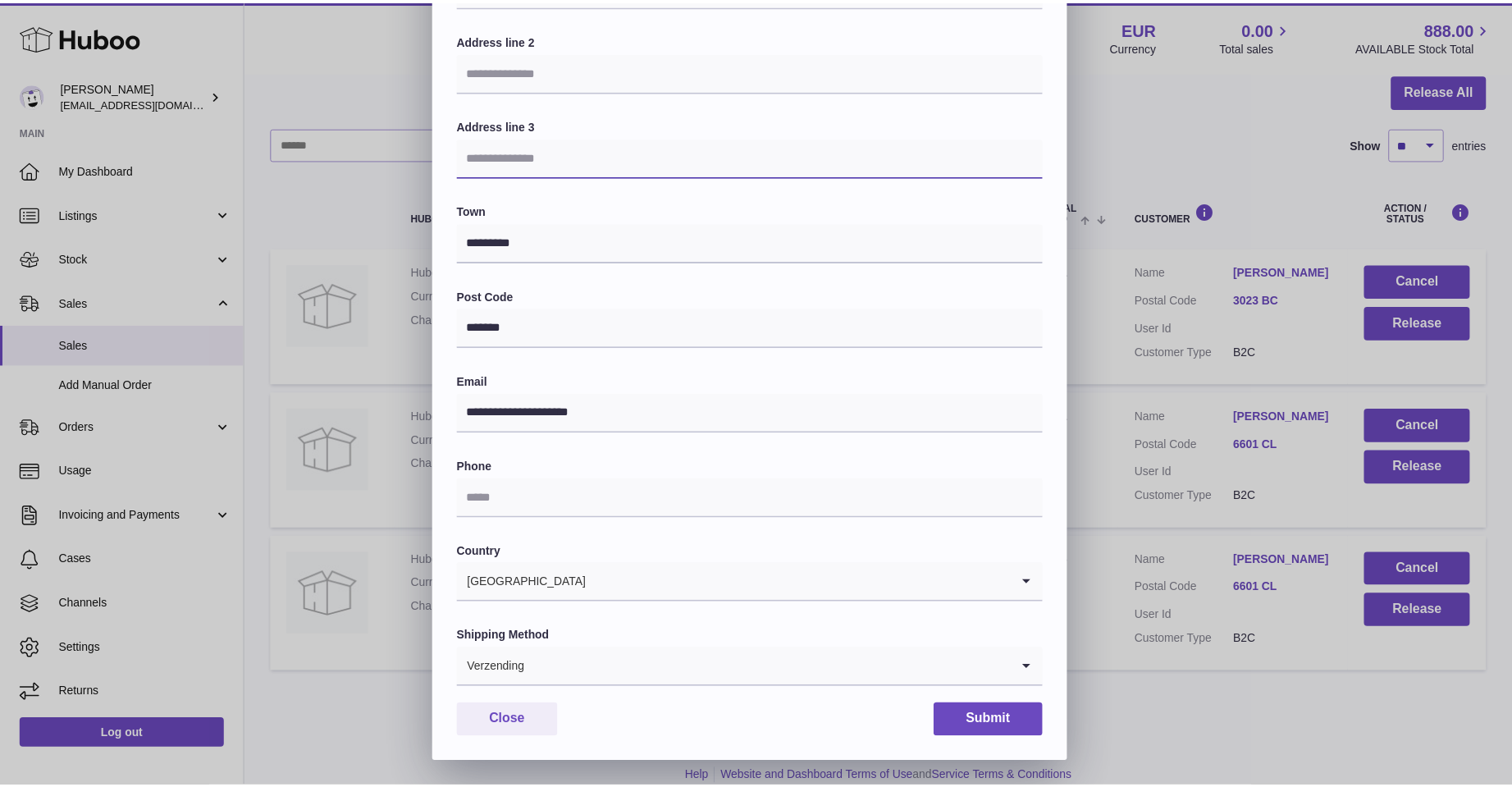
scroll to position [247, 0]
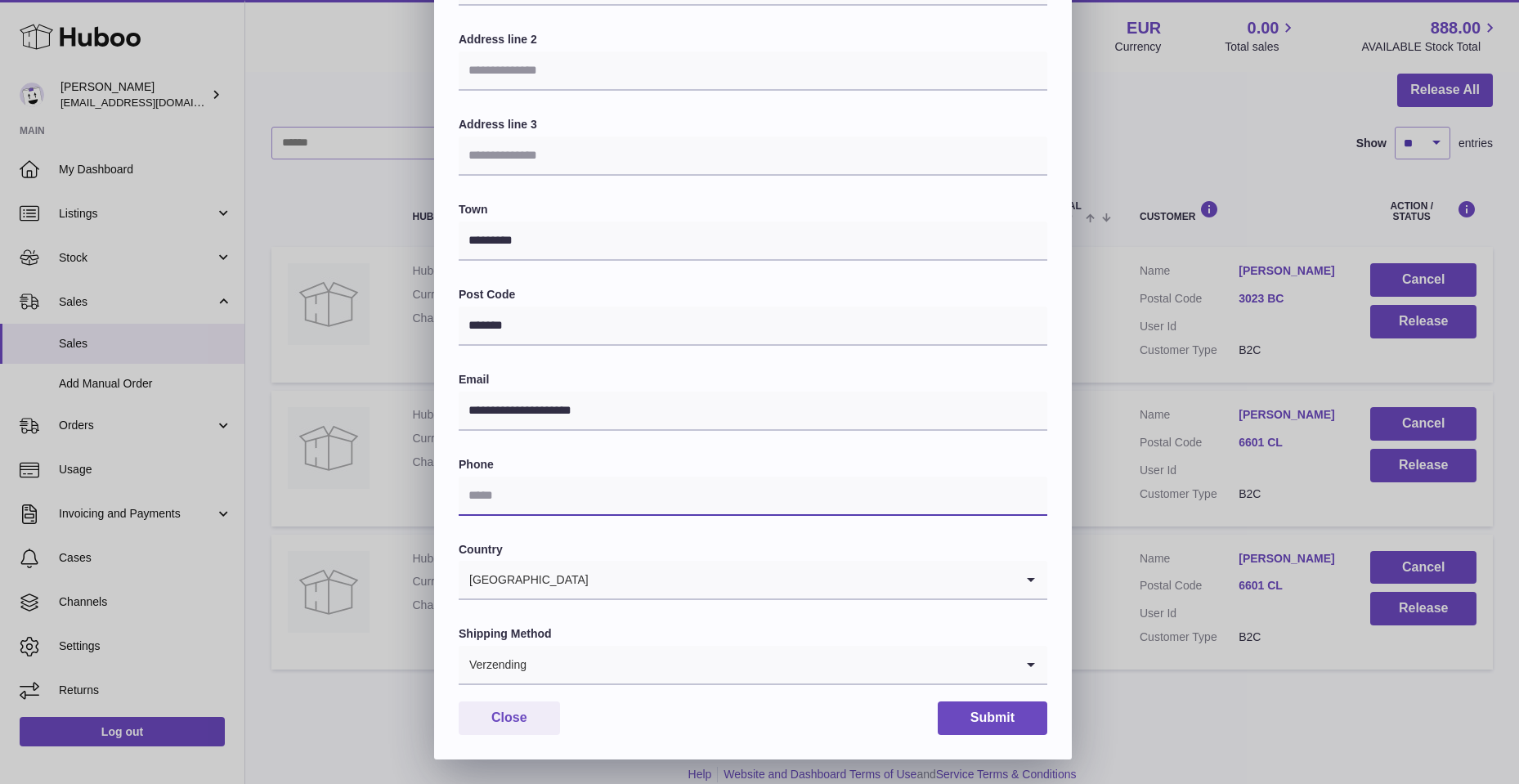
click at [477, 506] on input "text" at bounding box center [753, 497] width 589 height 39
type input "**********"
click at [1037, 662] on icon "Search for option" at bounding box center [1031, 665] width 33 height 38
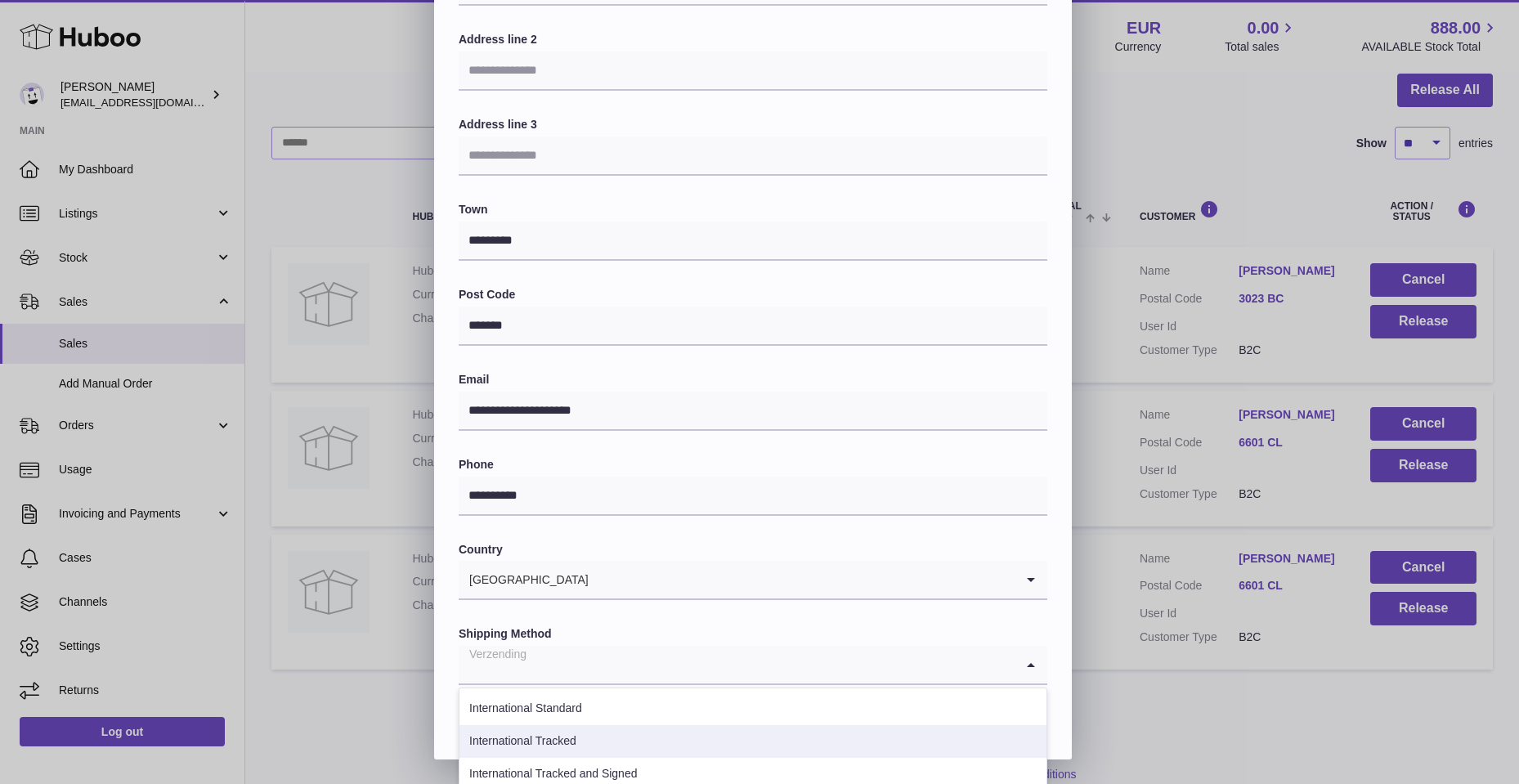
click at [579, 742] on li "International Tracked" at bounding box center [753, 741] width 587 height 33
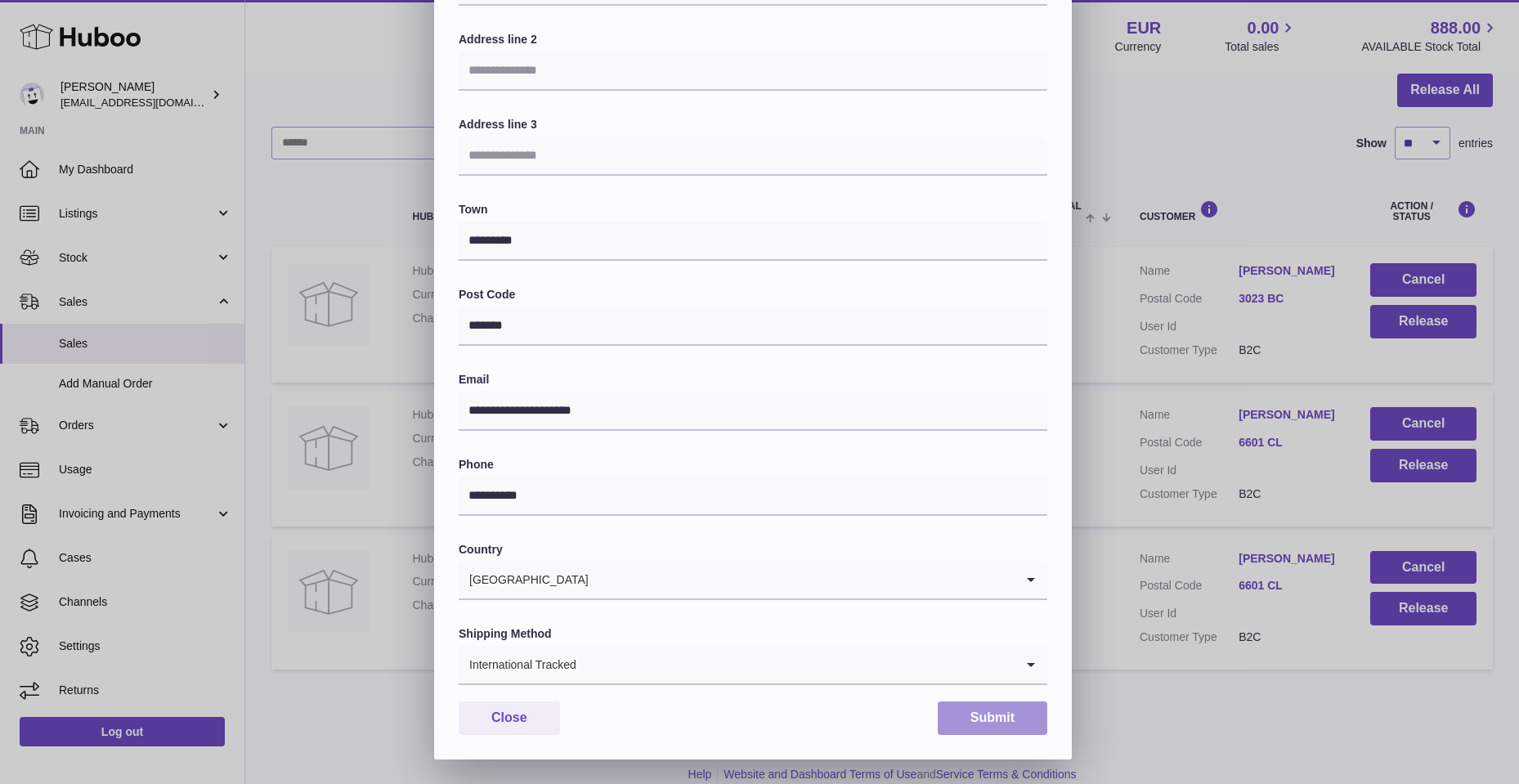
click at [999, 716] on button "Submit" at bounding box center [993, 718] width 109 height 33
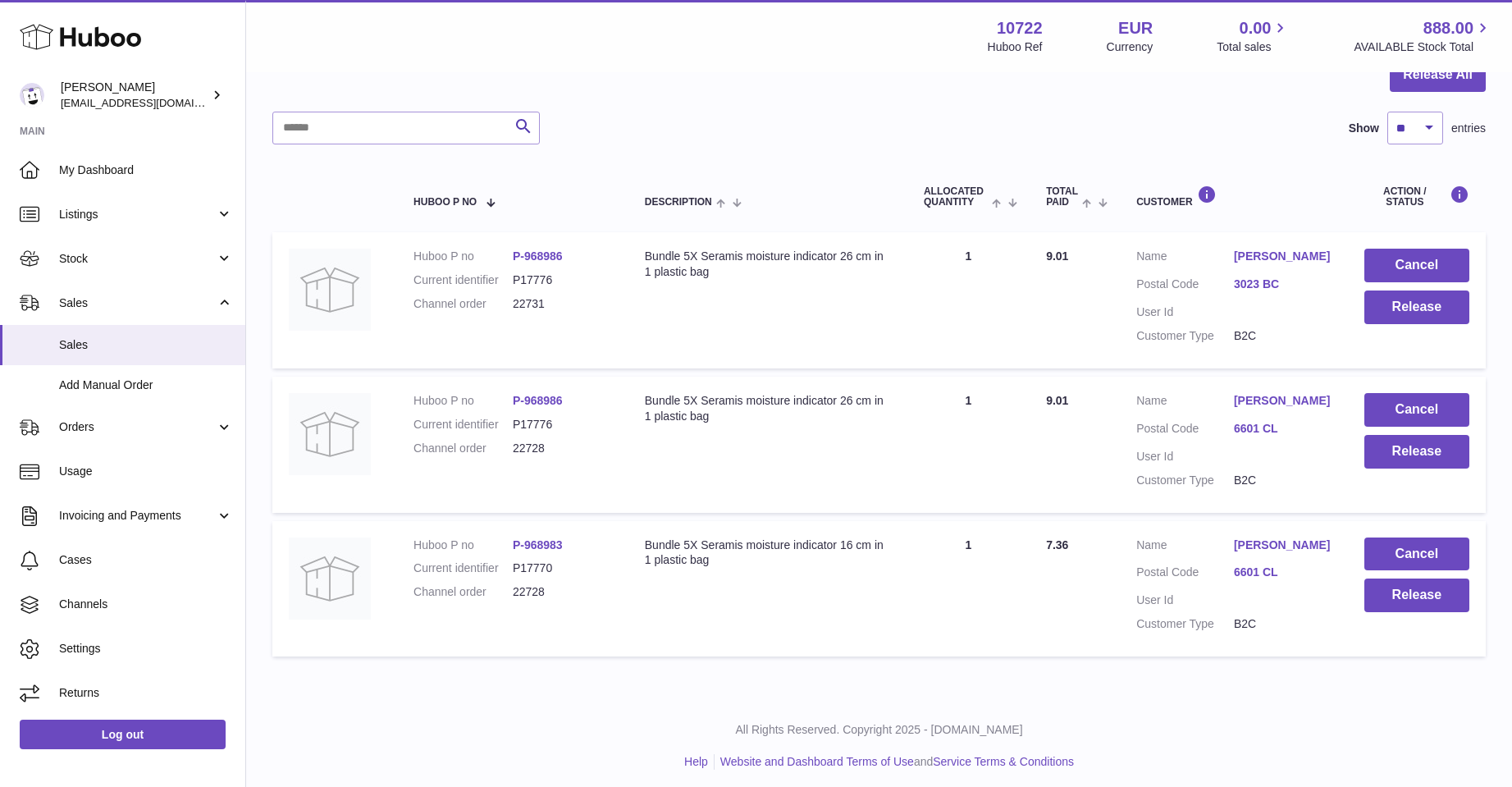
scroll to position [187, 0]
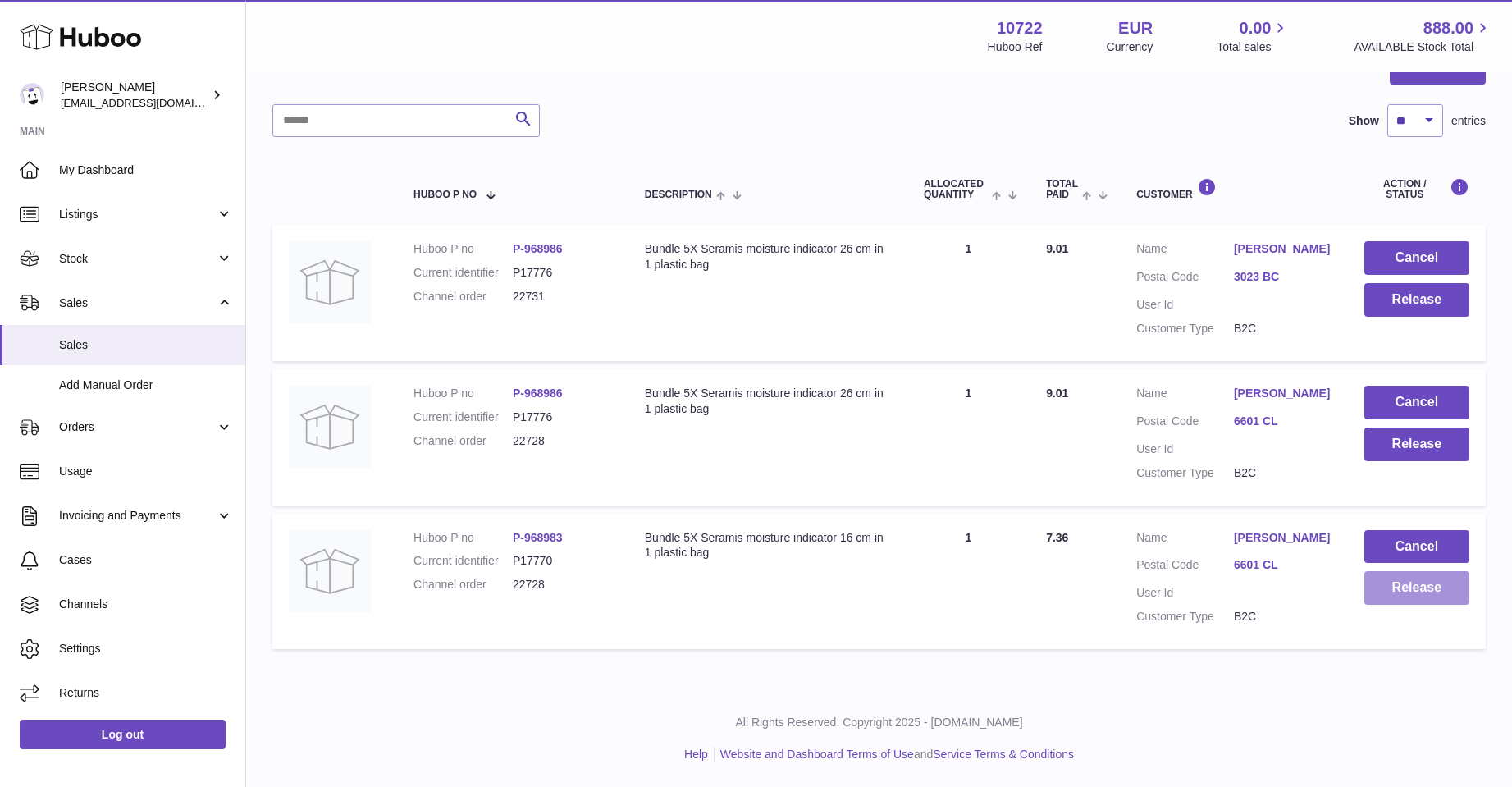
click at [1411, 583] on button "Release" at bounding box center [1417, 588] width 105 height 33
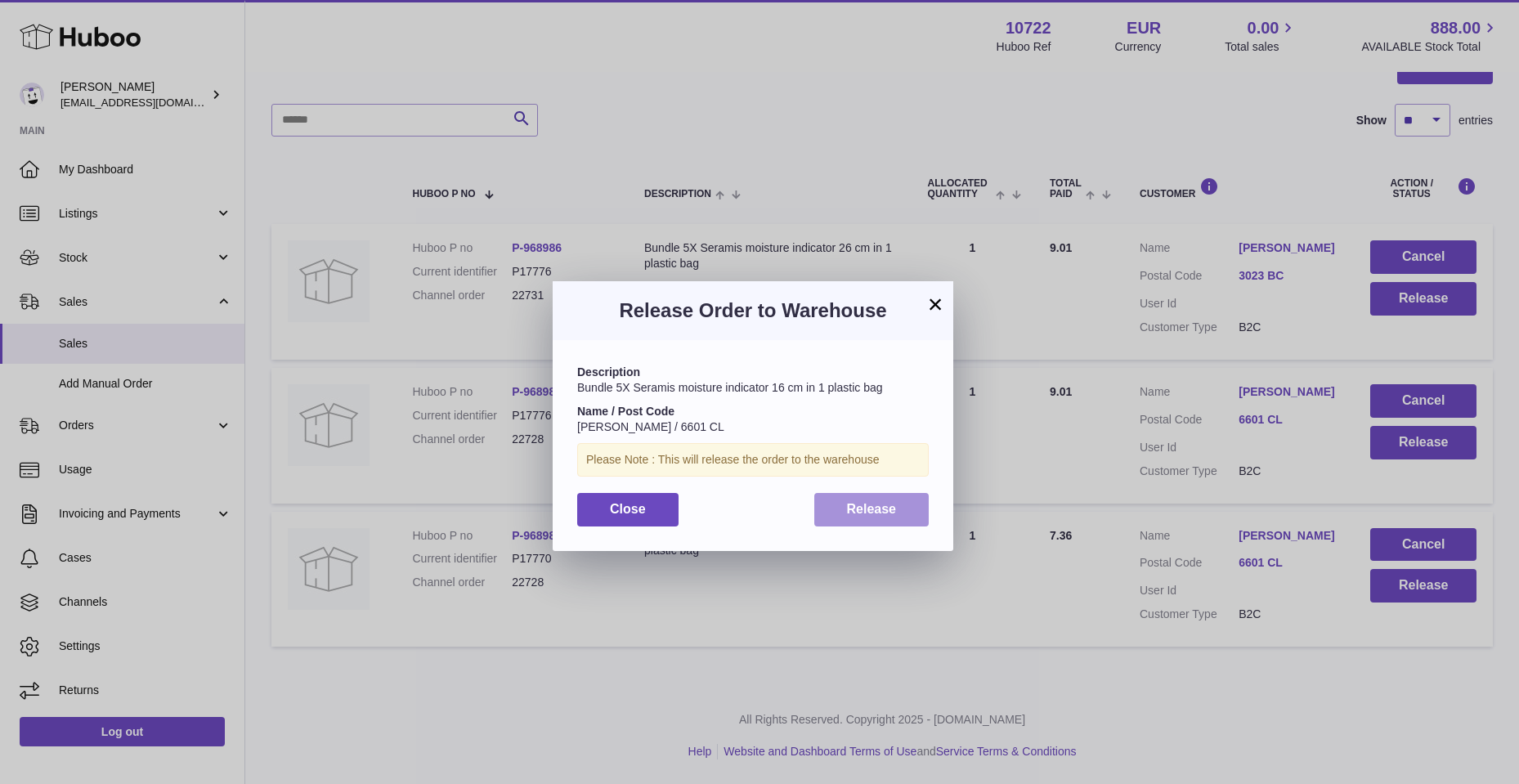
click at [872, 515] on button "Release" at bounding box center [872, 509] width 115 height 33
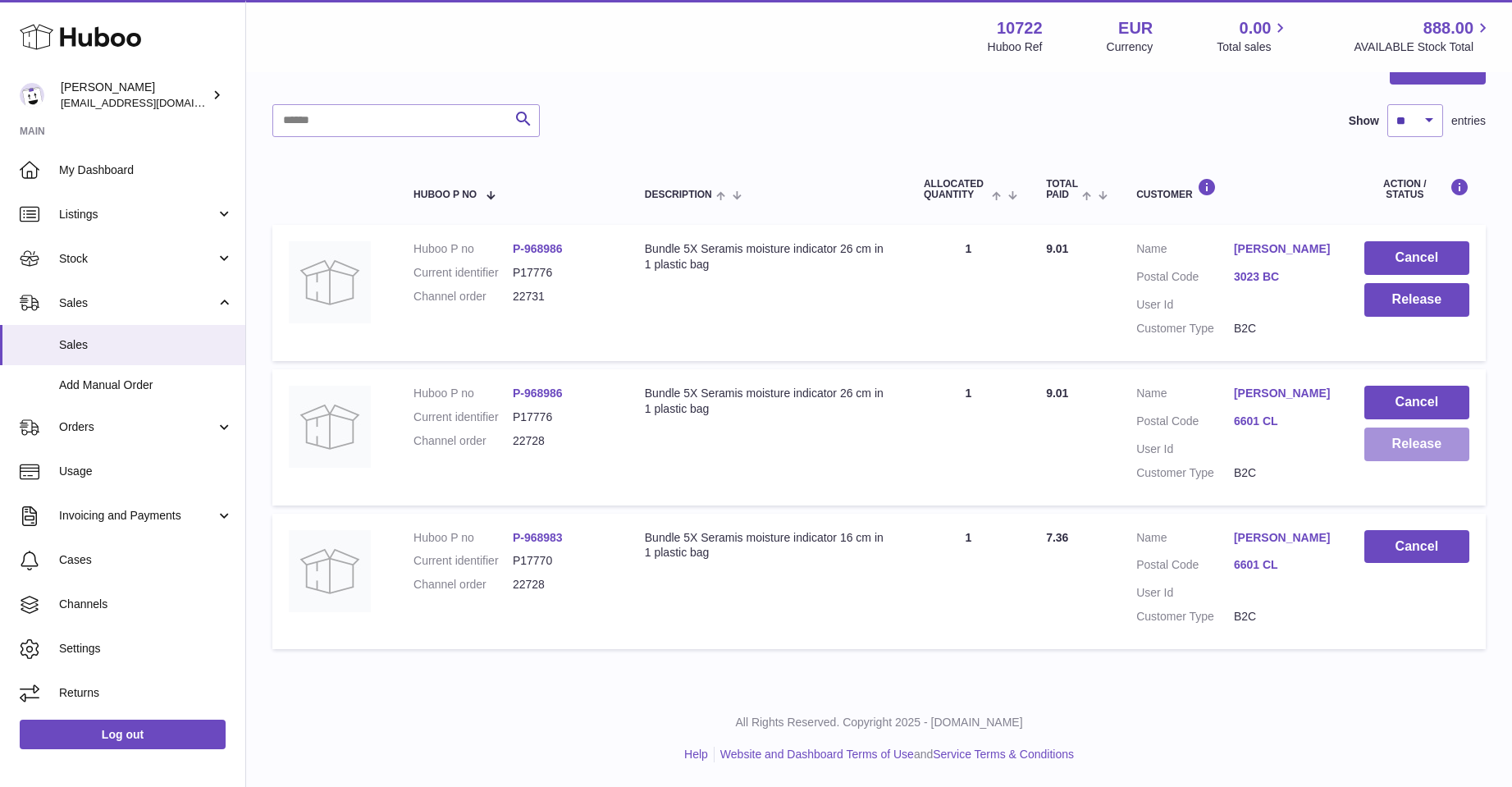
click at [1423, 438] on button "Release" at bounding box center [1417, 444] width 105 height 33
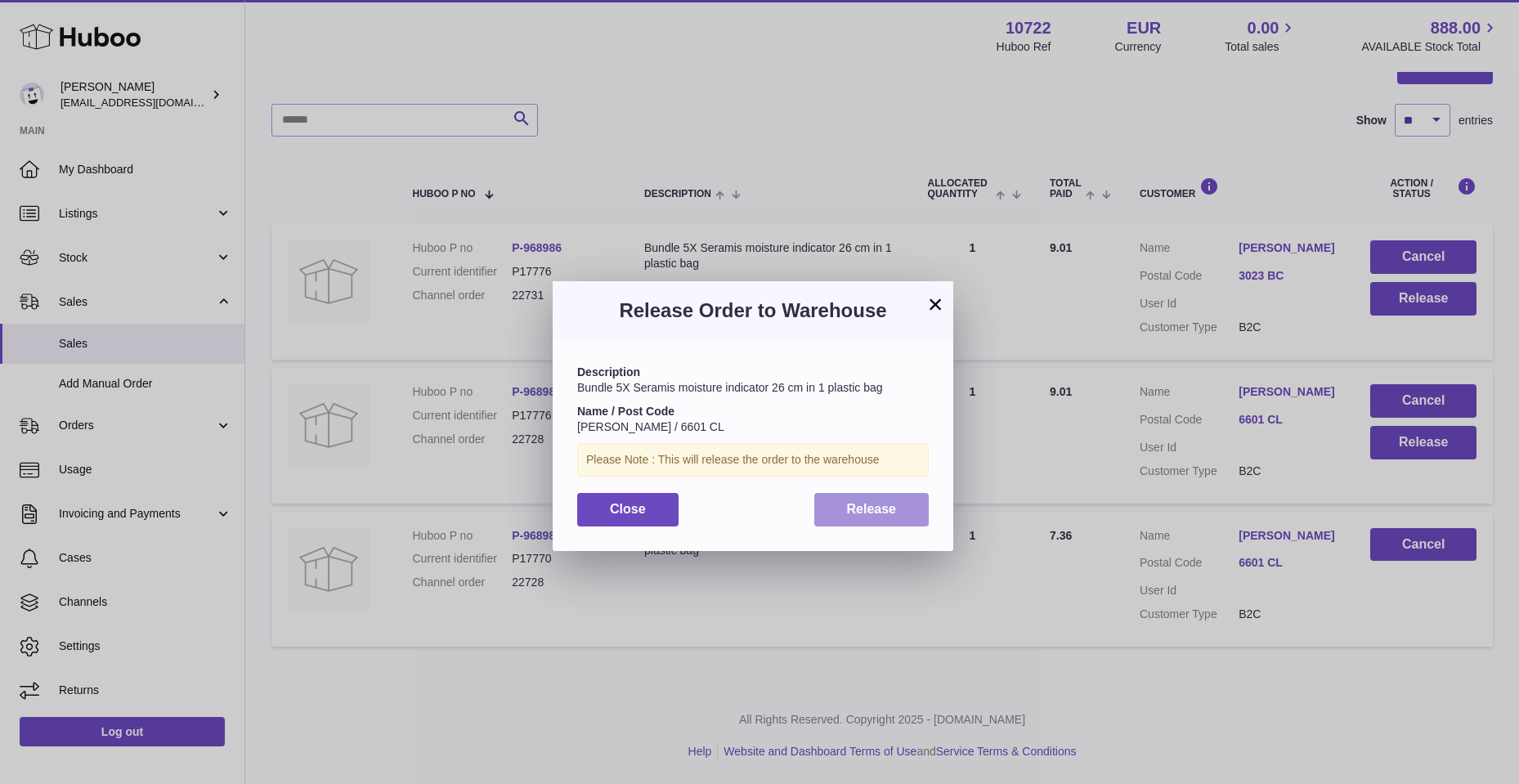
click at [837, 514] on button "Release" at bounding box center [872, 509] width 115 height 33
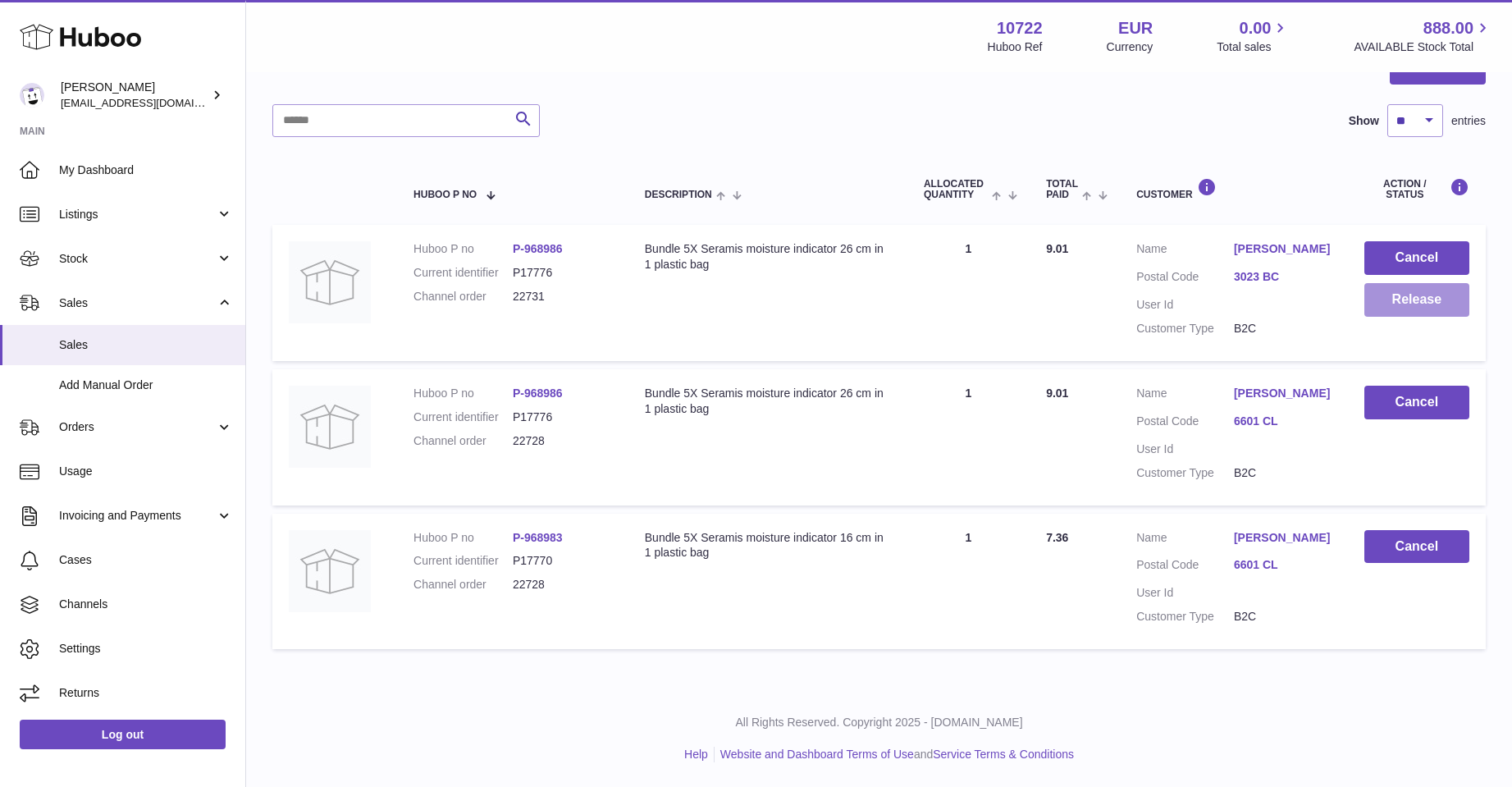
click at [1436, 298] on button "Release" at bounding box center [1417, 299] width 105 height 33
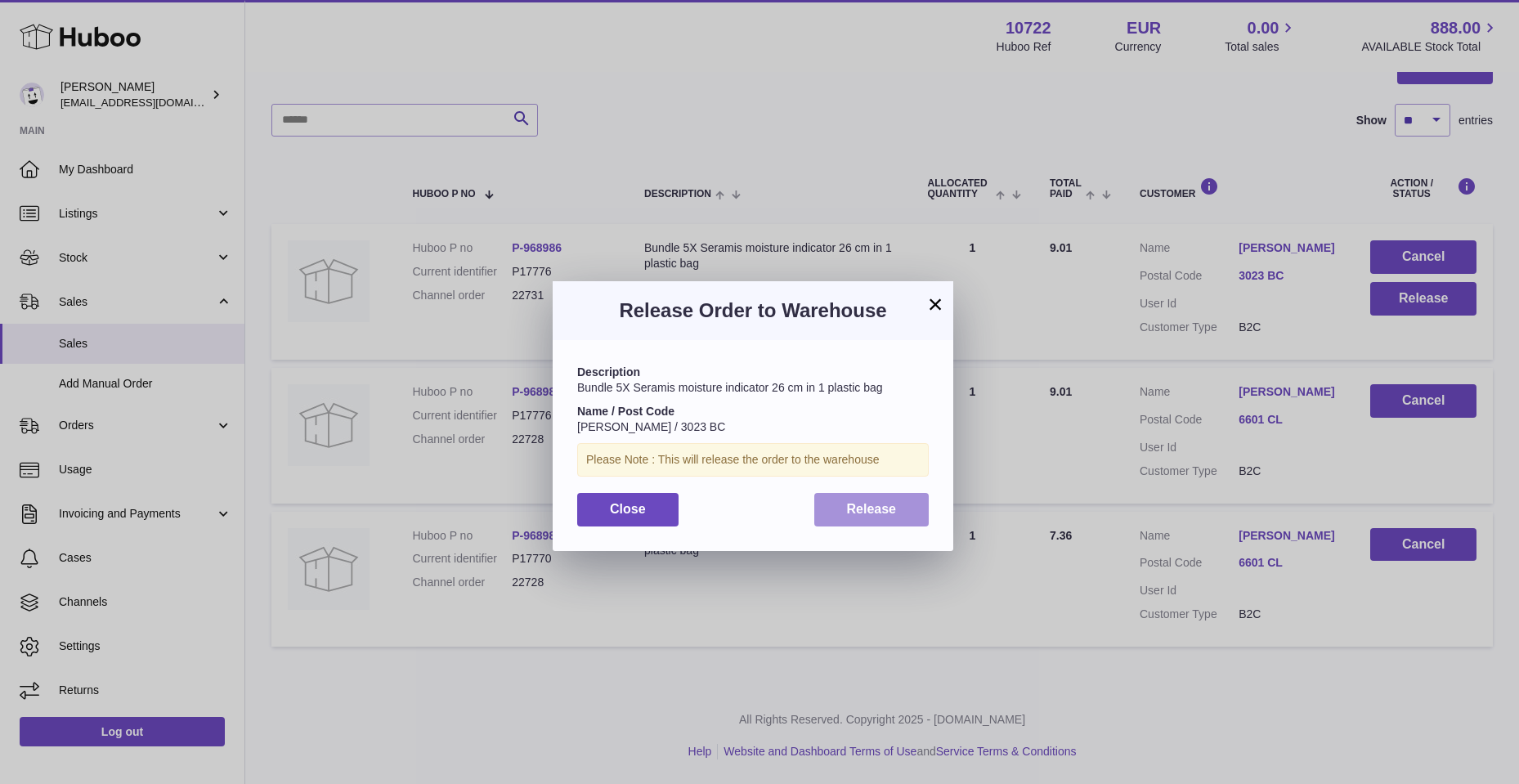
click at [864, 506] on span "Release" at bounding box center [872, 509] width 50 height 14
